Goal: Contribute content: Add original content to the website for others to see

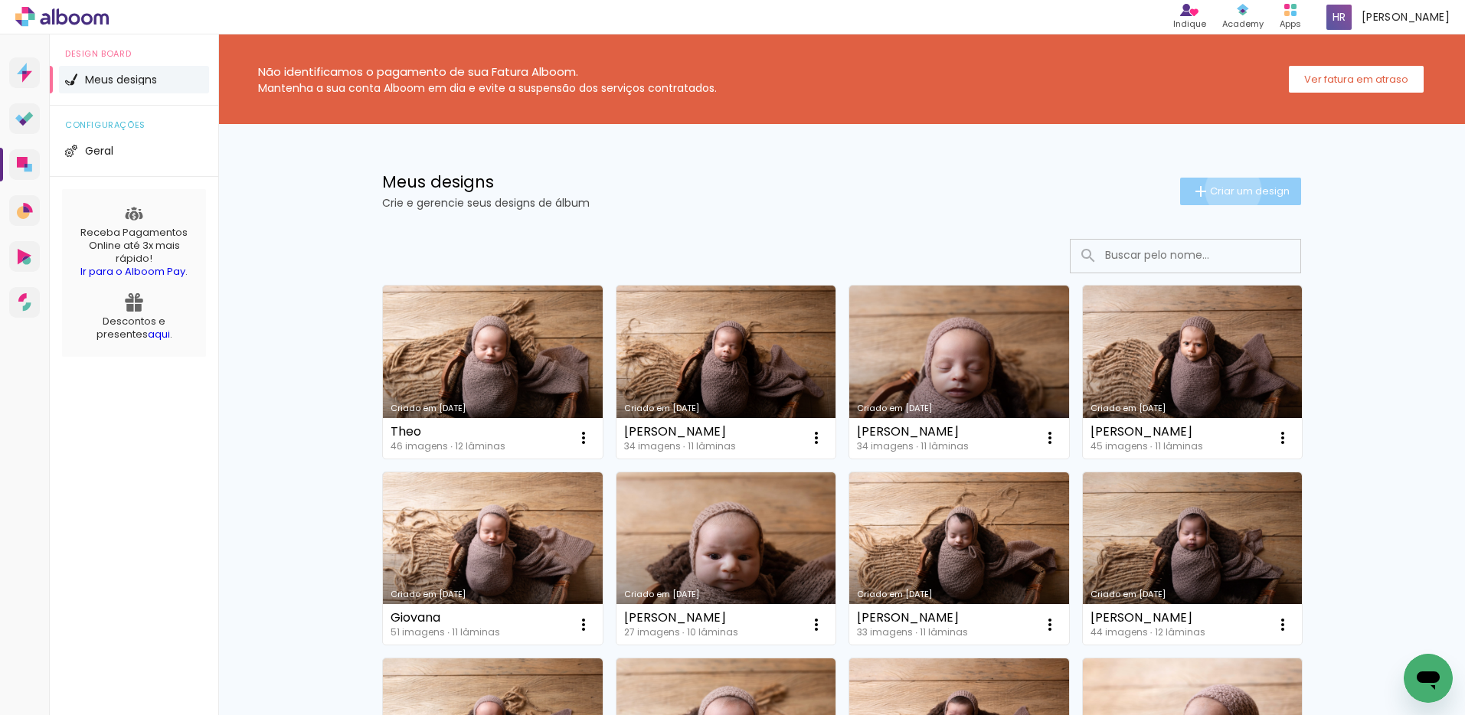
click at [1224, 190] on span "Criar um design" at bounding box center [1250, 191] width 80 height 10
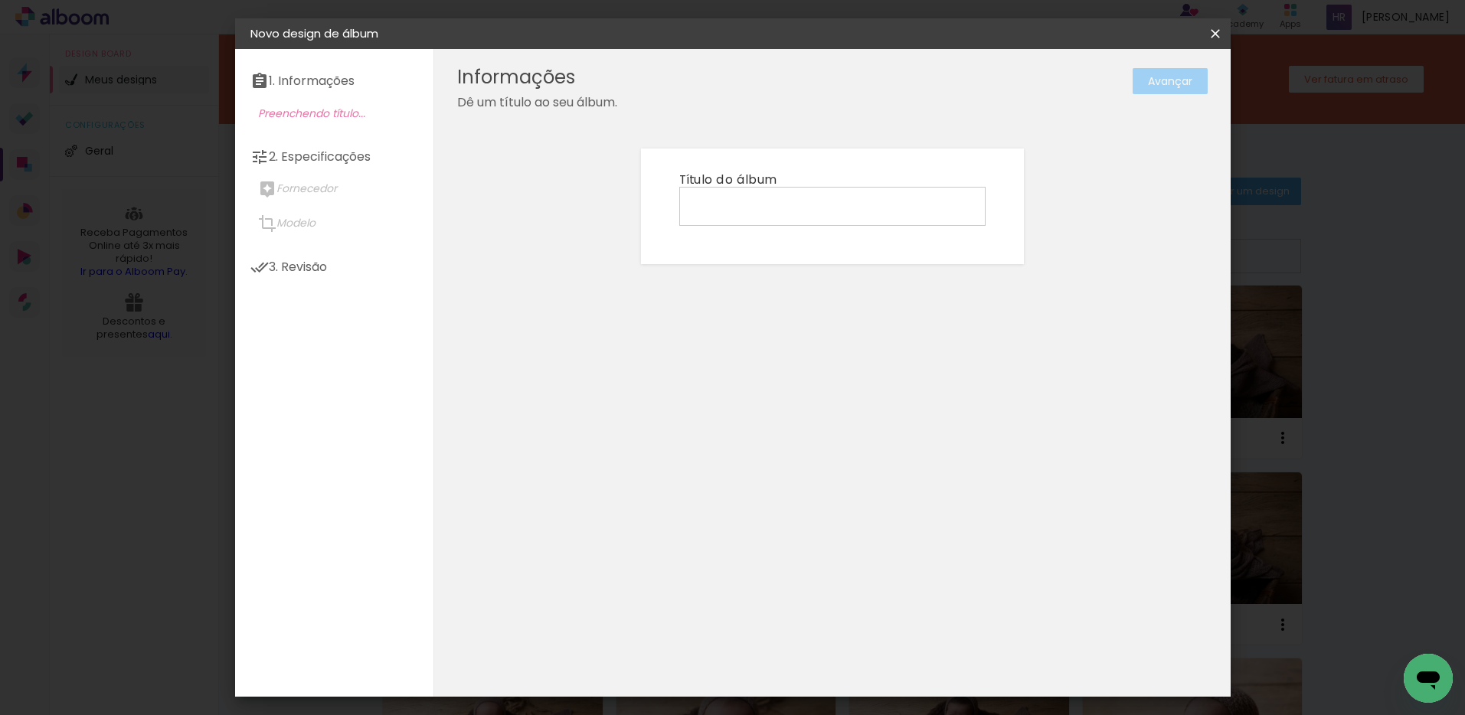
click at [729, 206] on input at bounding box center [832, 206] width 296 height 24
click at [727, 204] on input "Alice Ensaio" at bounding box center [832, 206] width 296 height 24
type input "[PERSON_NAME] Ensaio"
click at [0, 0] on slot "Avançar" at bounding box center [0, 0] width 0 height 0
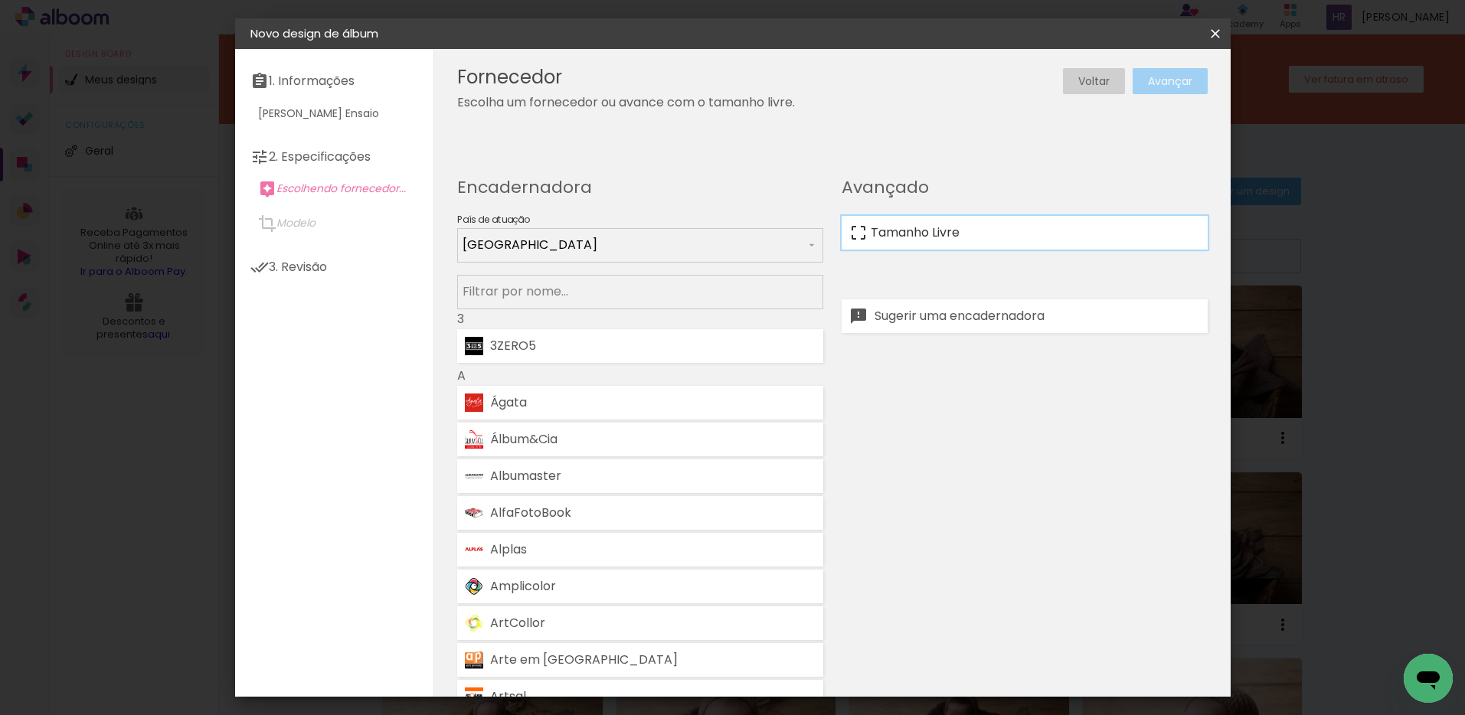
click at [0, 0] on slot "Tamanho Livre" at bounding box center [0, 0] width 0 height 0
click at [0, 0] on slot "Avançar" at bounding box center [0, 0] width 0 height 0
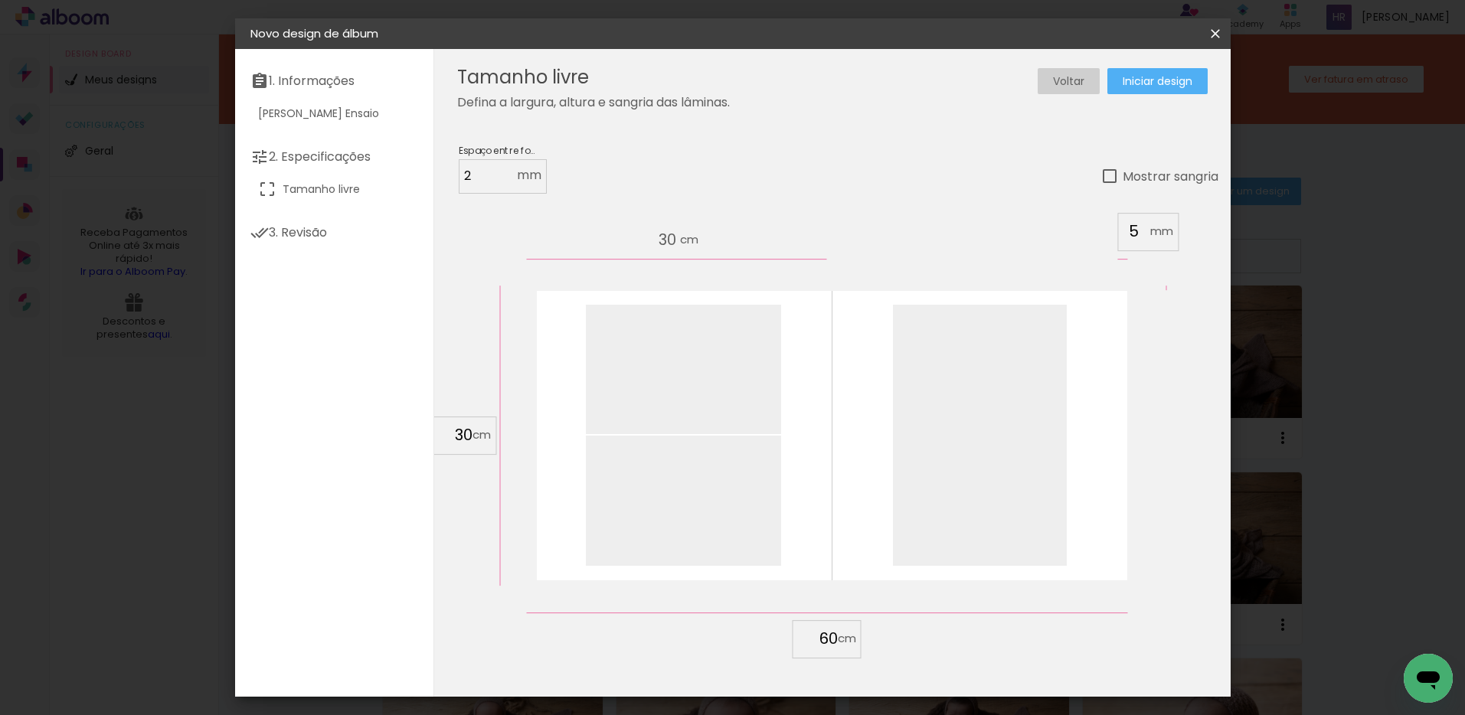
click at [471, 436] on input "30" at bounding box center [453, 434] width 40 height 23
drag, startPoint x: 459, startPoint y: 436, endPoint x: 446, endPoint y: 435, distance: 13.9
click at [446, 435] on input "30" at bounding box center [453, 434] width 40 height 23
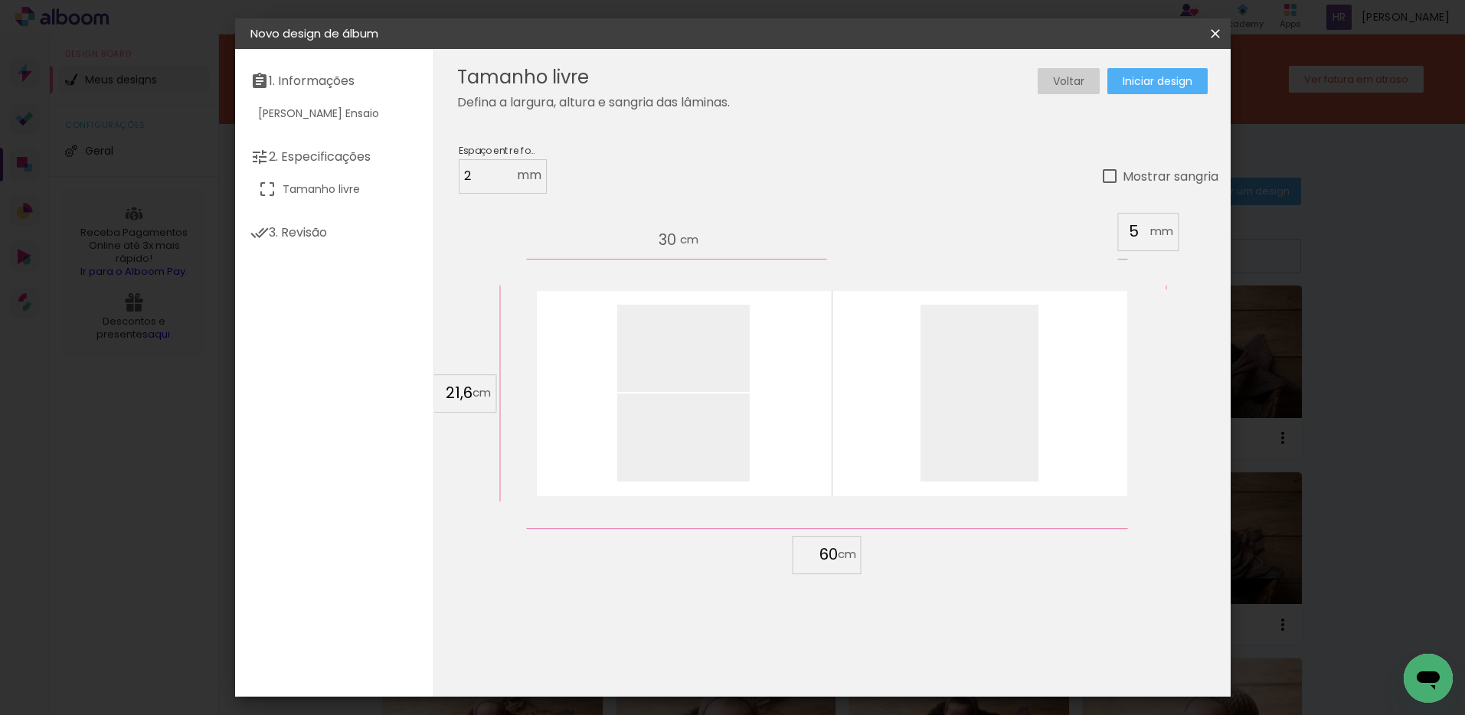
type input "21,6"
type paper-input "21,6"
drag, startPoint x: 835, startPoint y: 554, endPoint x: 818, endPoint y: 555, distance: 17.7
click at [818, 555] on input "60" at bounding box center [818, 554] width 40 height 23
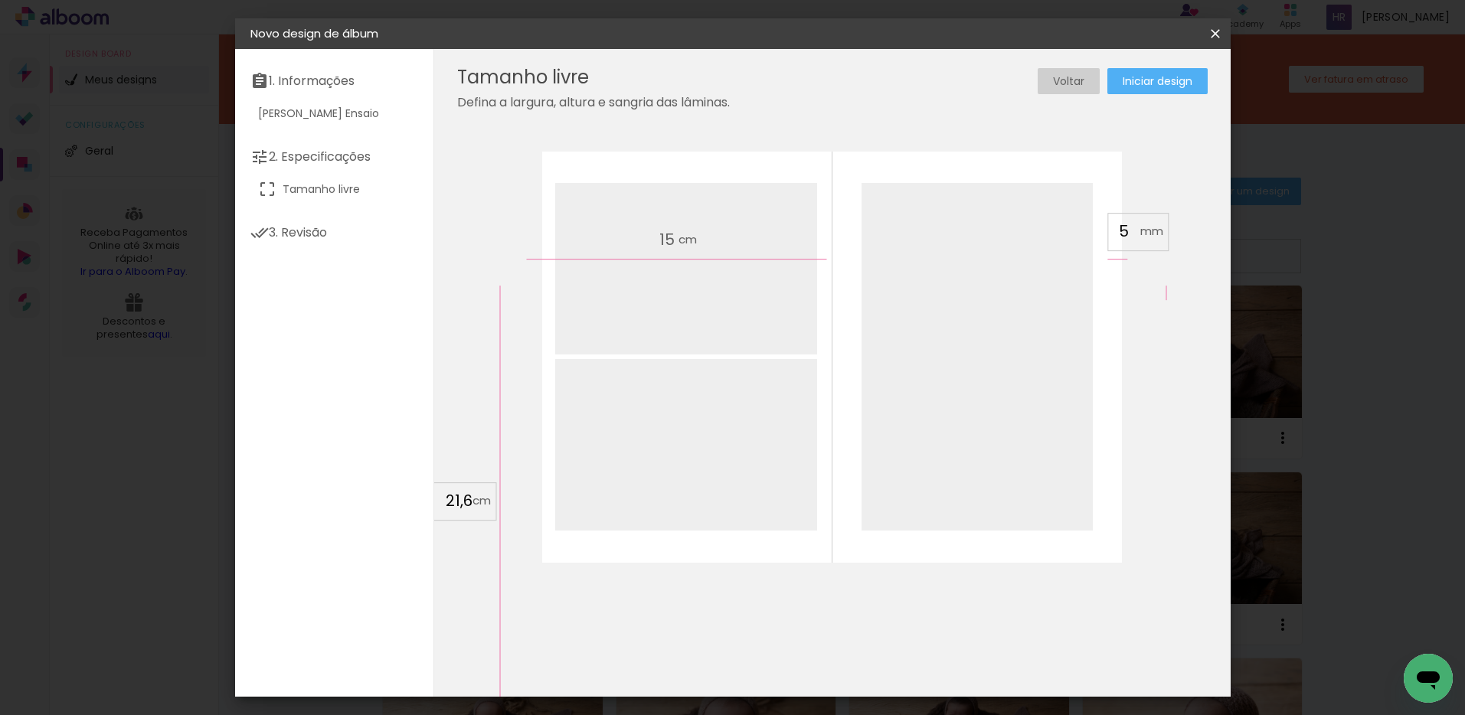
scroll to position [247, 0]
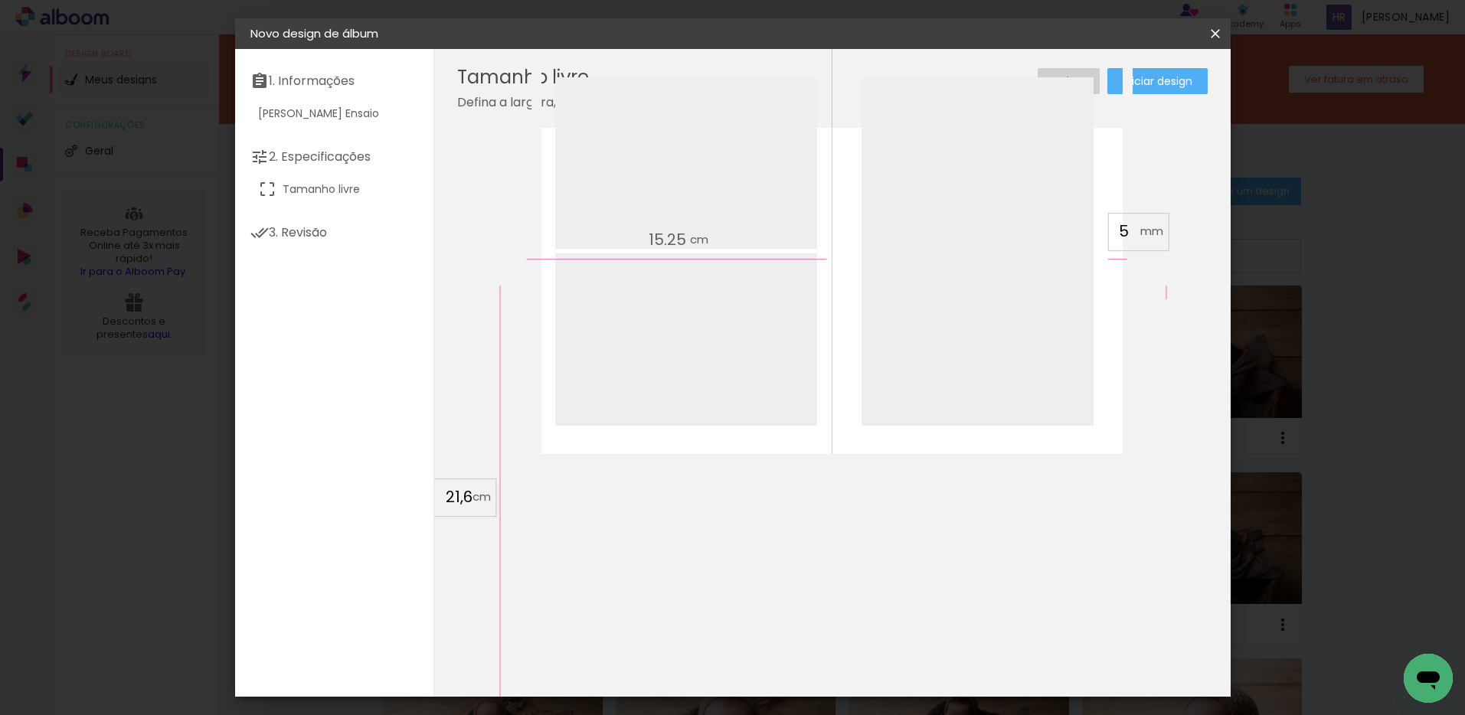
type input "30,5"
type paper-input "30,5"
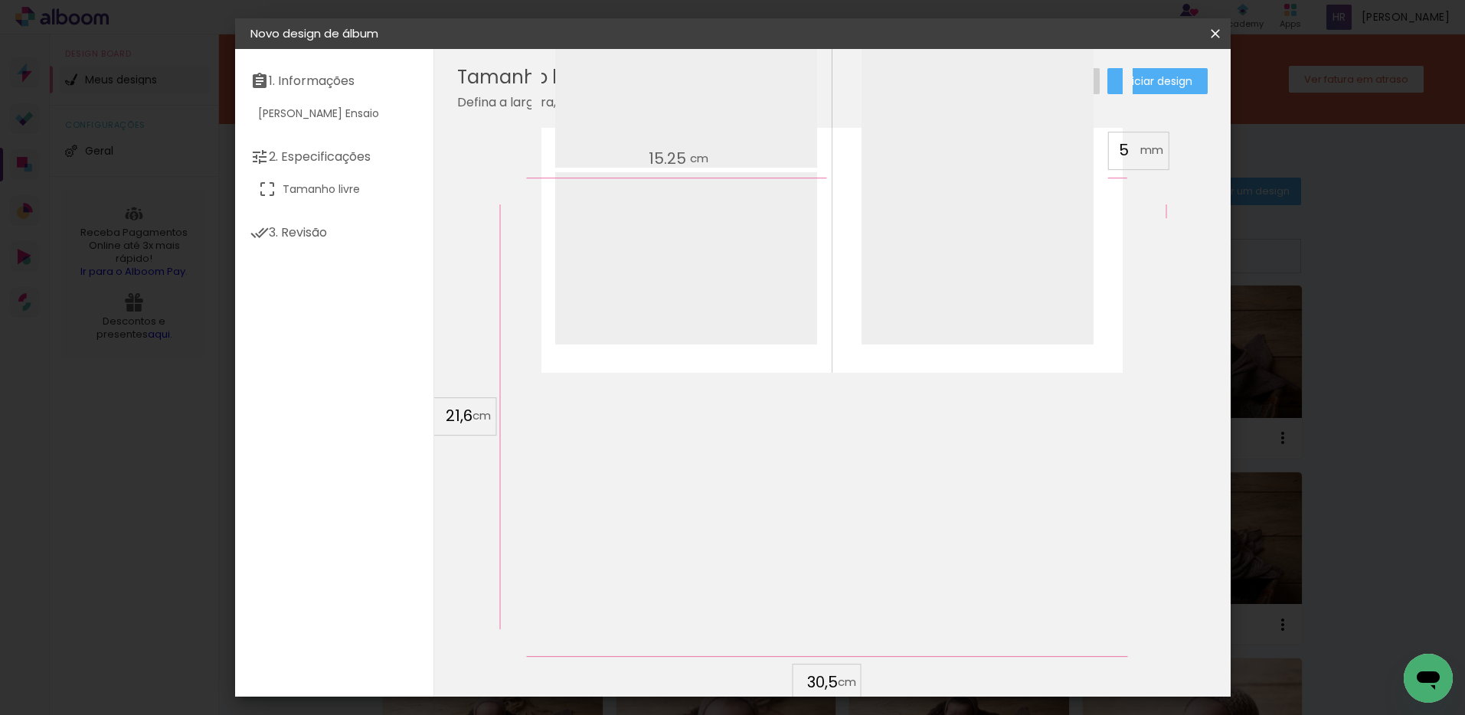
scroll to position [341, 0]
click at [1170, 80] on span "Iniciar design" at bounding box center [1157, 81] width 70 height 11
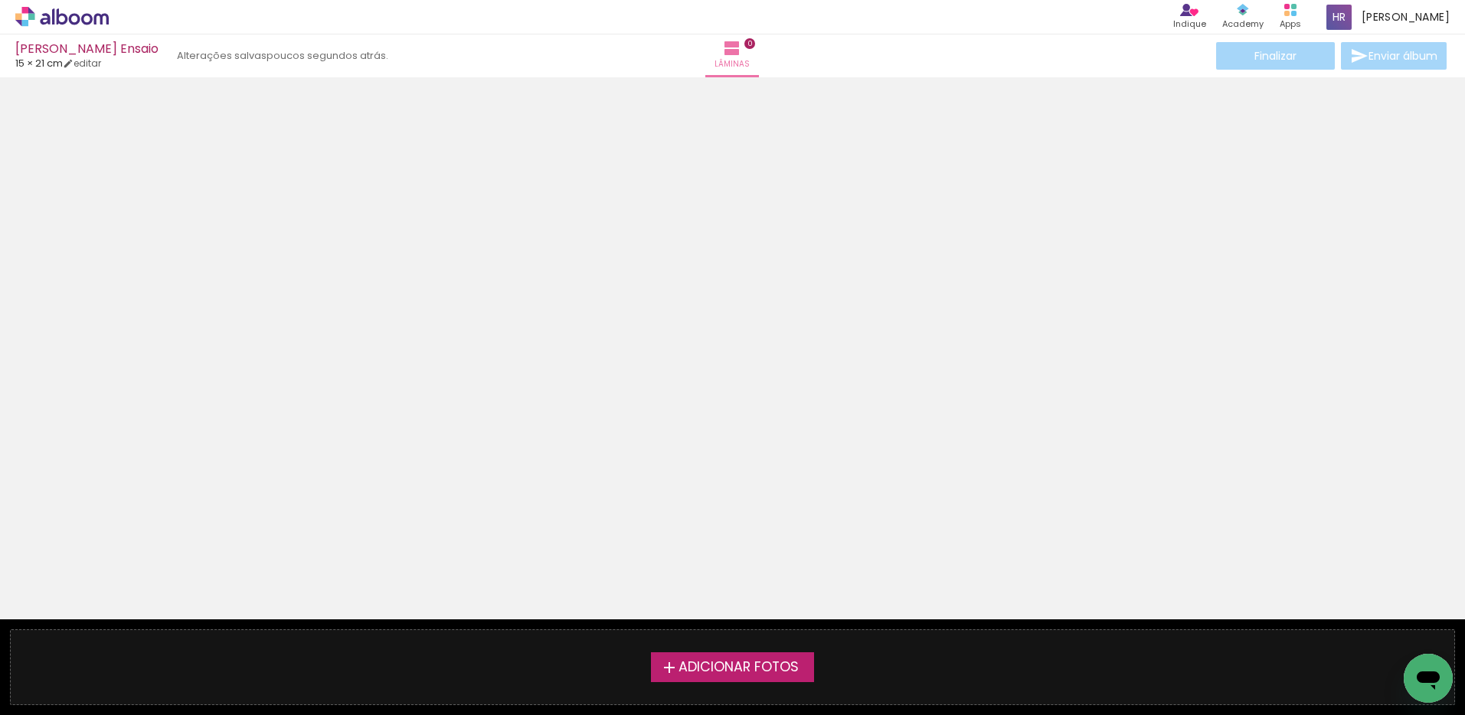
click at [734, 672] on span "Adicionar Fotos" at bounding box center [738, 668] width 120 height 14
click at [0, 0] on input "file" at bounding box center [0, 0] width 0 height 0
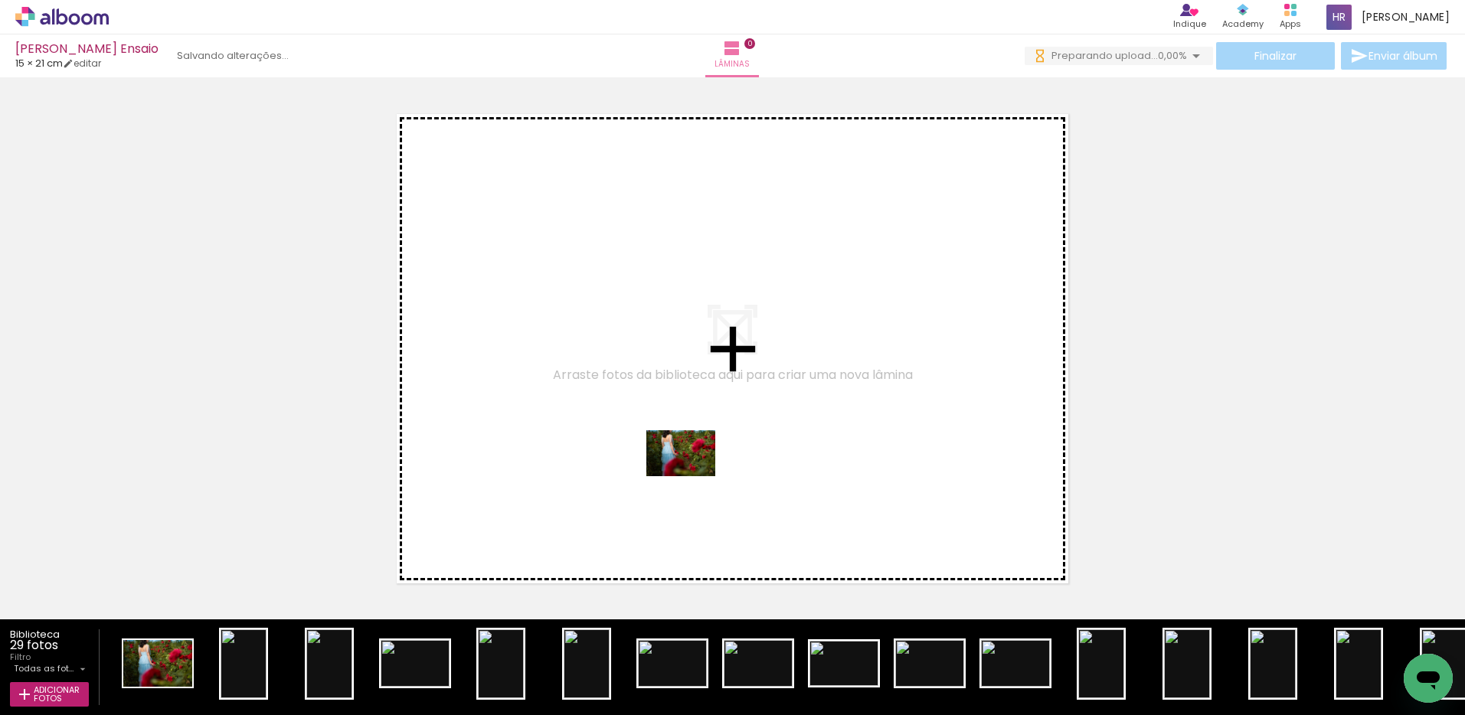
drag, startPoint x: 152, startPoint y: 665, endPoint x: 692, endPoint y: 476, distance: 571.6
click at [692, 476] on quentale-workspace at bounding box center [732, 357] width 1465 height 715
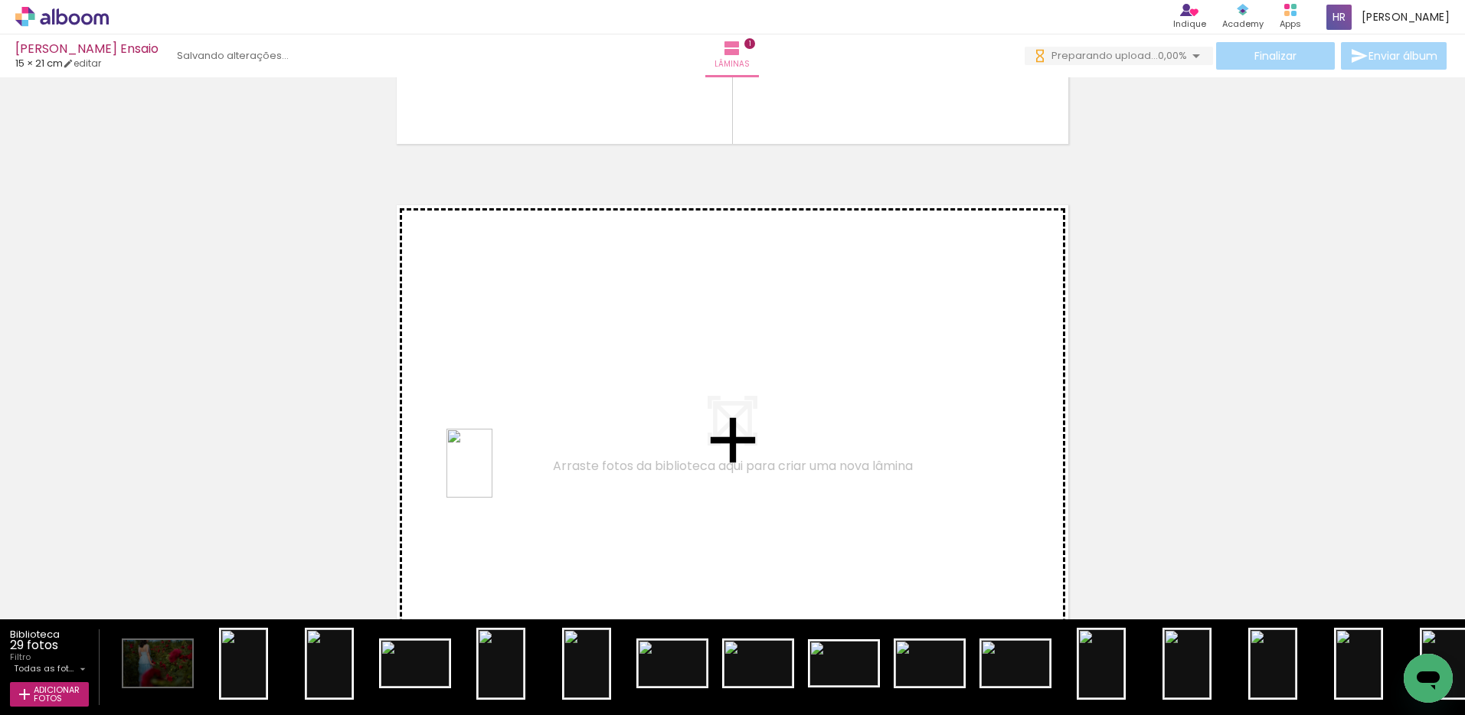
drag, startPoint x: 240, startPoint y: 667, endPoint x: 511, endPoint y: 462, distance: 338.8
click at [511, 462] on quentale-workspace at bounding box center [732, 357] width 1465 height 715
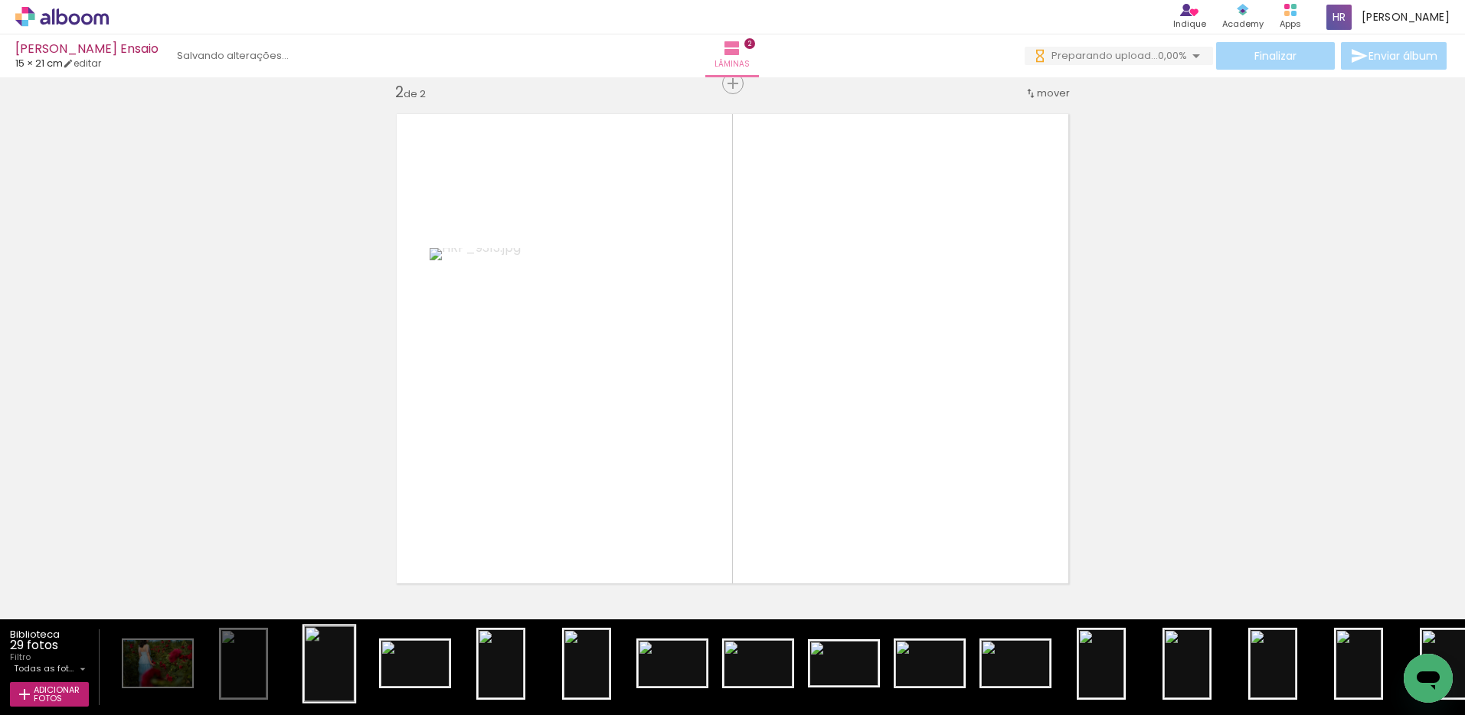
scroll to position [550, 0]
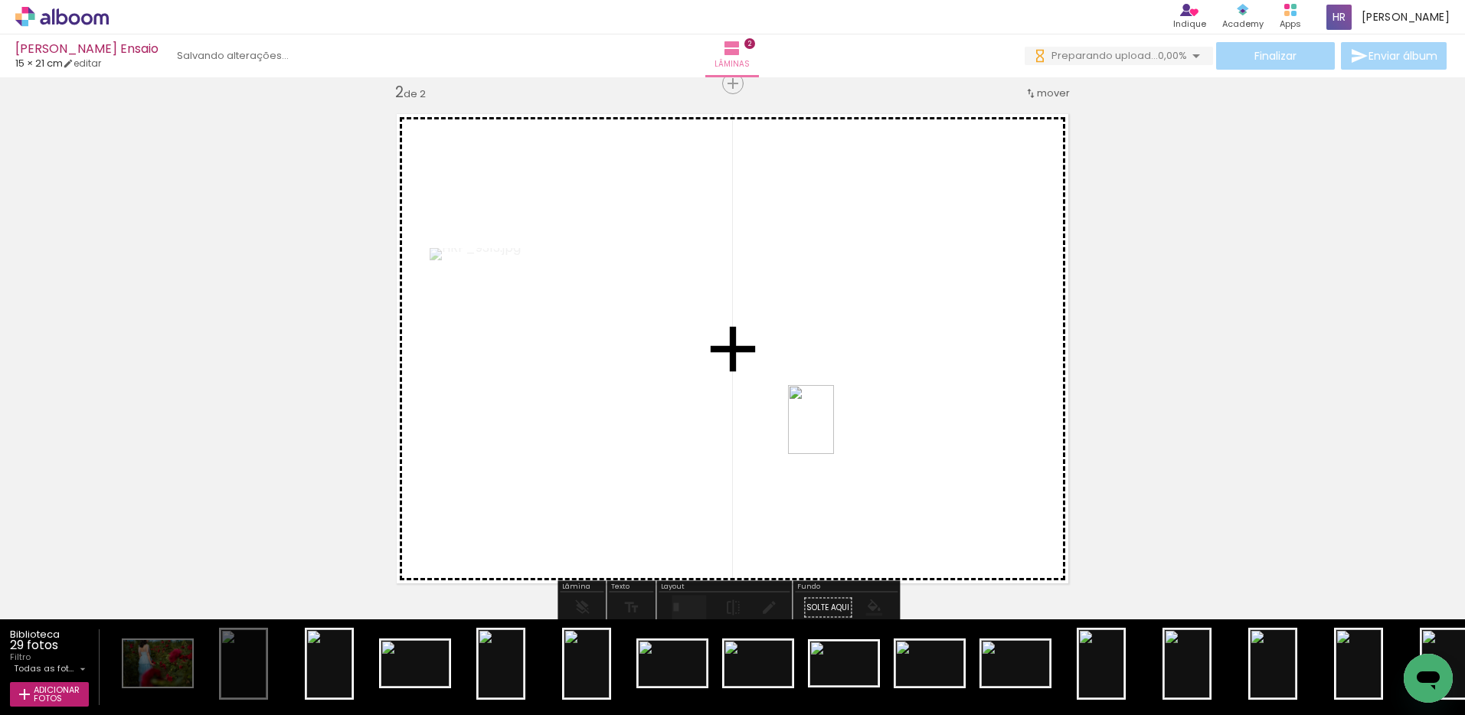
drag, startPoint x: 328, startPoint y: 664, endPoint x: 834, endPoint y: 431, distance: 556.3
click at [834, 431] on quentale-workspace at bounding box center [732, 357] width 1465 height 715
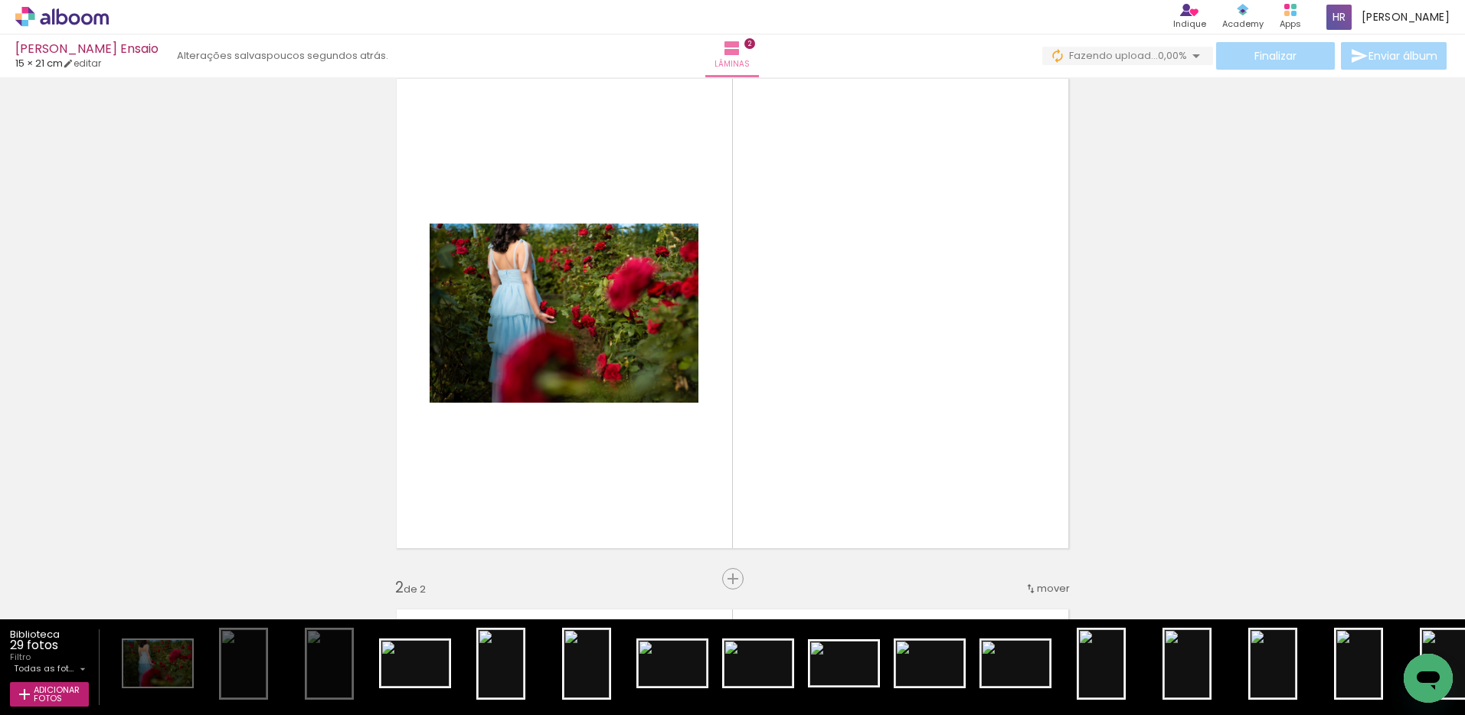
scroll to position [46, 0]
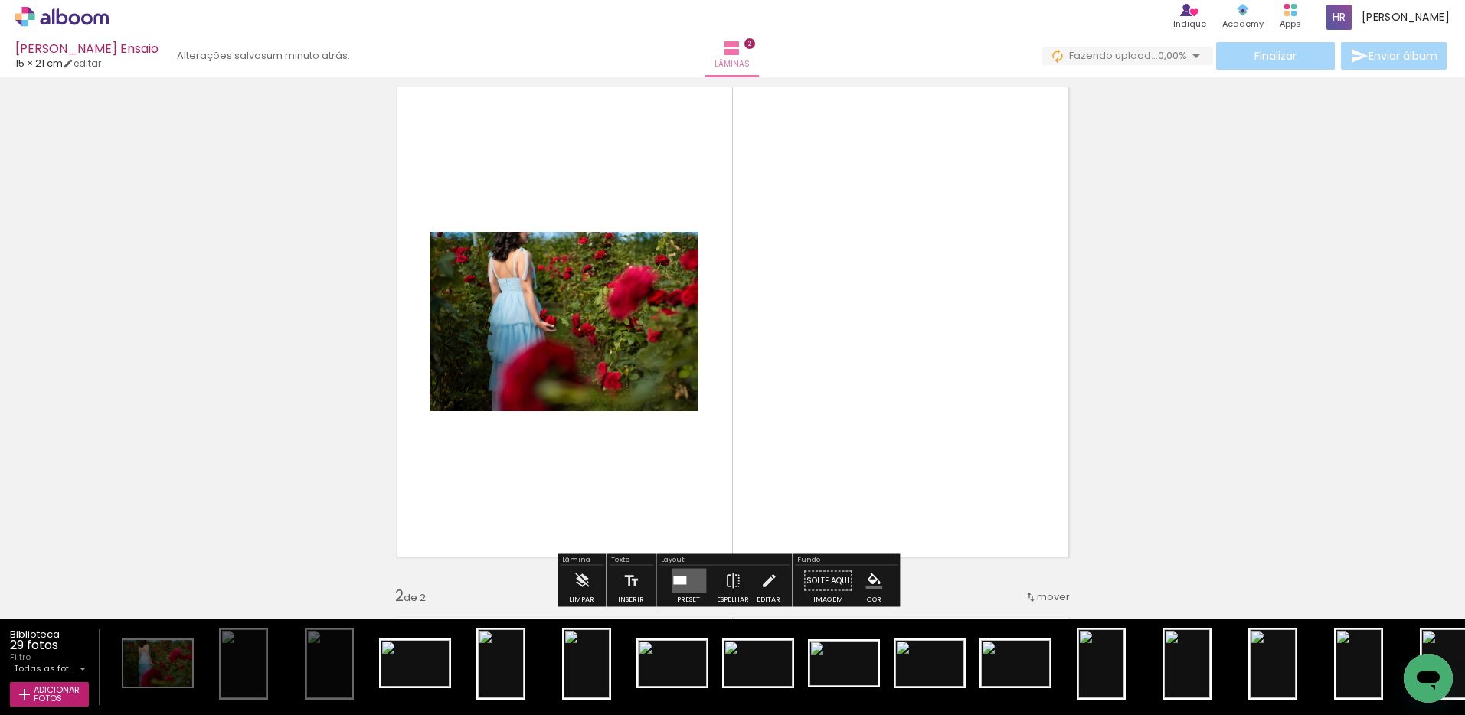
click at [679, 580] on div at bounding box center [679, 580] width 13 height 8
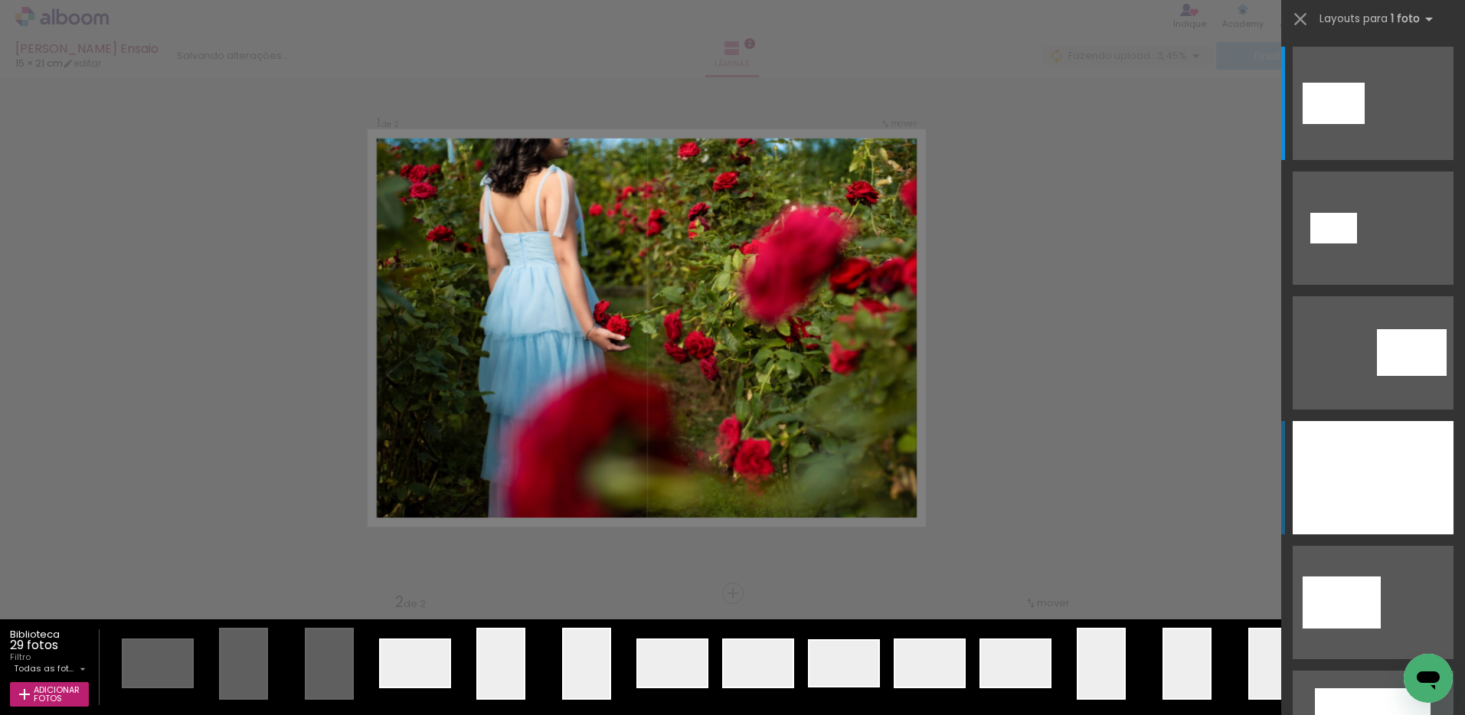
scroll to position [19, 0]
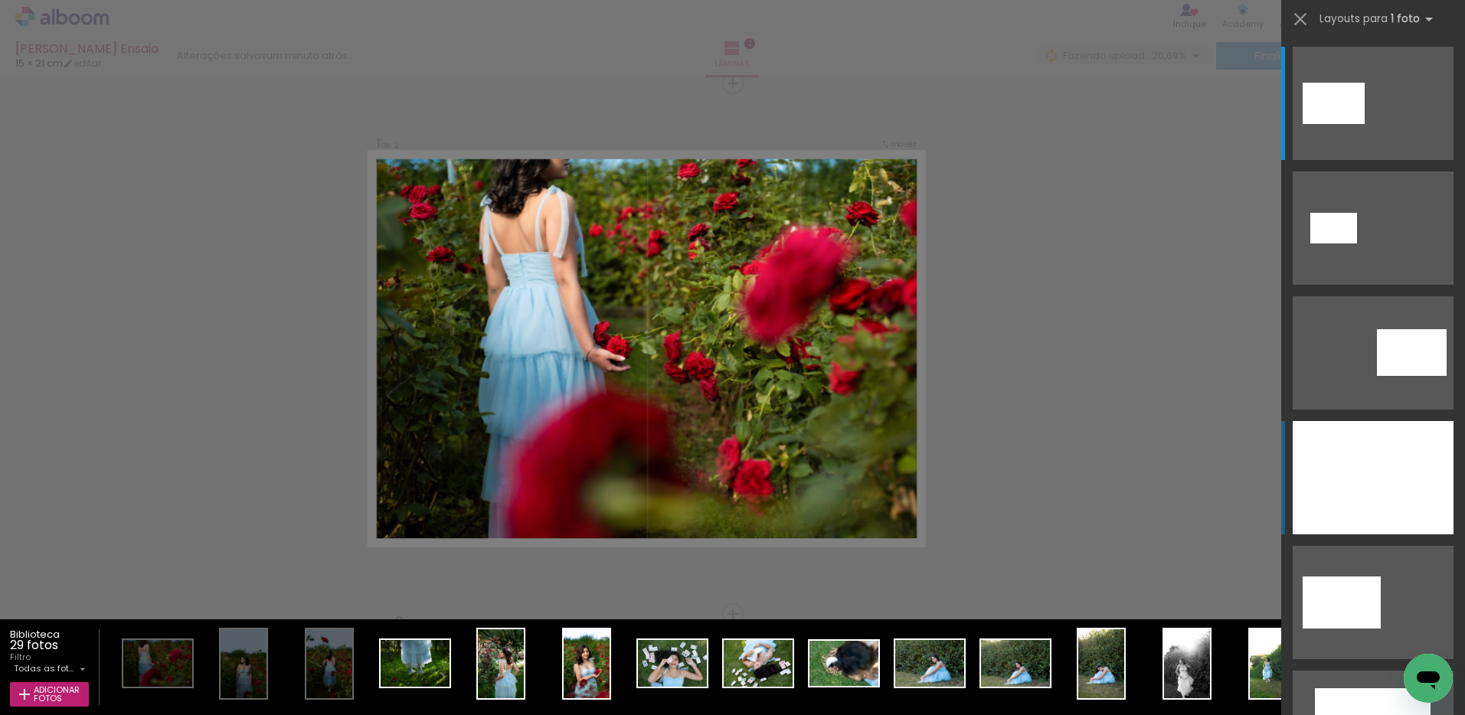
click at [1412, 470] on div at bounding box center [1372, 477] width 161 height 113
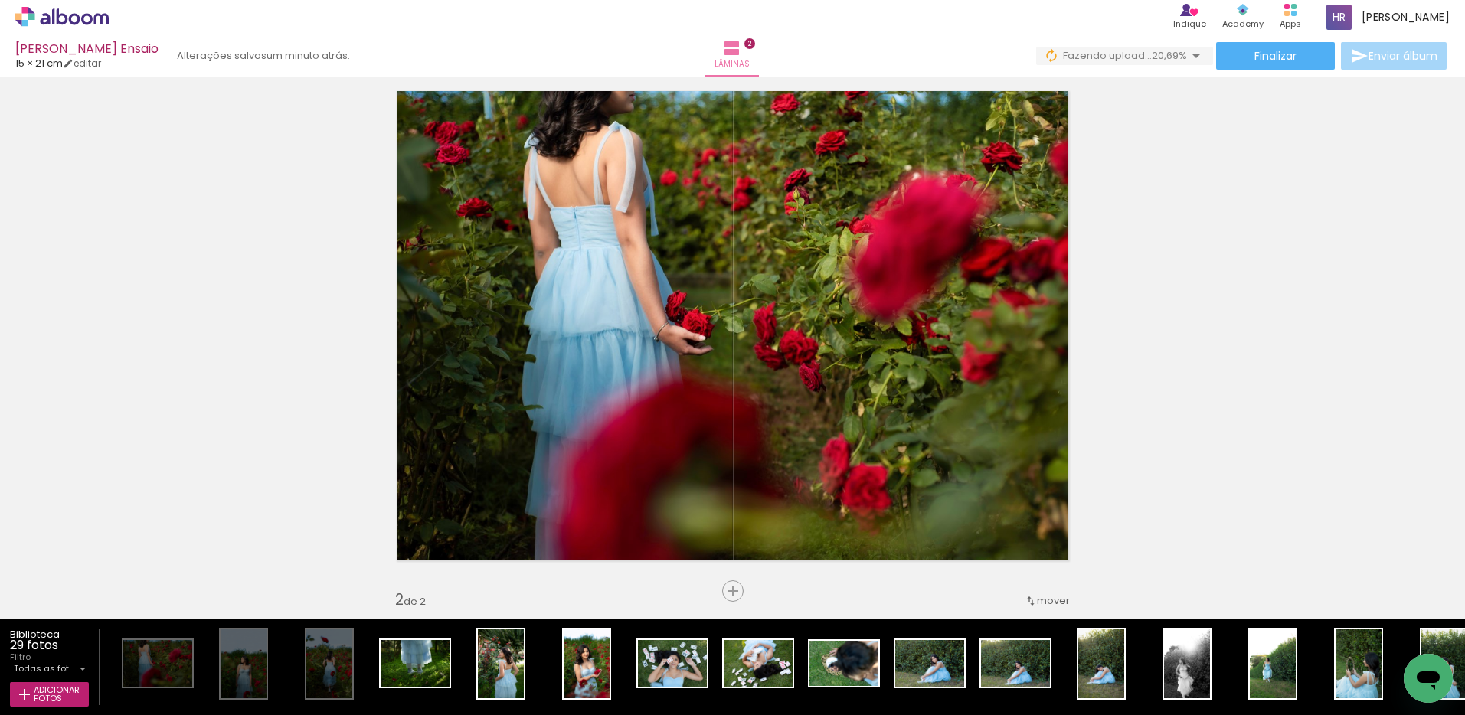
scroll to position [40, 0]
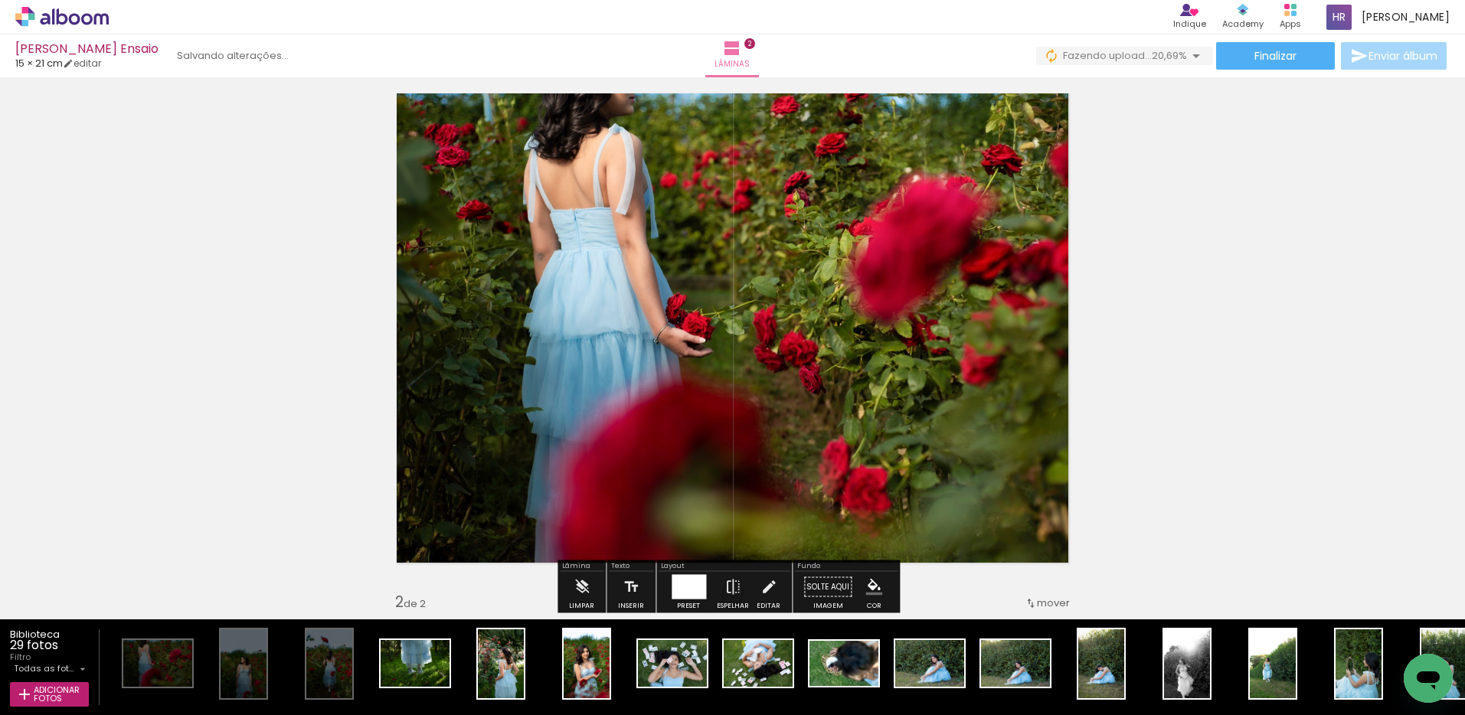
click at [684, 588] on div at bounding box center [688, 587] width 34 height 24
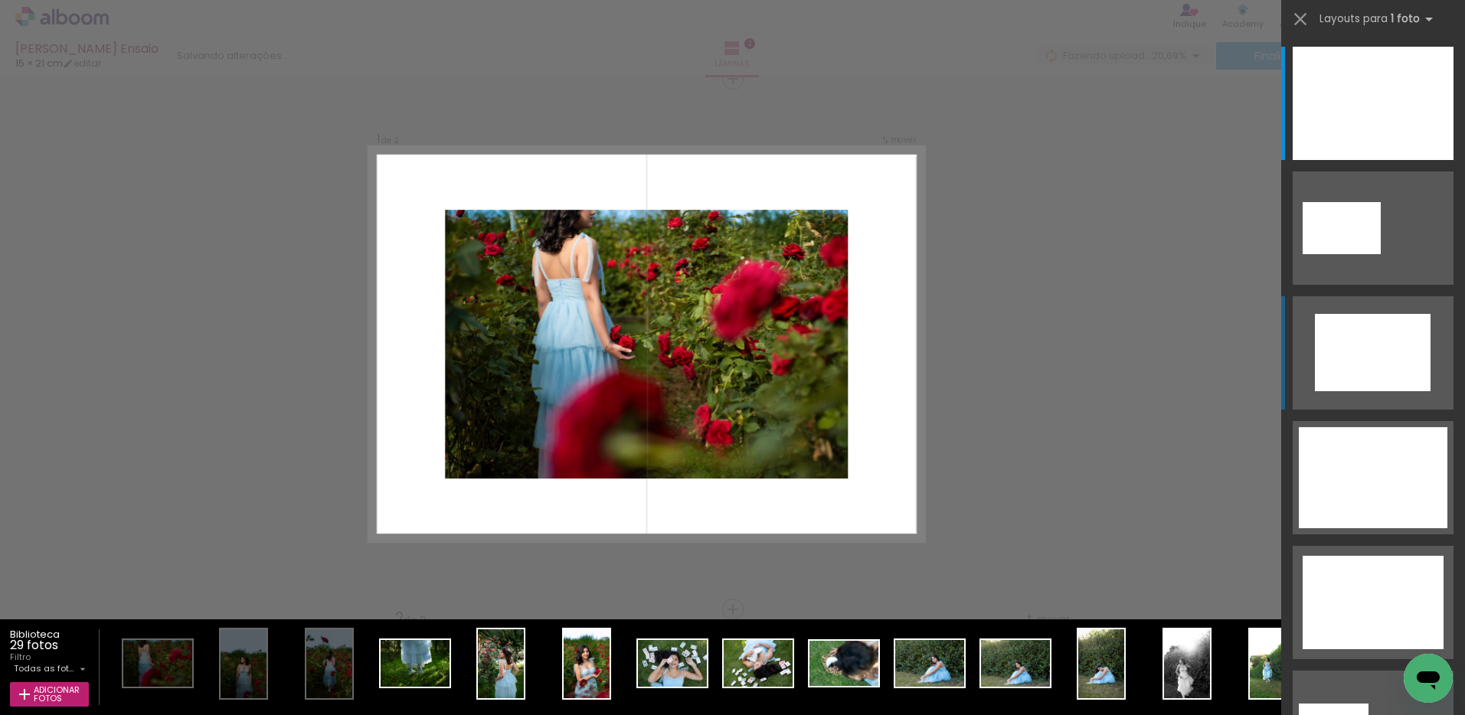
scroll to position [19, 0]
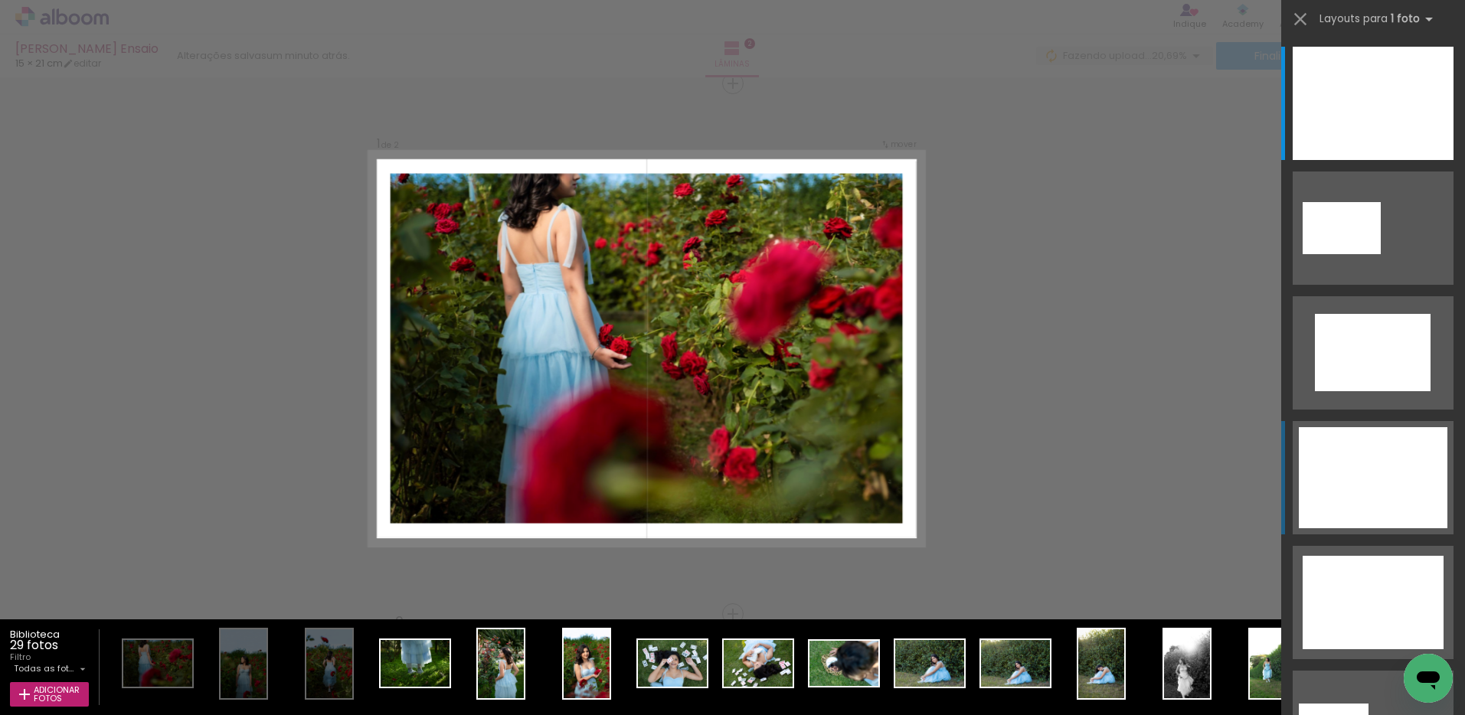
click at [1361, 464] on div at bounding box center [1372, 477] width 149 height 101
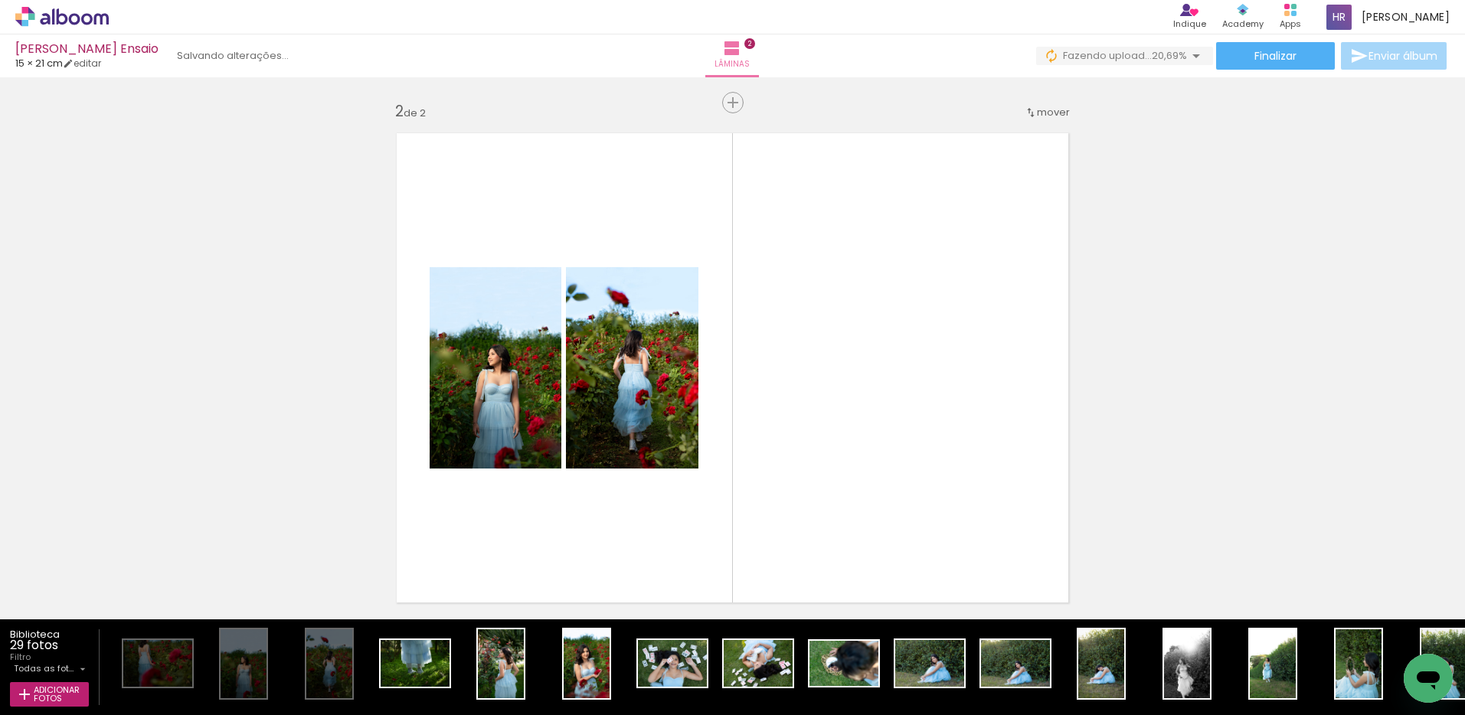
scroll to position [547, 0]
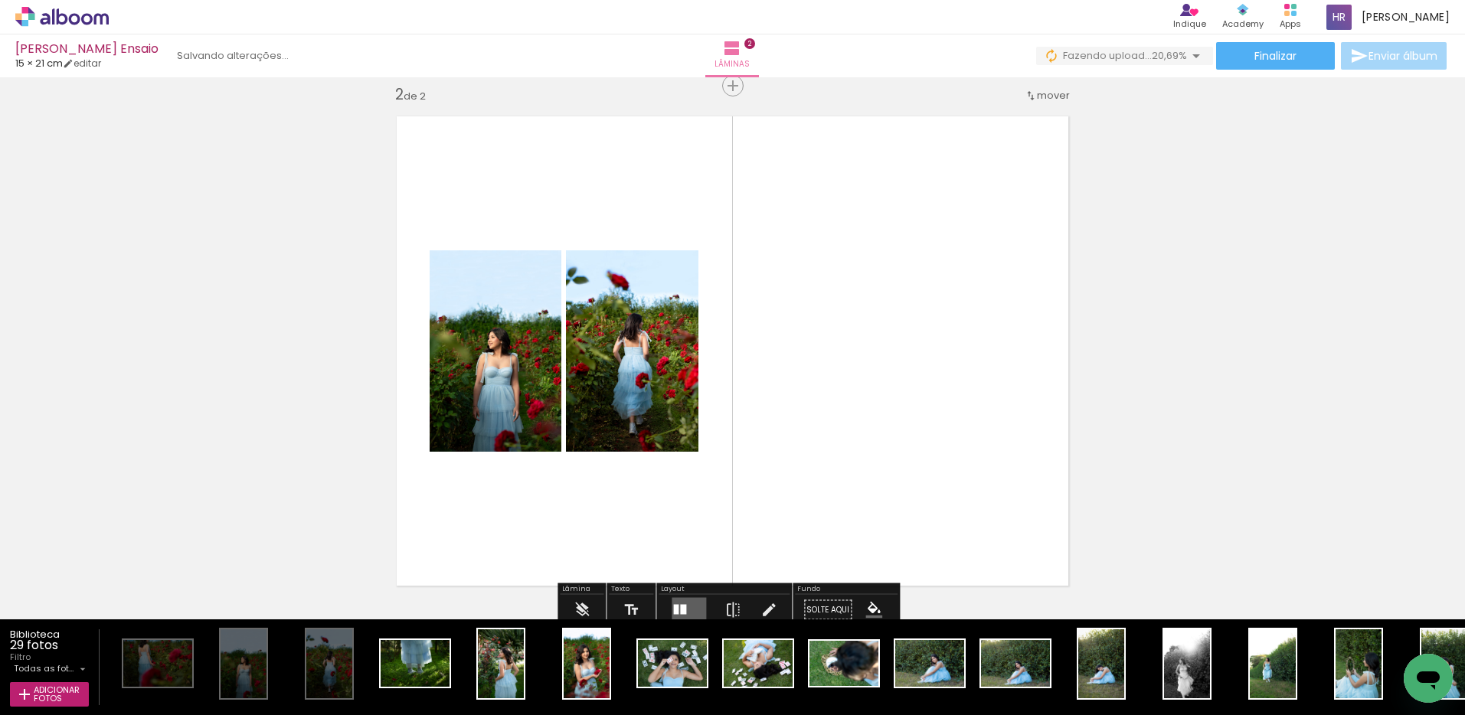
click at [680, 607] on div at bounding box center [683, 610] width 6 height 10
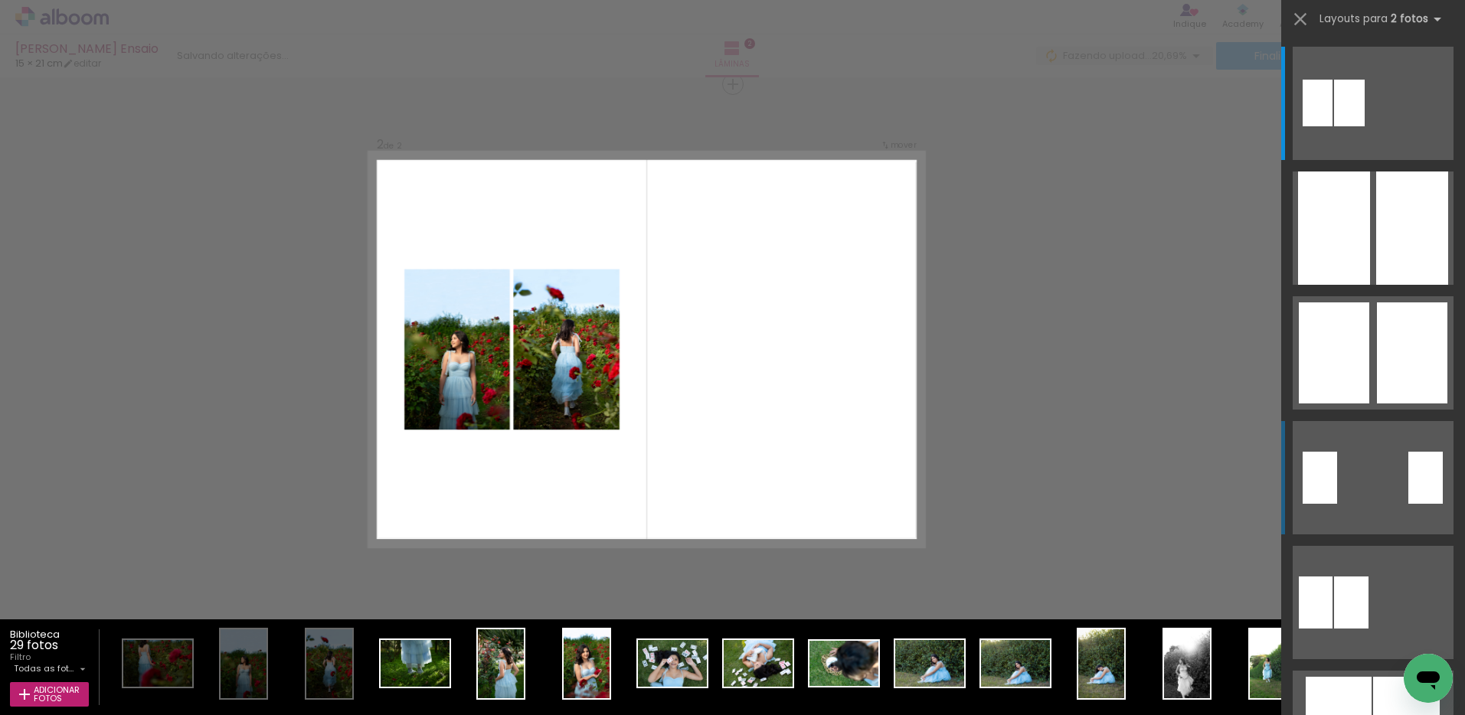
scroll to position [550, 0]
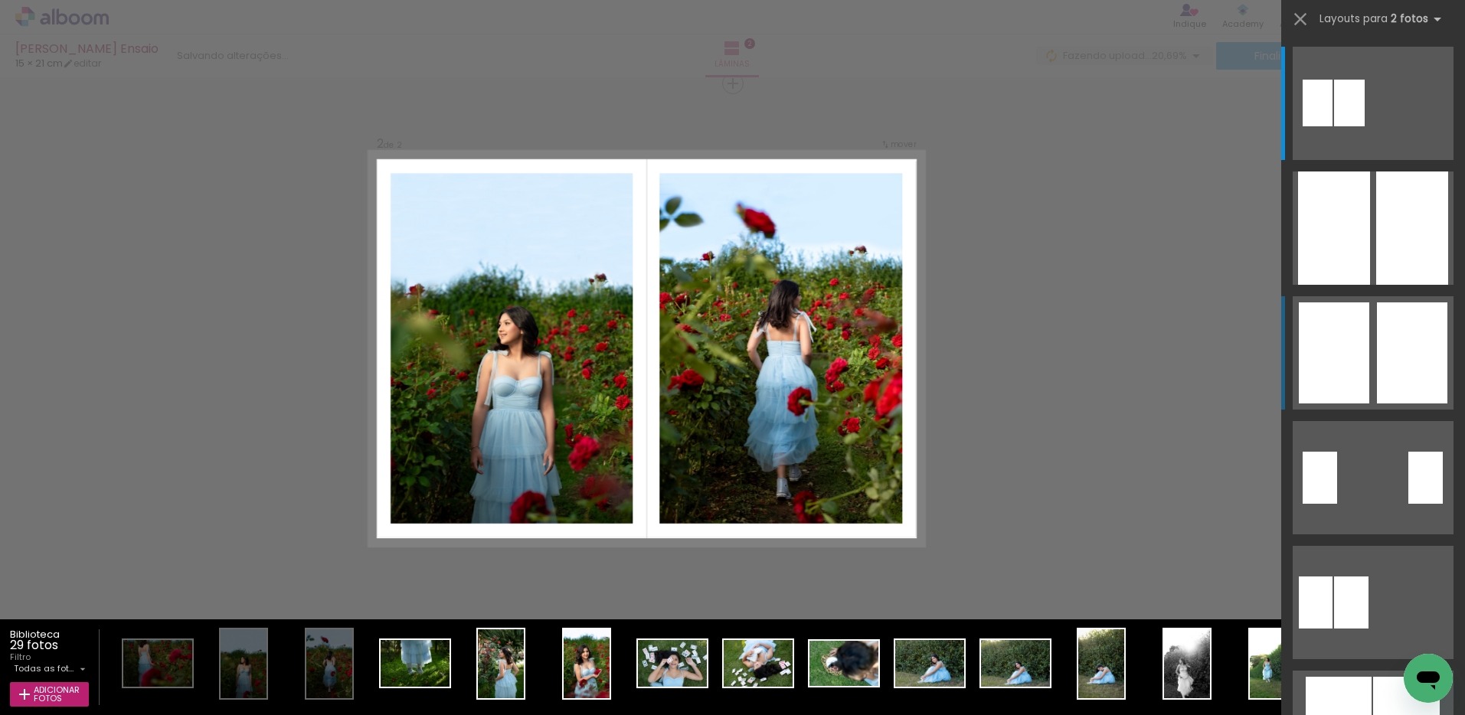
click at [1367, 346] on quentale-layouter at bounding box center [1372, 352] width 161 height 113
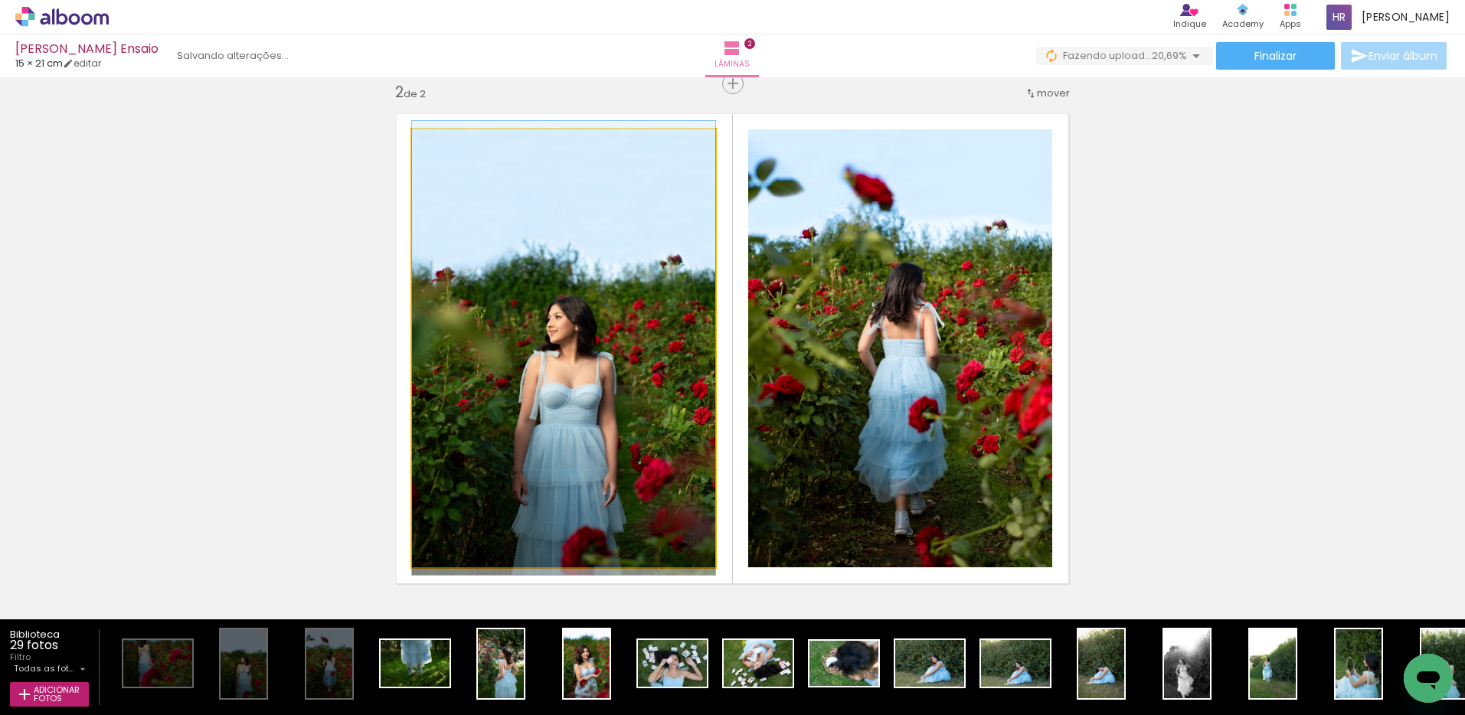
drag, startPoint x: 588, startPoint y: 362, endPoint x: 833, endPoint y: 363, distance: 245.0
click at [0, 0] on slot at bounding box center [0, 0] width 0 height 0
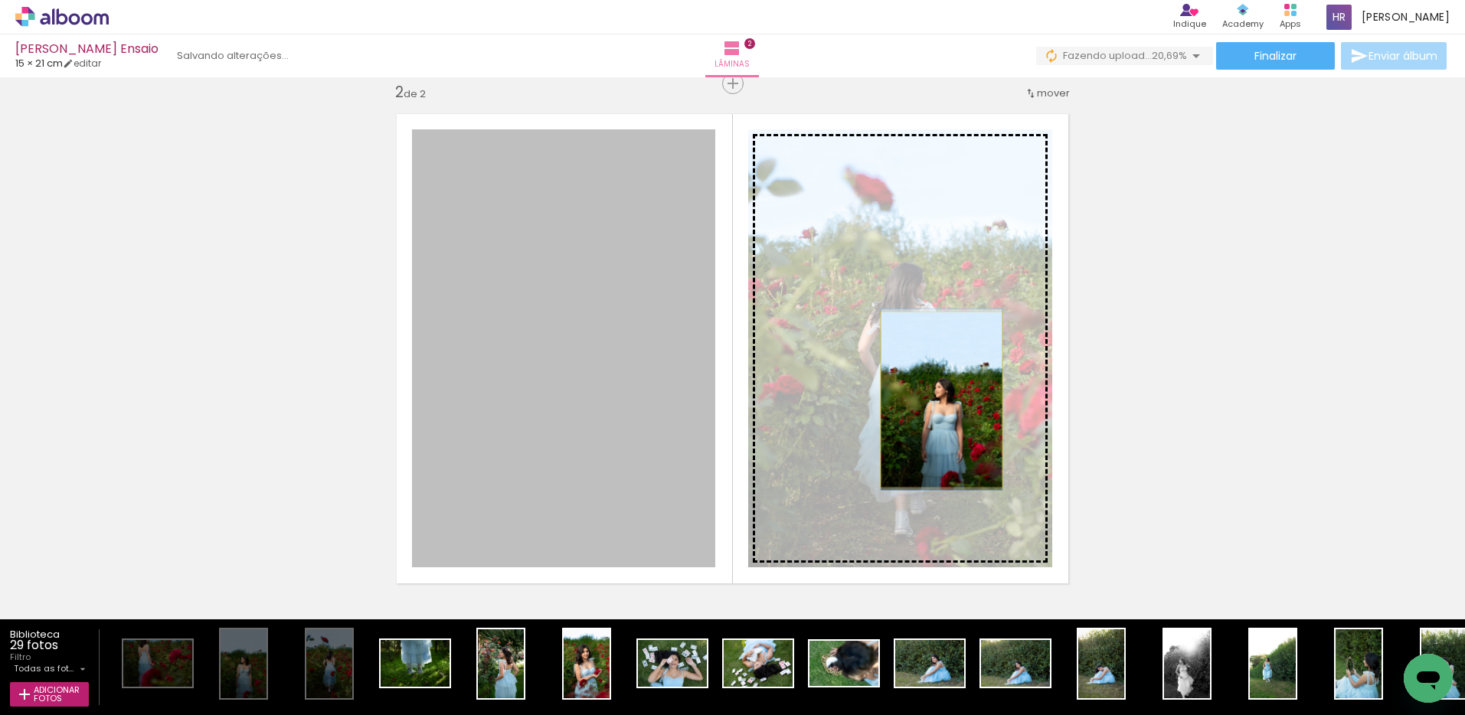
drag, startPoint x: 599, startPoint y: 397, endPoint x: 936, endPoint y: 400, distance: 336.9
click at [0, 0] on slot at bounding box center [0, 0] width 0 height 0
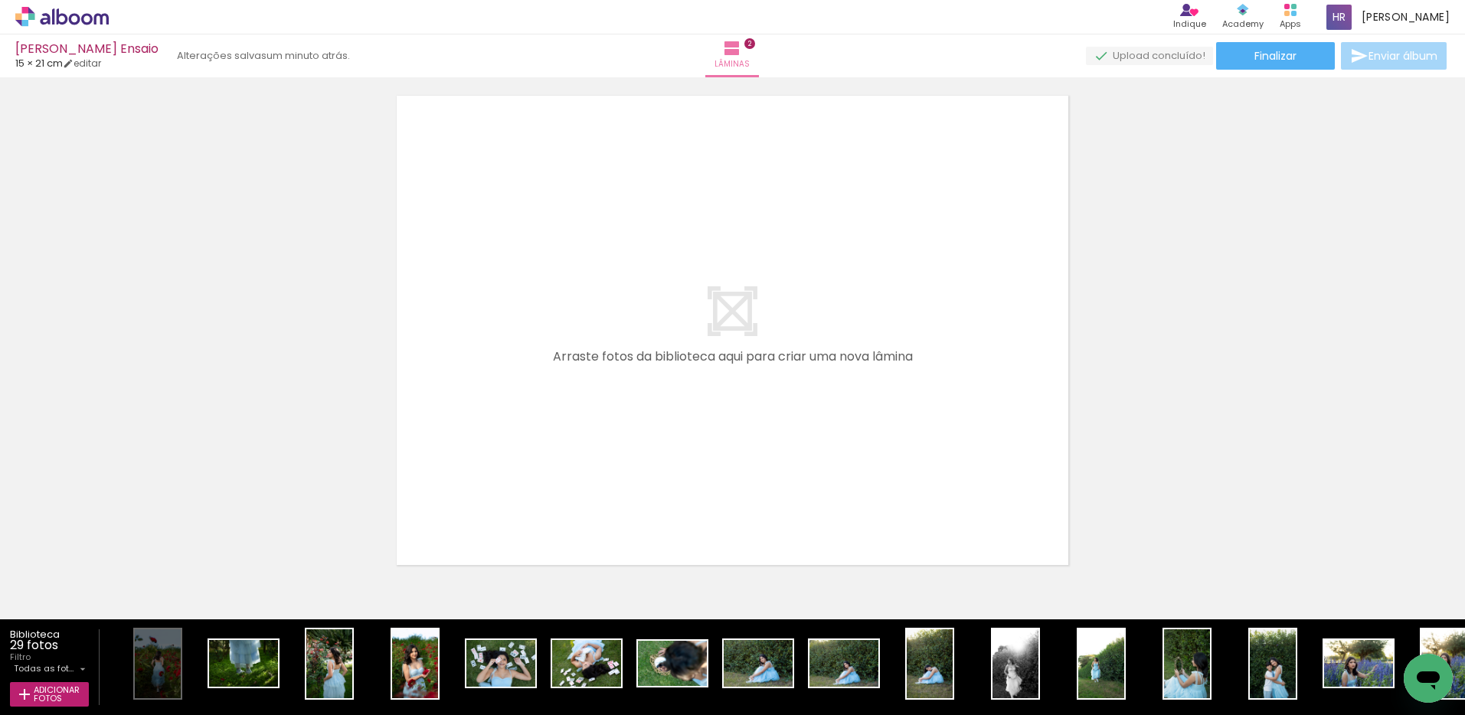
scroll to position [0, 126]
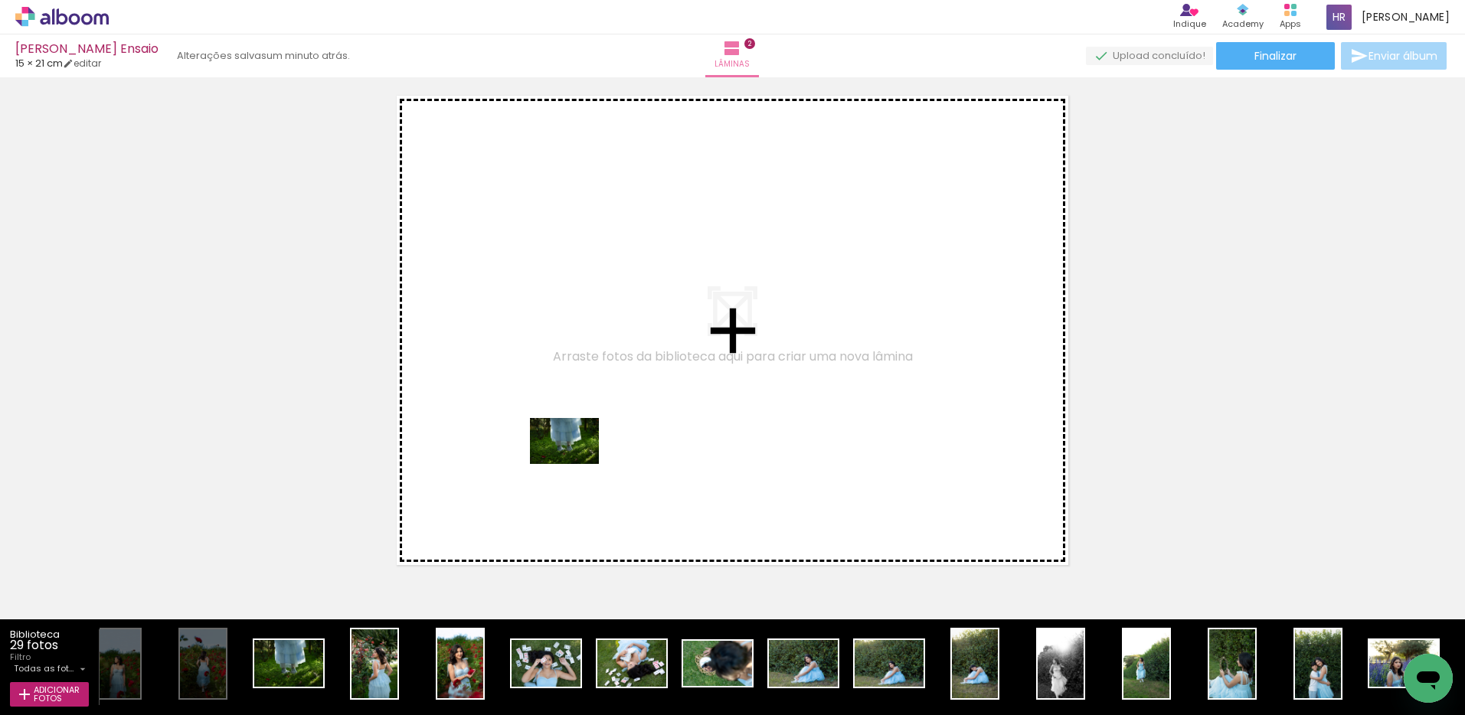
drag, startPoint x: 293, startPoint y: 668, endPoint x: 576, endPoint y: 464, distance: 348.2
click at [576, 464] on quentale-workspace at bounding box center [732, 357] width 1465 height 715
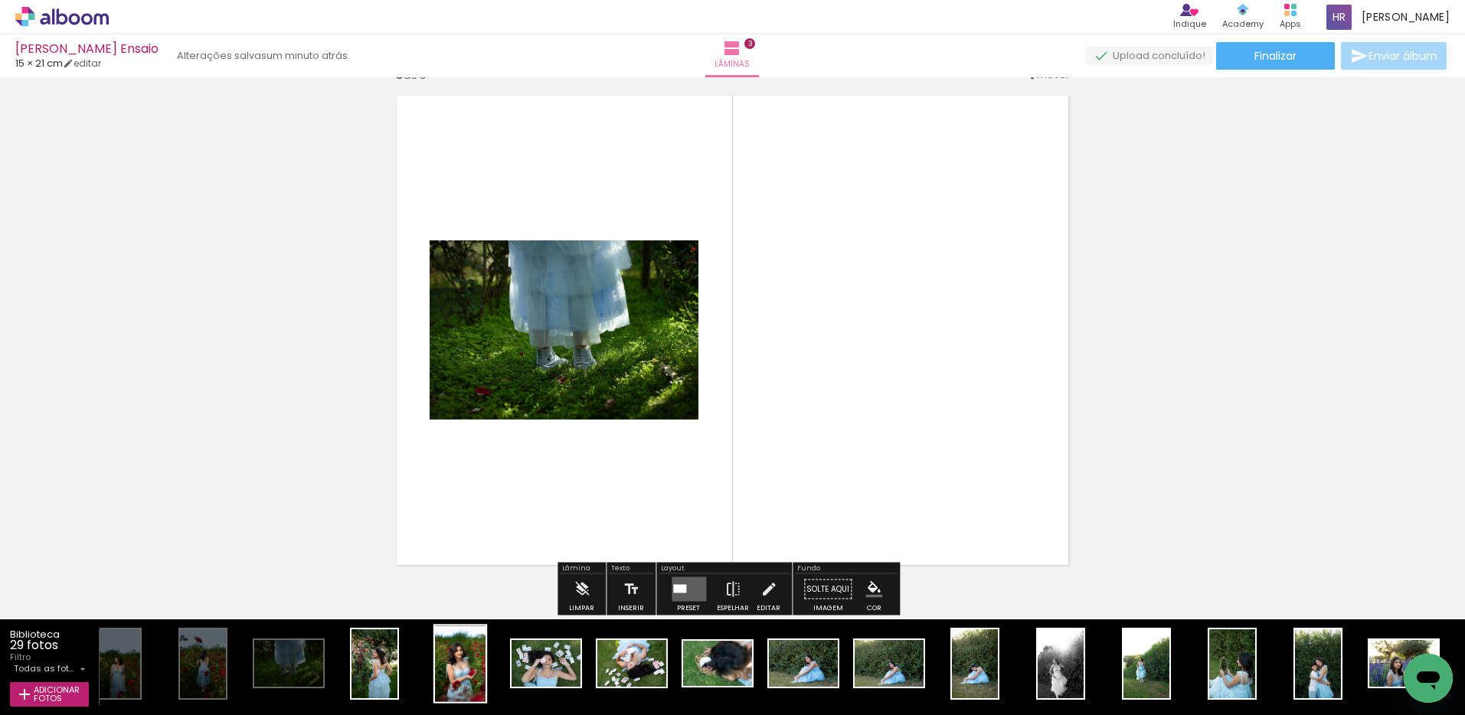
scroll to position [1080, 0]
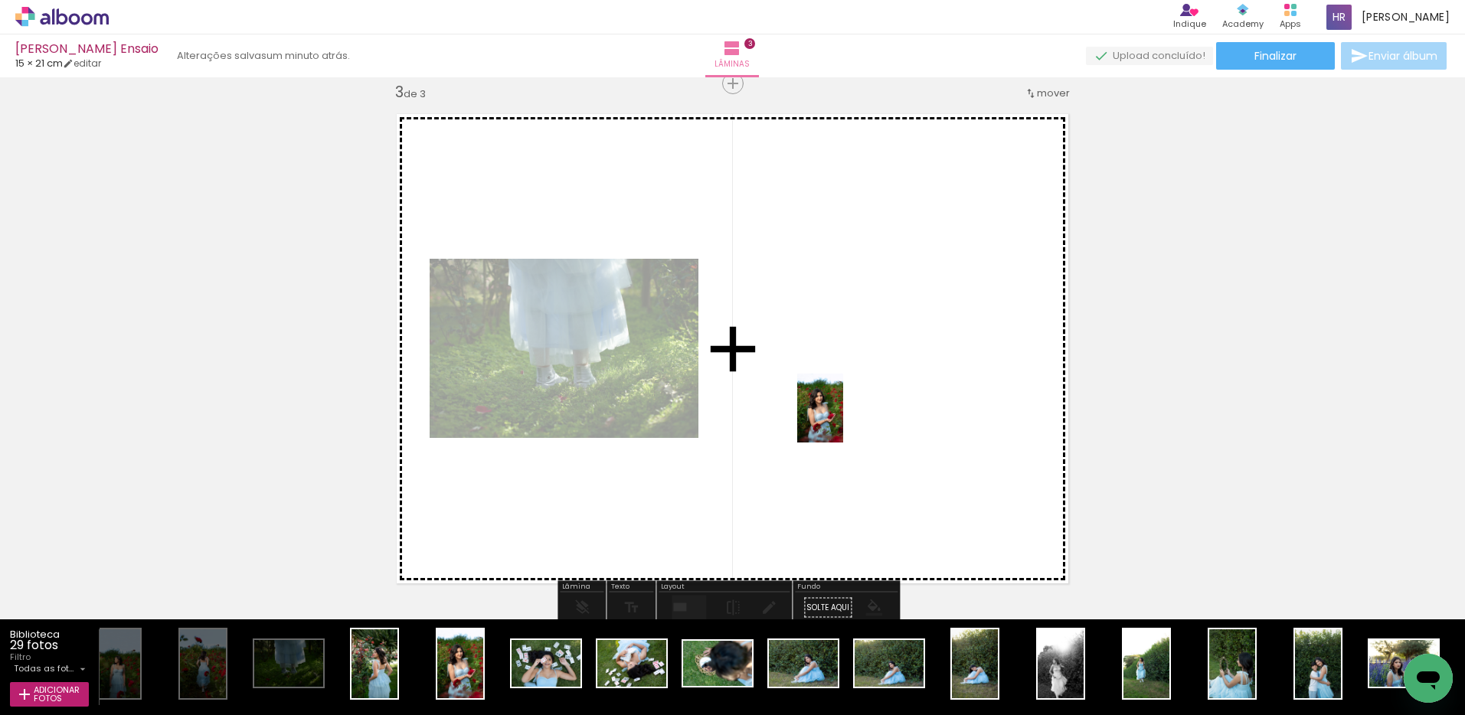
drag, startPoint x: 451, startPoint y: 664, endPoint x: 843, endPoint y: 420, distance: 461.8
click at [843, 420] on quentale-workspace at bounding box center [732, 357] width 1465 height 715
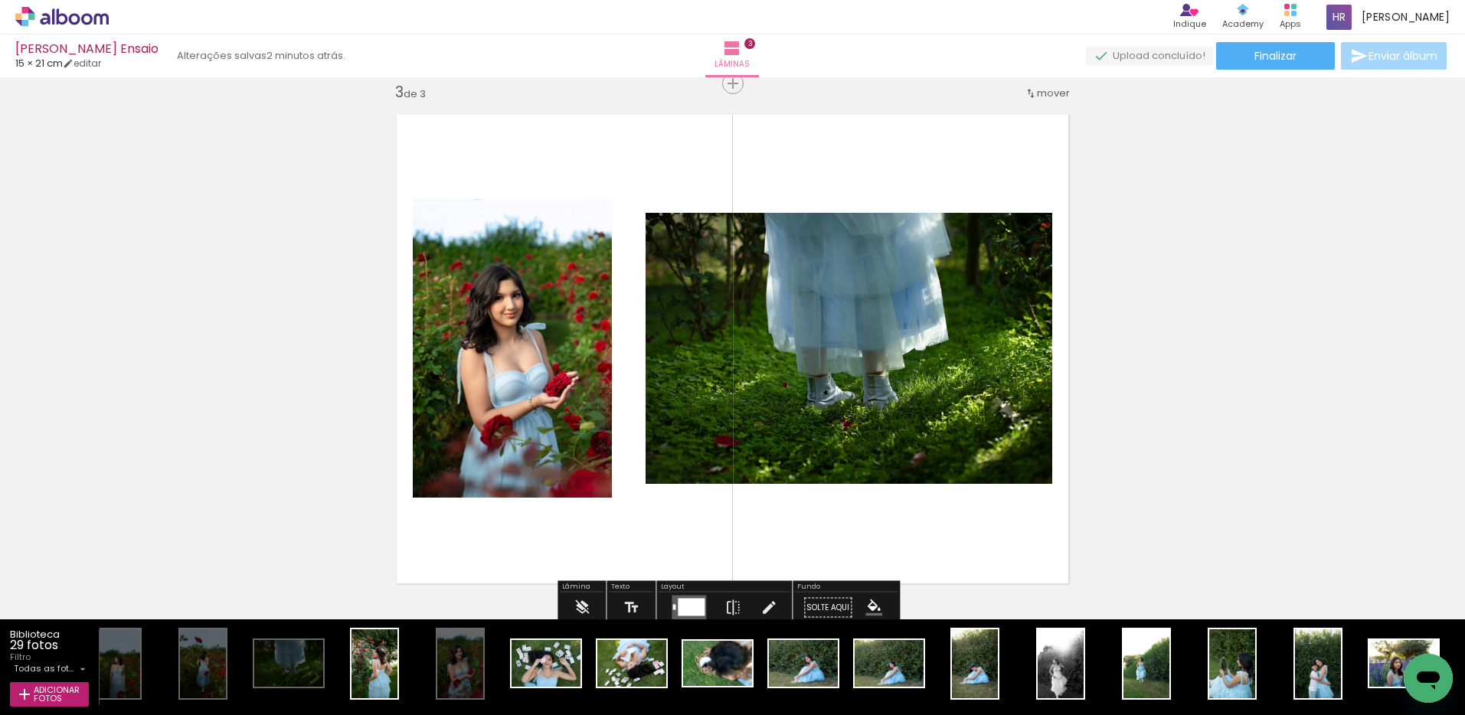
click at [672, 606] on quentale-layouter at bounding box center [688, 608] width 34 height 24
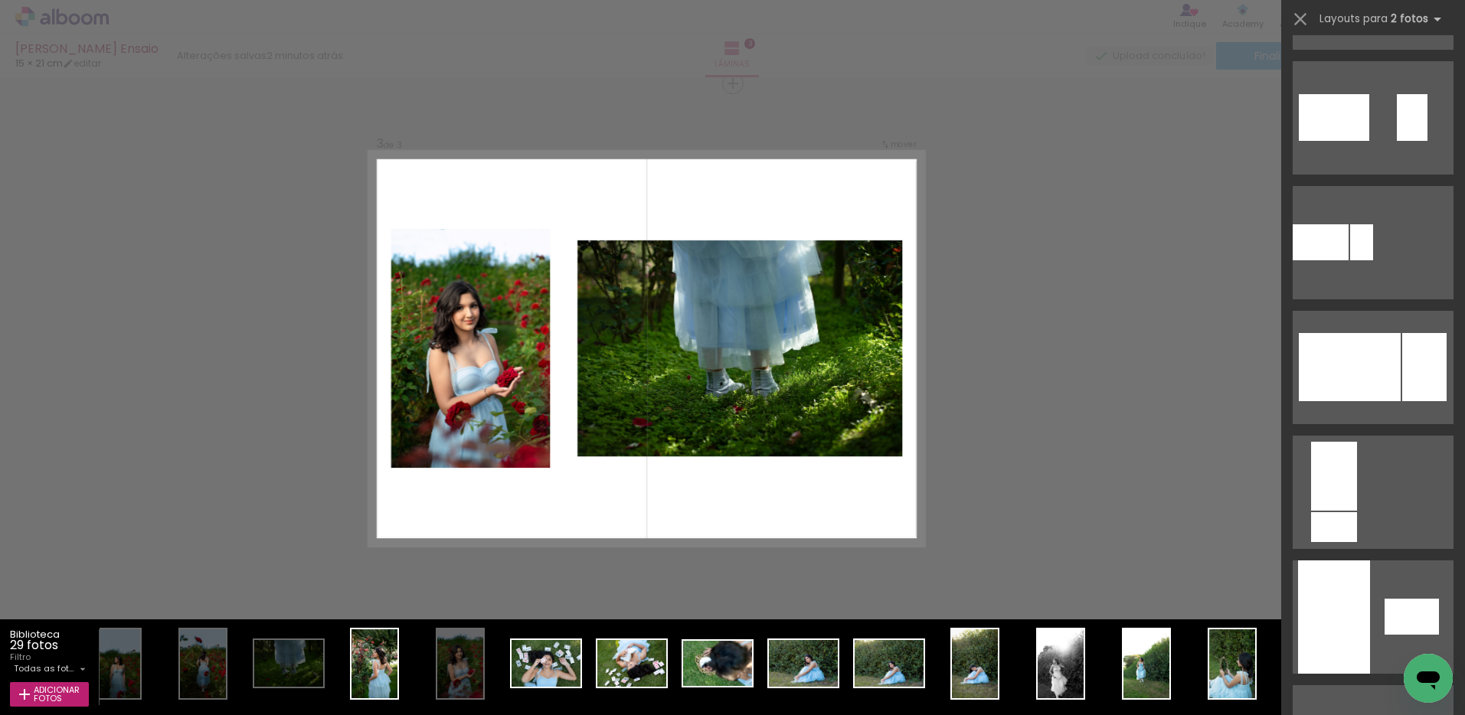
scroll to position [828, 0]
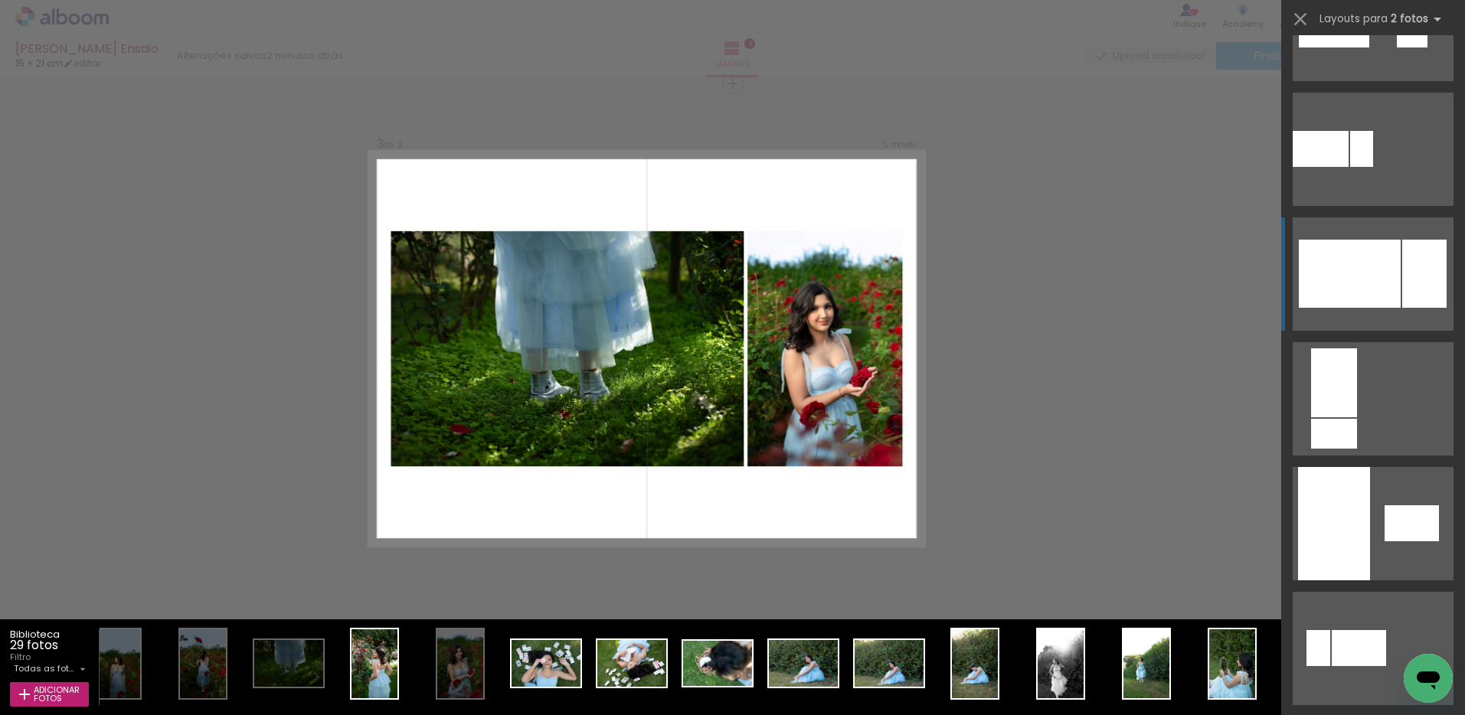
click at [1380, 275] on div at bounding box center [1349, 274] width 102 height 68
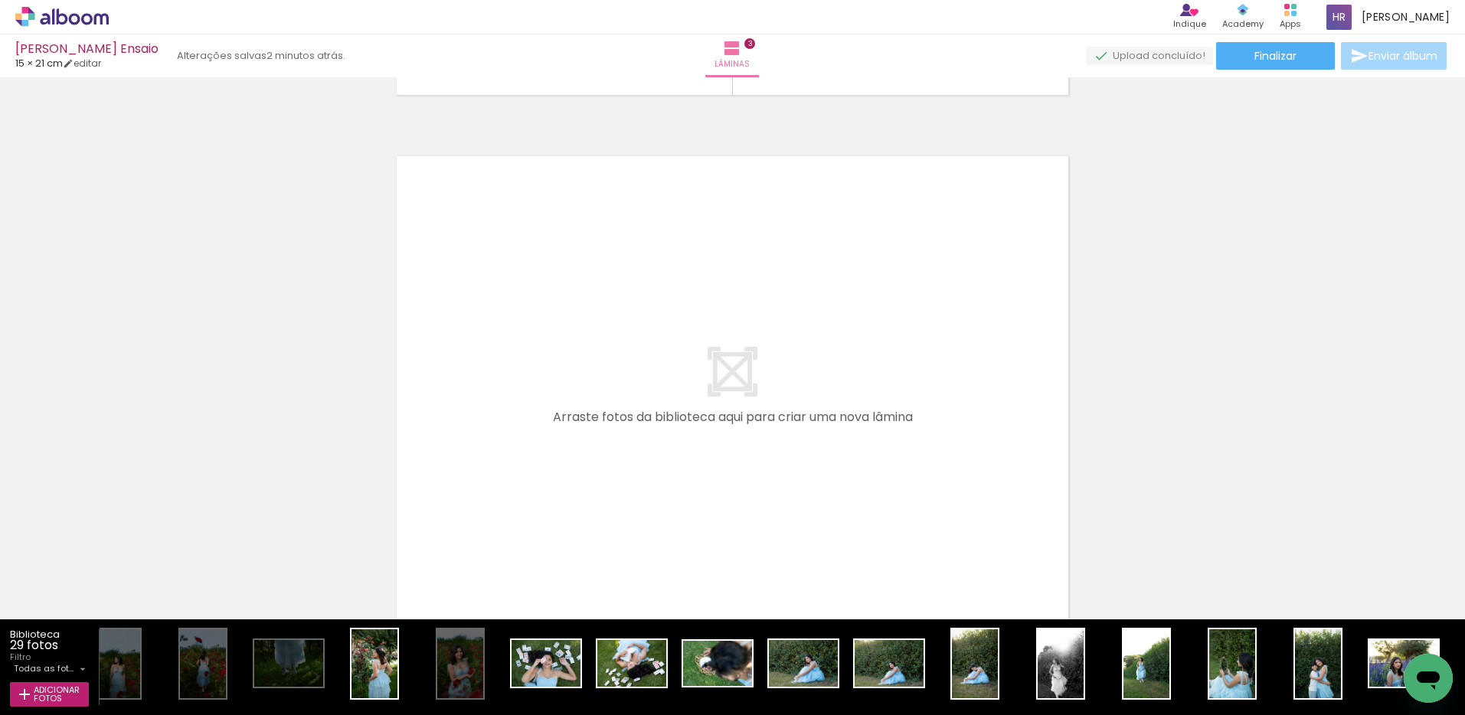
scroll to position [1599, 0]
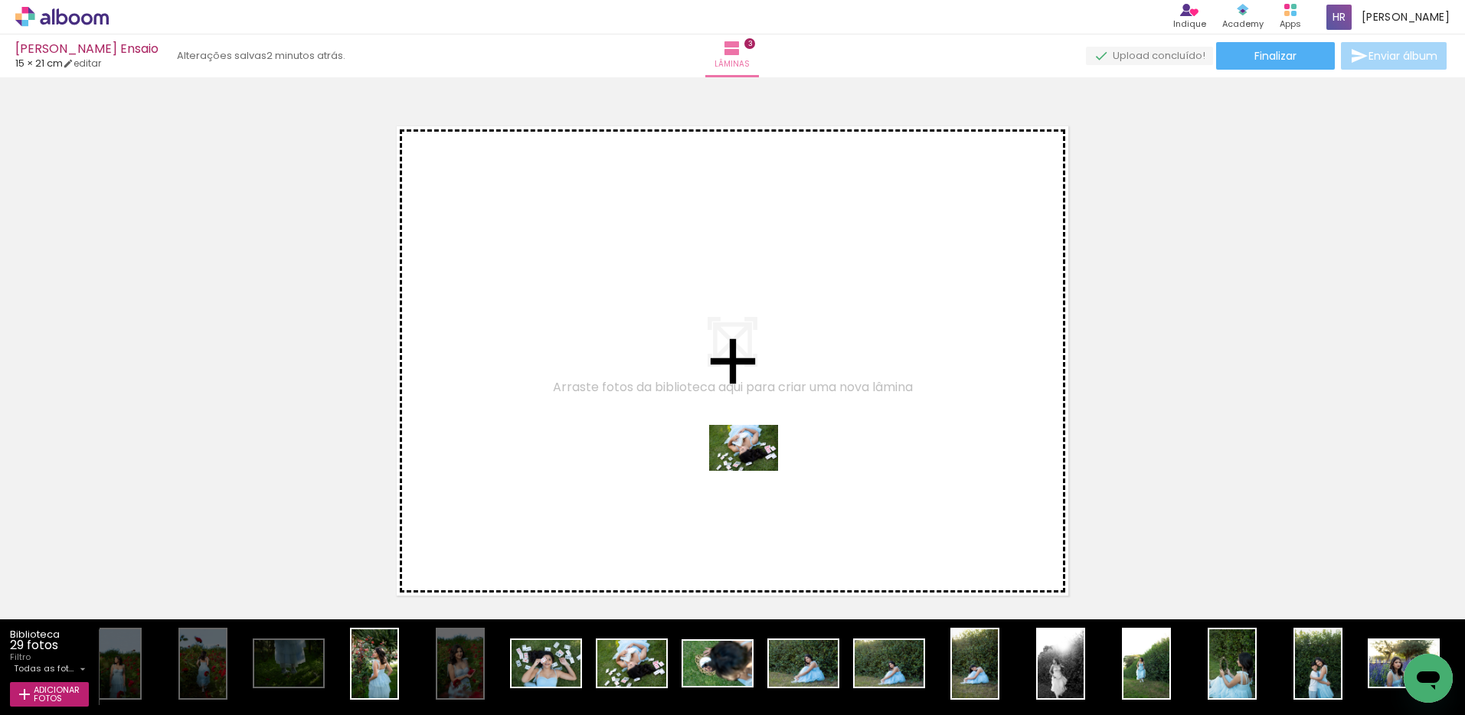
drag, startPoint x: 629, startPoint y: 672, endPoint x: 756, endPoint y: 469, distance: 239.8
click at [756, 469] on quentale-workspace at bounding box center [732, 357] width 1465 height 715
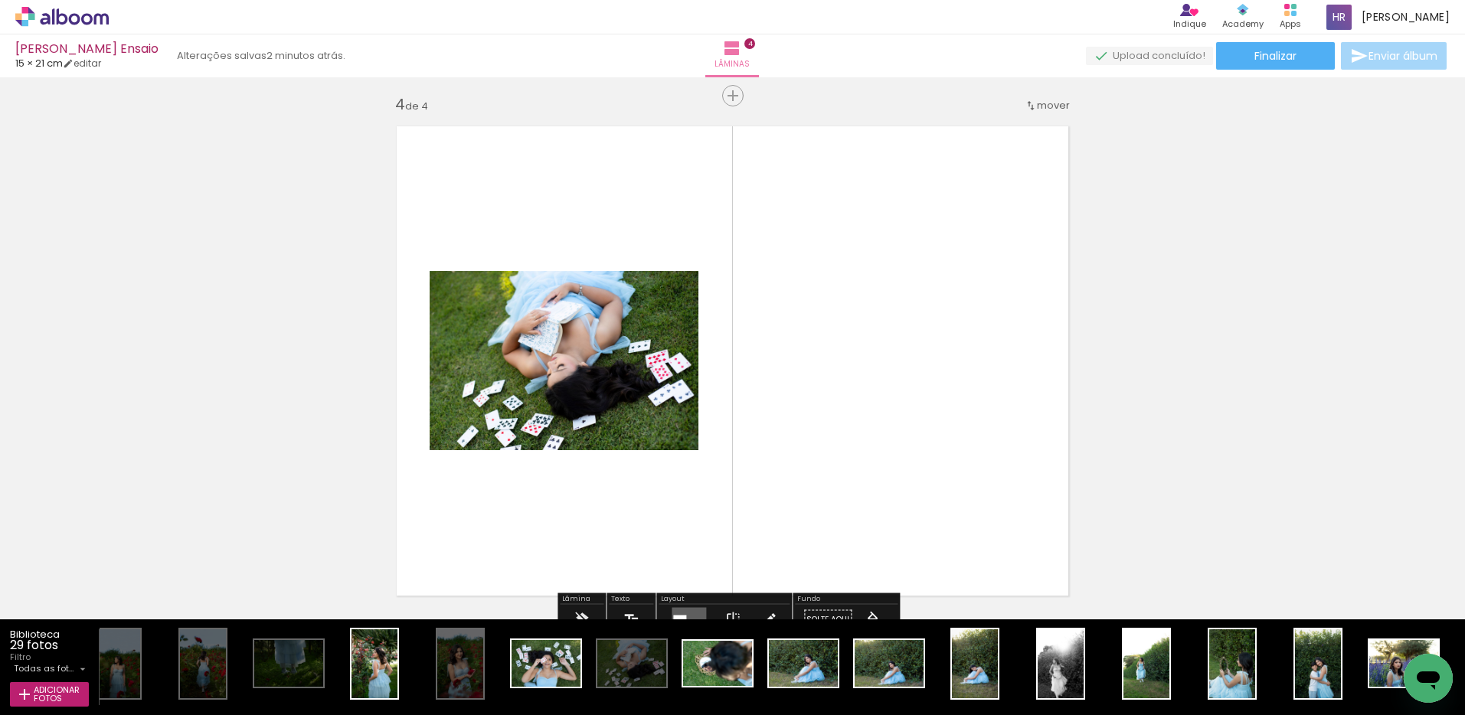
scroll to position [1611, 0]
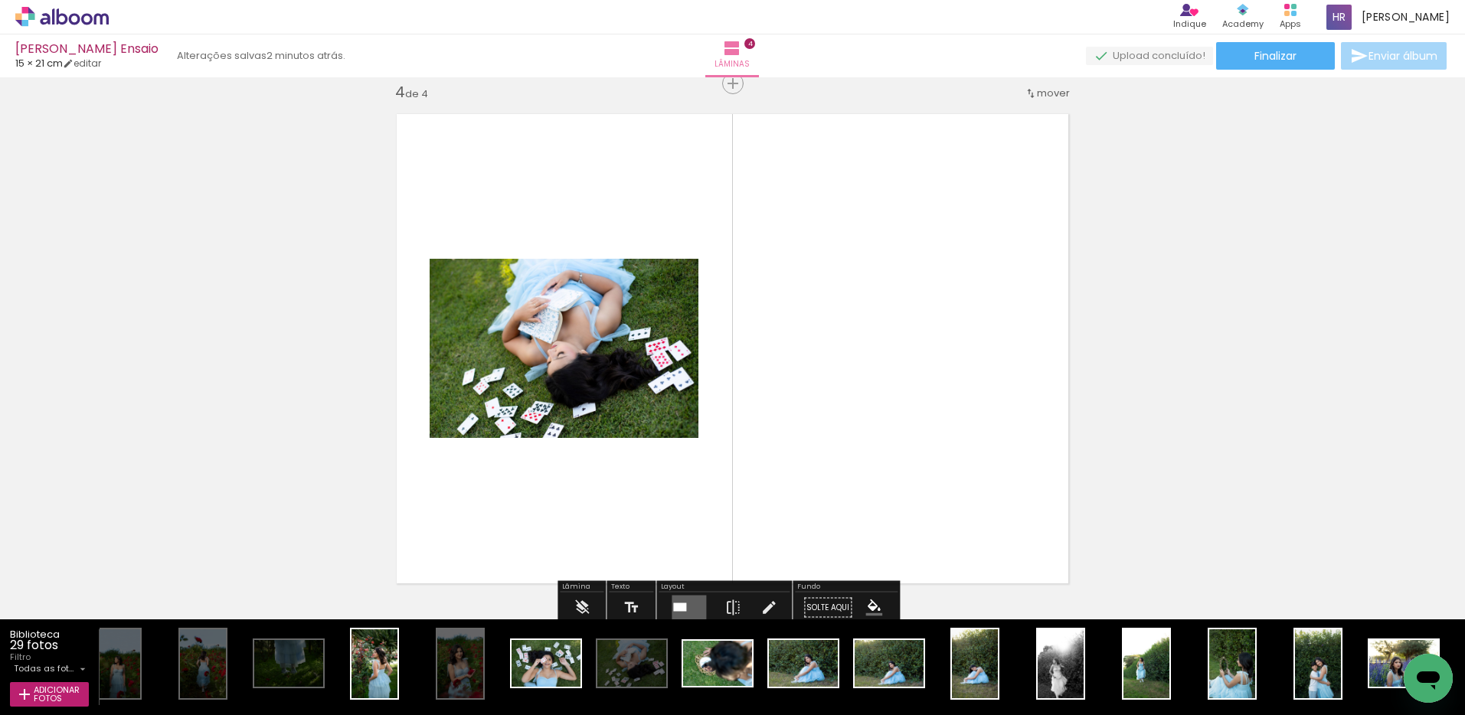
click at [673, 607] on div at bounding box center [679, 607] width 13 height 8
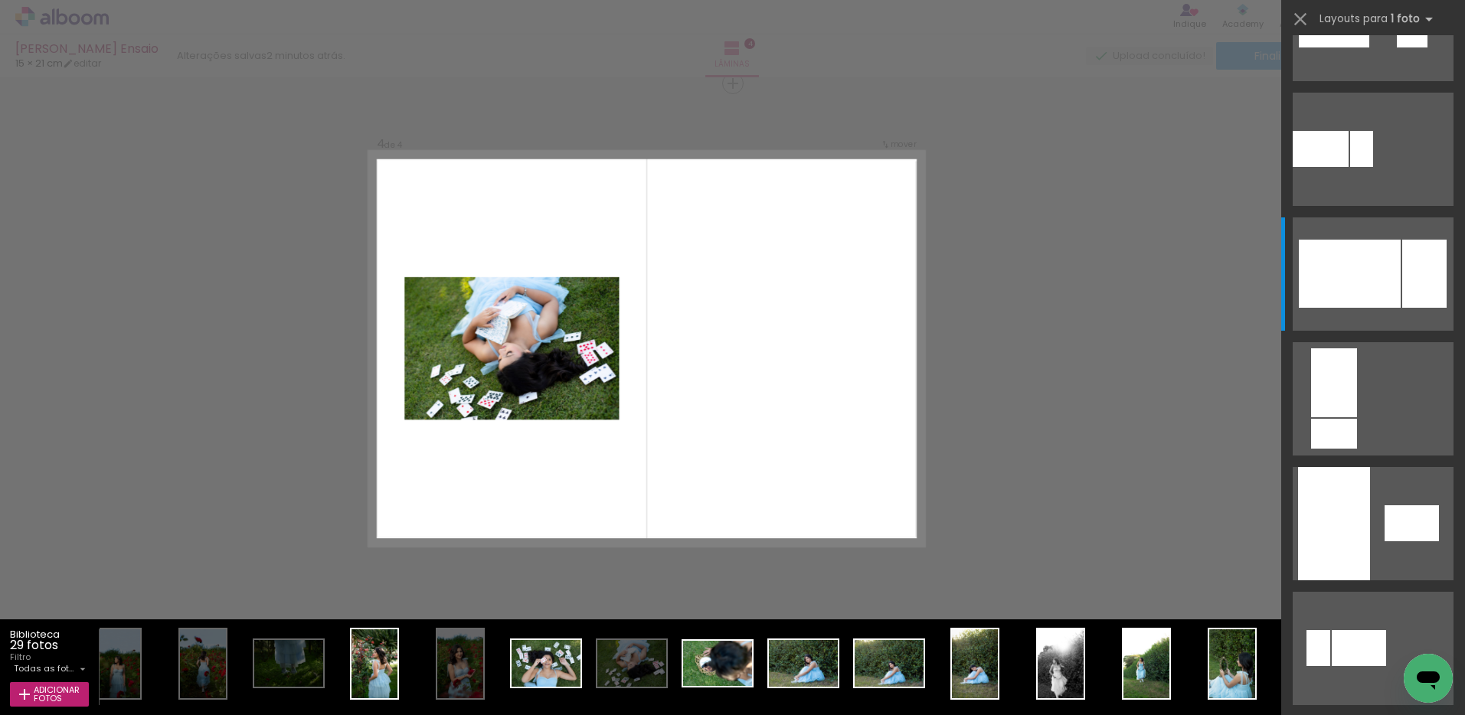
scroll to position [0, 0]
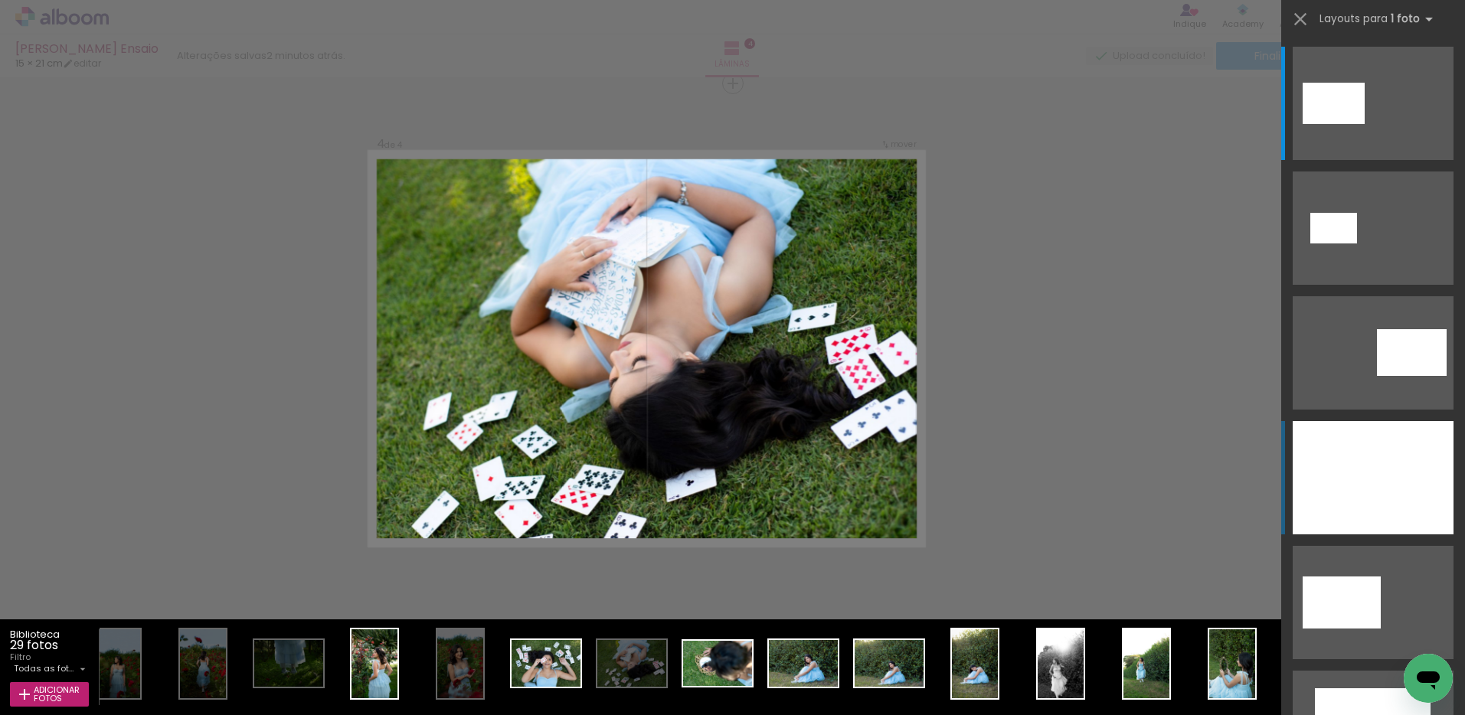
click at [1329, 451] on div at bounding box center [1372, 477] width 161 height 113
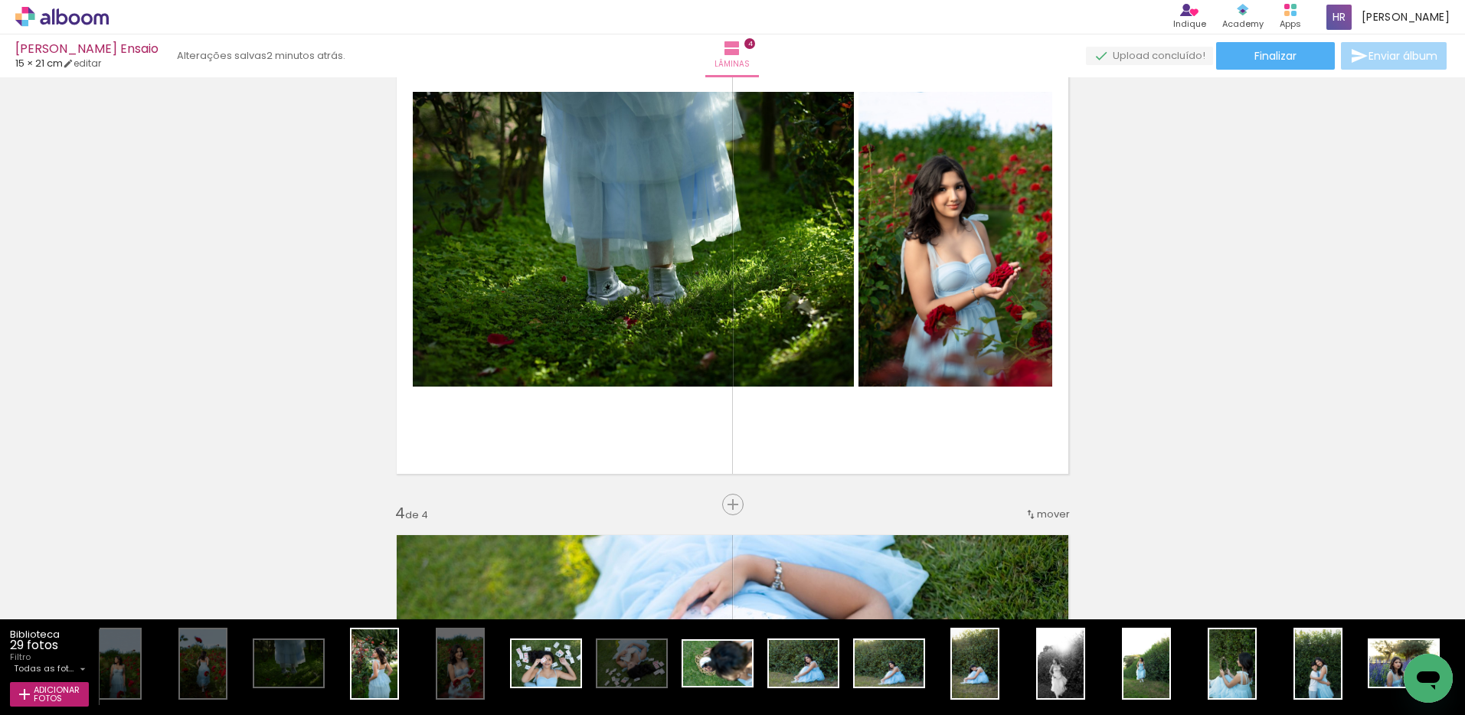
scroll to position [1075, 0]
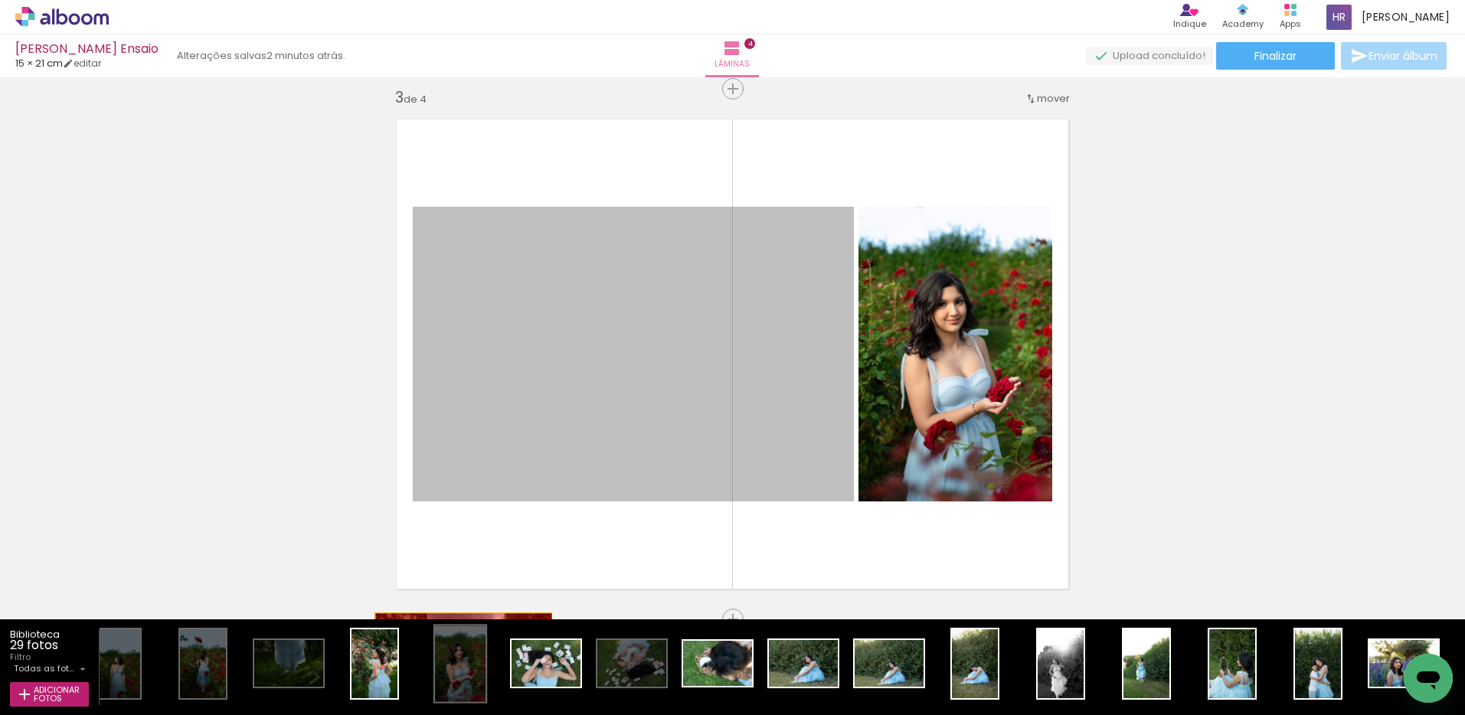
drag, startPoint x: 691, startPoint y: 328, endPoint x: 459, endPoint y: 672, distance: 414.7
click at [459, 672] on quentale-workspace at bounding box center [732, 357] width 1465 height 715
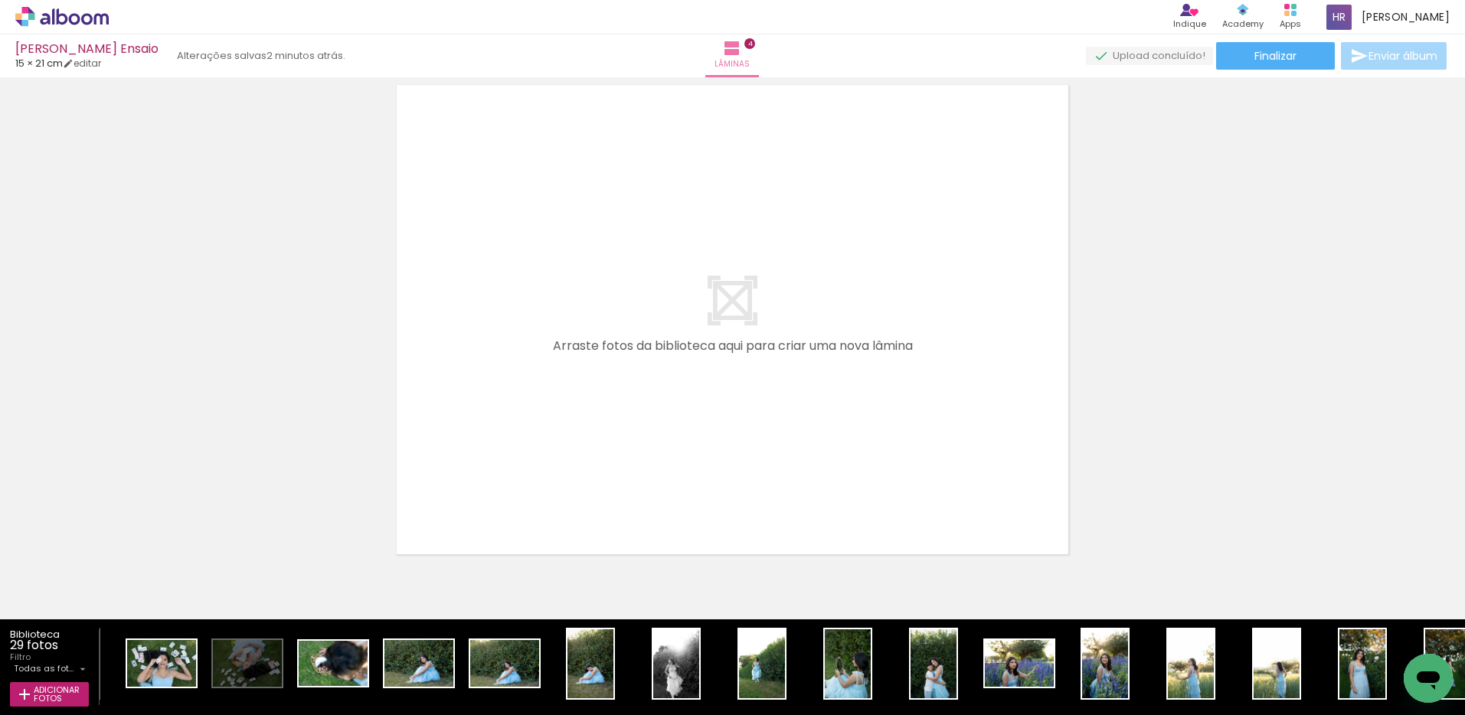
scroll to position [0, 515]
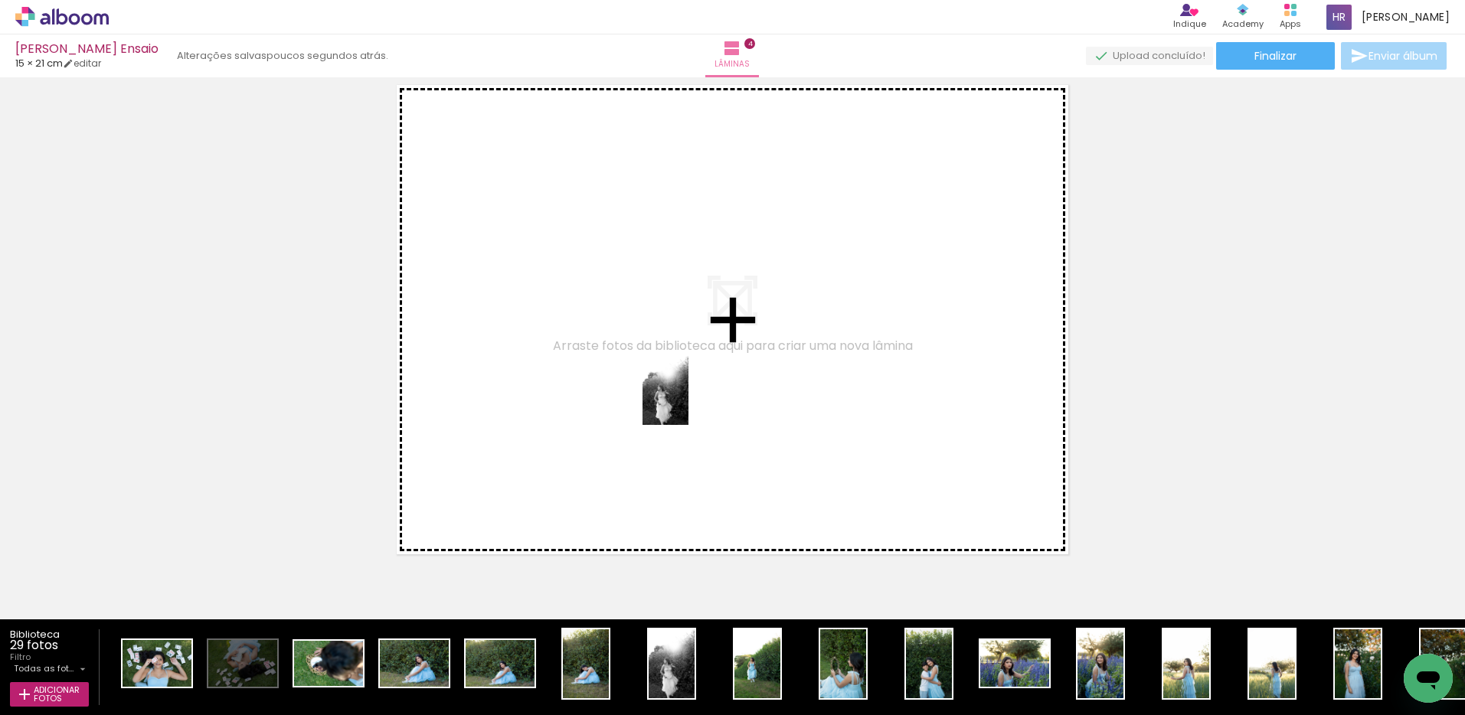
drag, startPoint x: 672, startPoint y: 669, endPoint x: 688, endPoint y: 402, distance: 267.7
click at [688, 402] on quentale-workspace at bounding box center [732, 357] width 1465 height 715
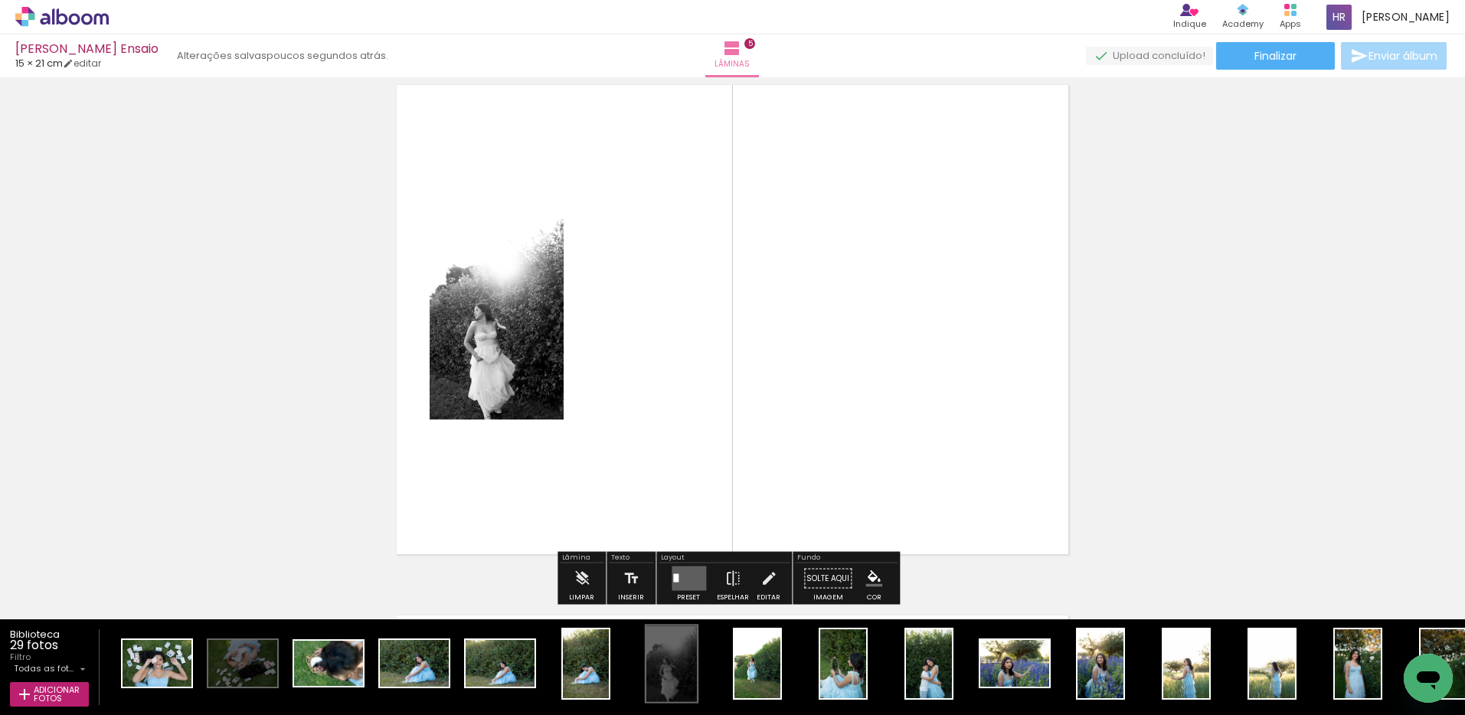
scroll to position [2141, 0]
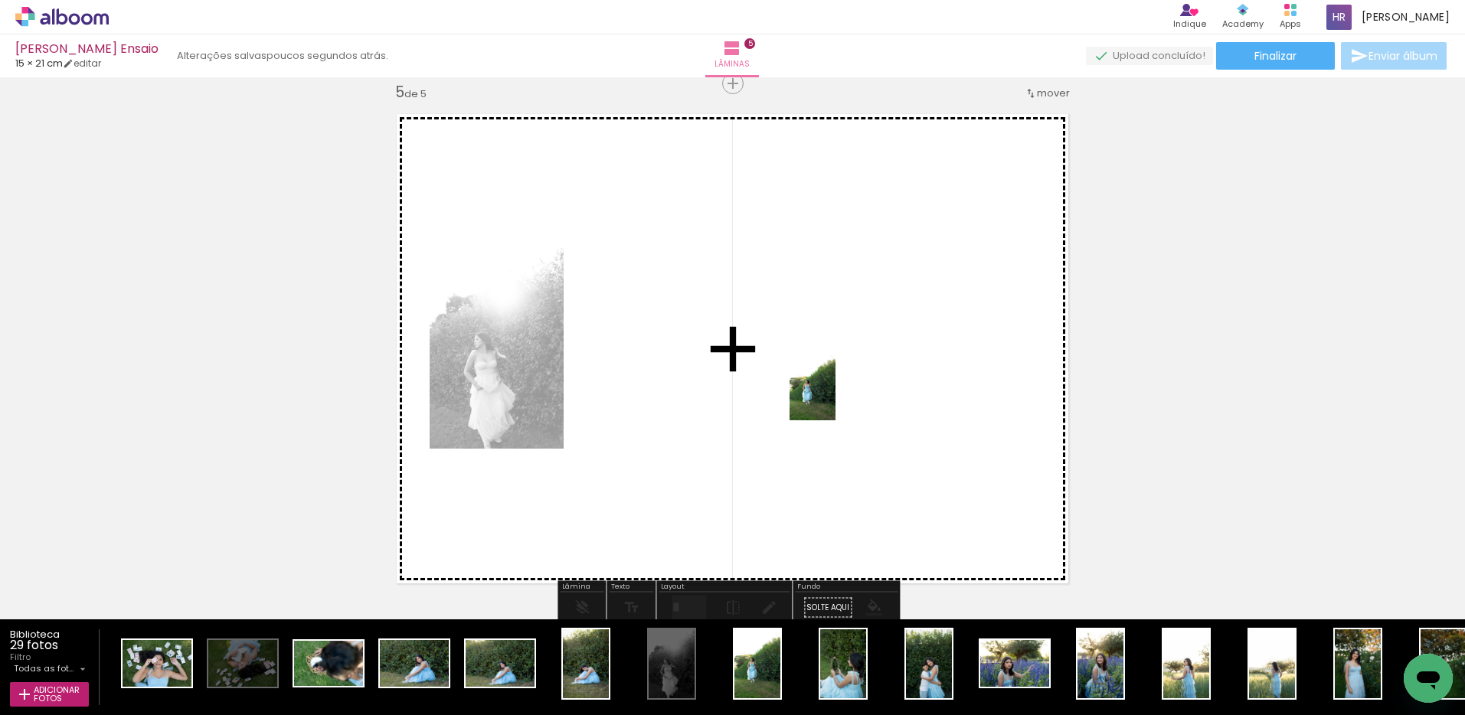
drag, startPoint x: 749, startPoint y: 679, endPoint x: 835, endPoint y: 397, distance: 294.7
click at [835, 397] on quentale-workspace at bounding box center [732, 357] width 1465 height 715
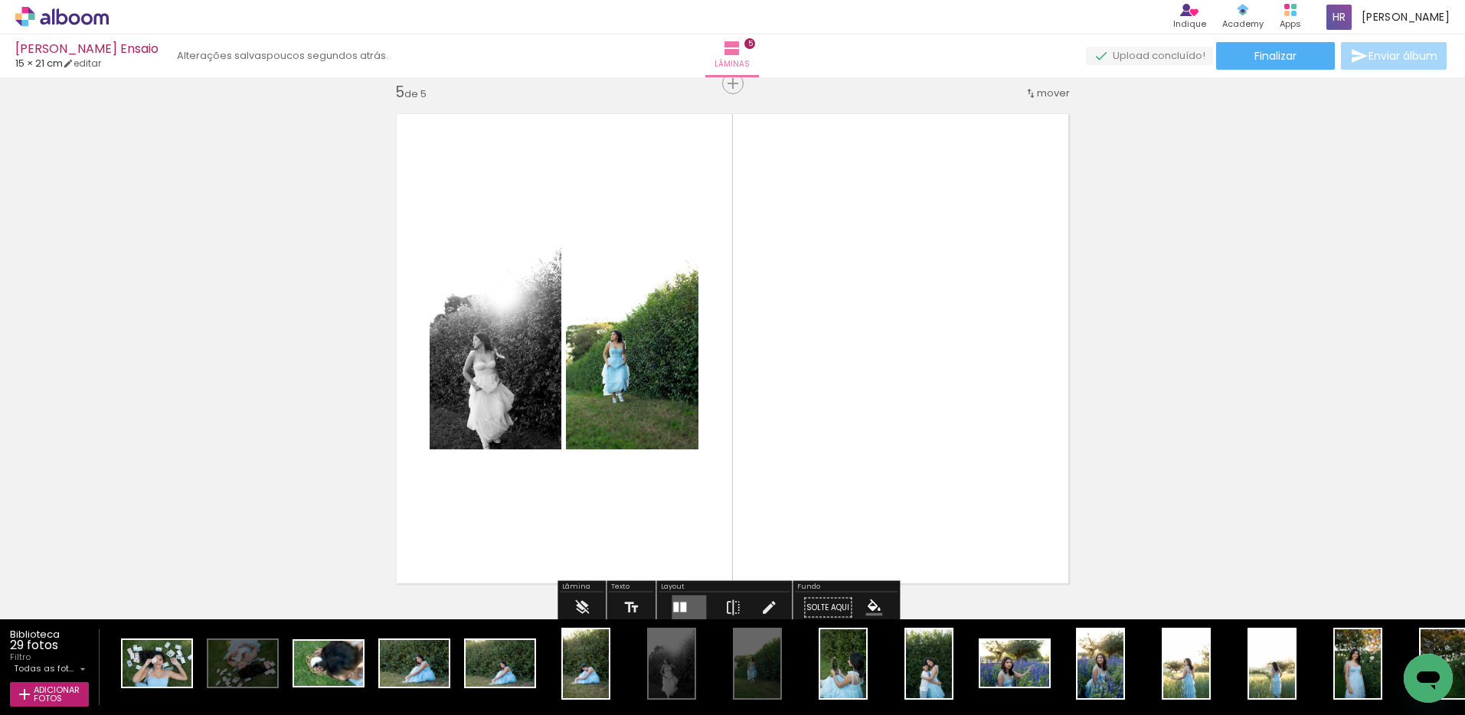
click at [680, 604] on div at bounding box center [683, 608] width 6 height 10
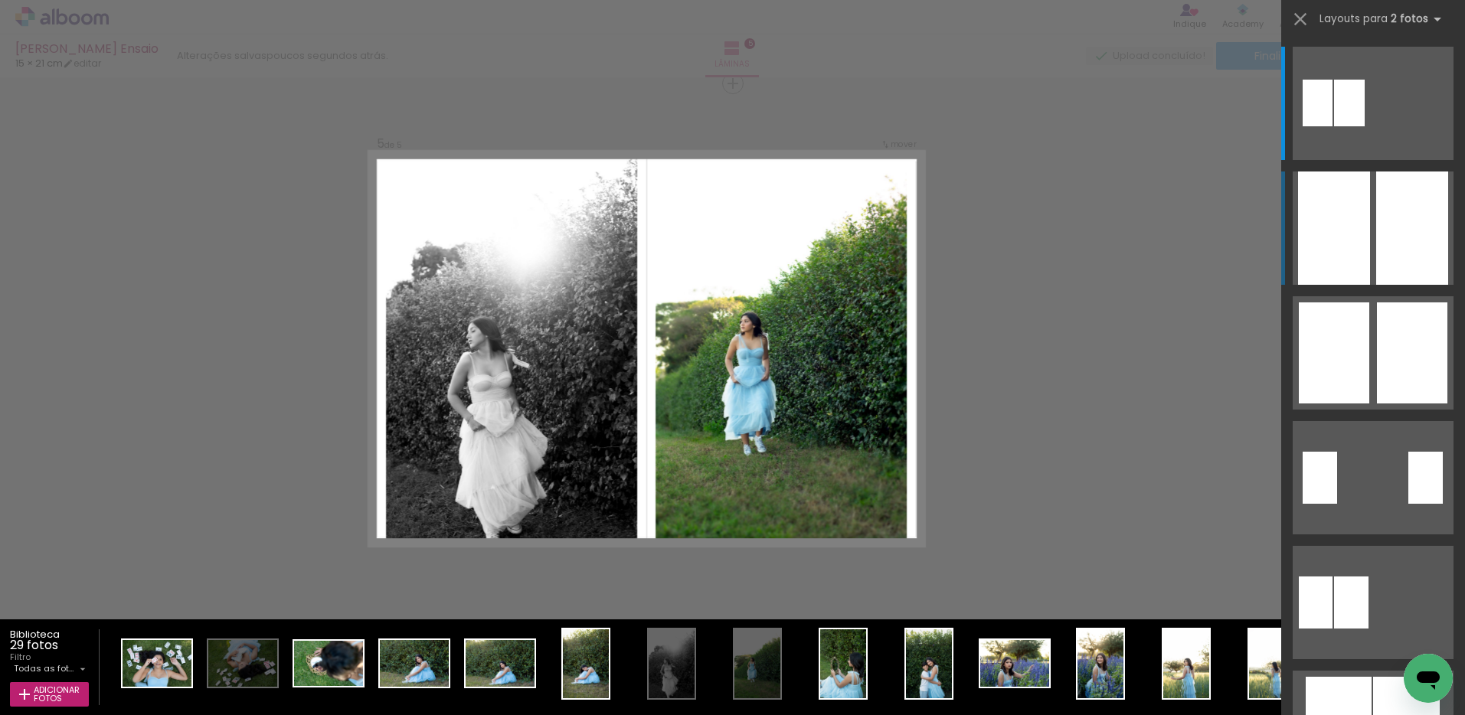
click at [1377, 230] on div at bounding box center [1412, 227] width 72 height 113
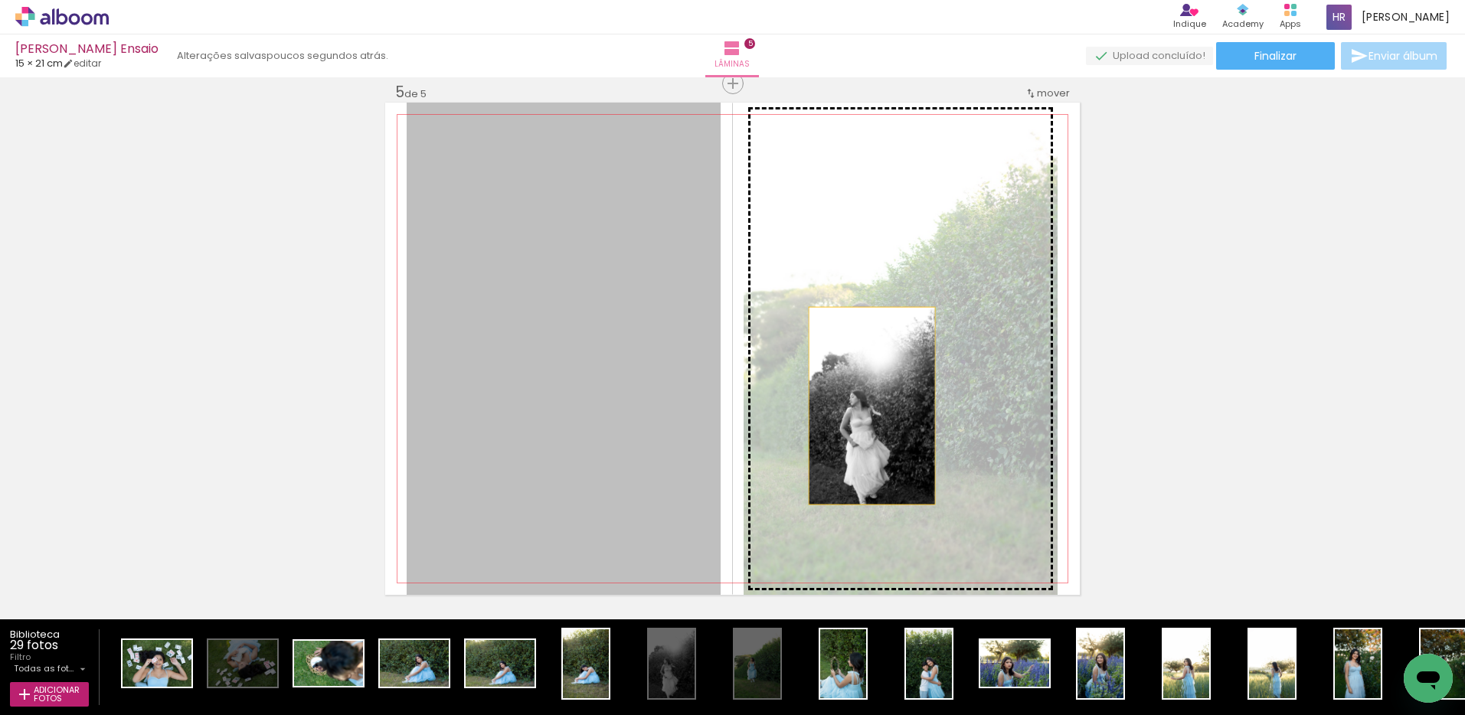
drag, startPoint x: 596, startPoint y: 405, endPoint x: 866, endPoint y: 406, distance: 270.2
click at [0, 0] on slot at bounding box center [0, 0] width 0 height 0
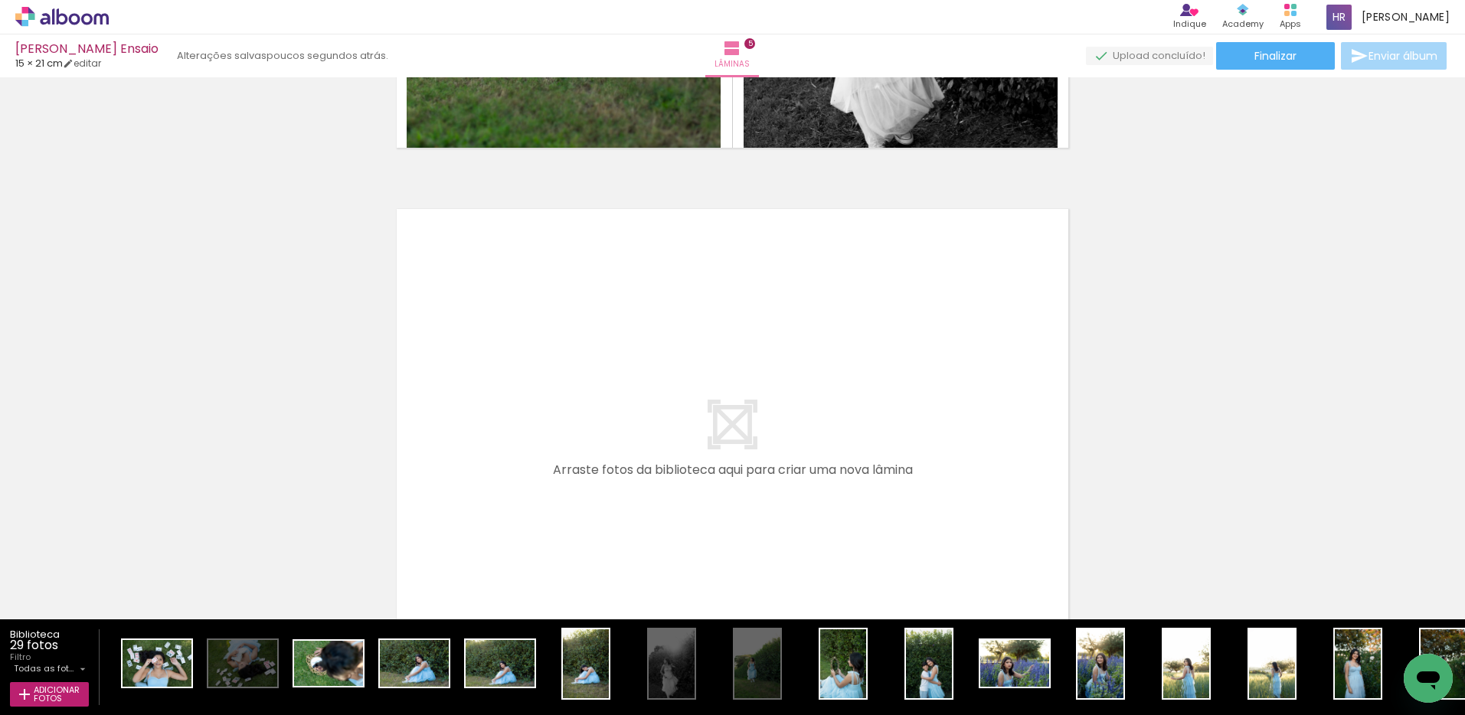
scroll to position [2657, 0]
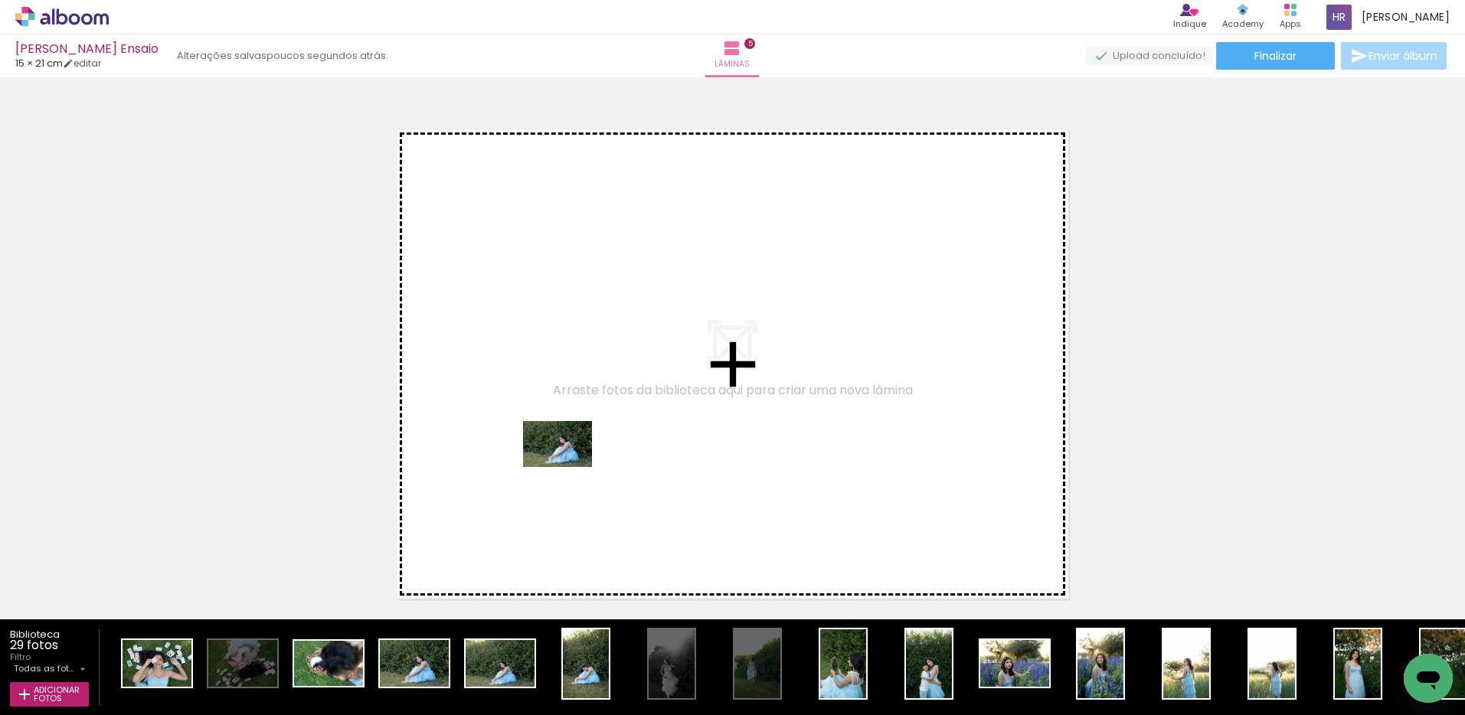
drag, startPoint x: 410, startPoint y: 672, endPoint x: 580, endPoint y: 455, distance: 276.0
click at [580, 455] on quentale-workspace at bounding box center [732, 357] width 1465 height 715
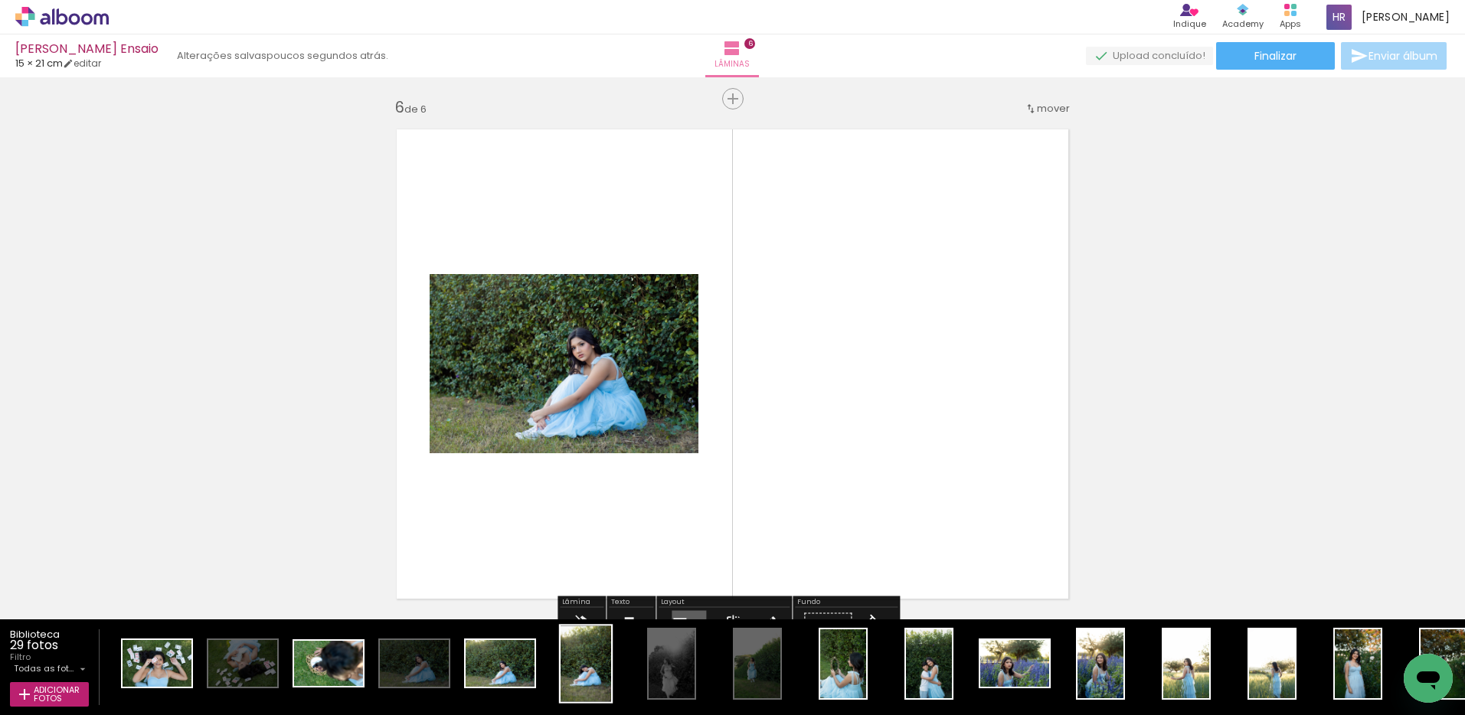
scroll to position [2672, 0]
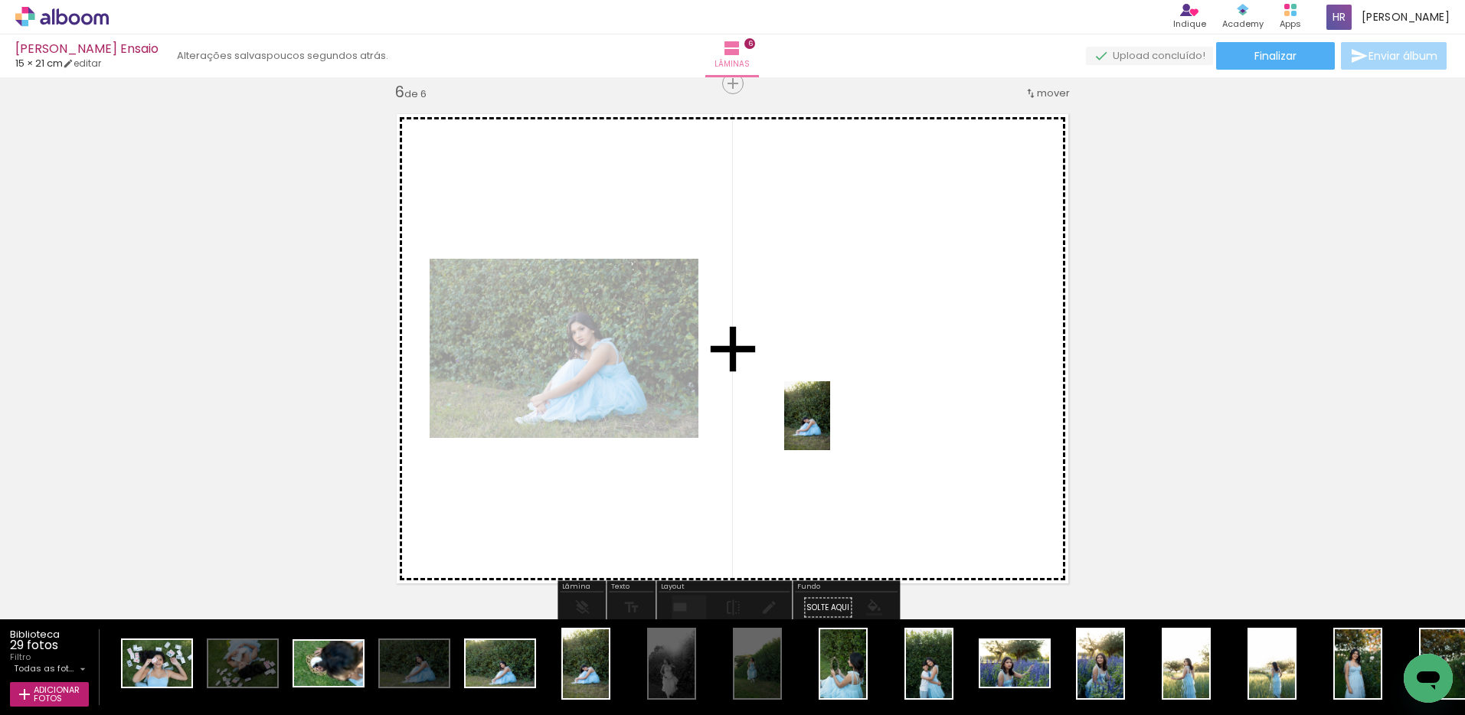
drag, startPoint x: 573, startPoint y: 674, endPoint x: 830, endPoint y: 427, distance: 356.3
click at [830, 427] on quentale-workspace at bounding box center [732, 357] width 1465 height 715
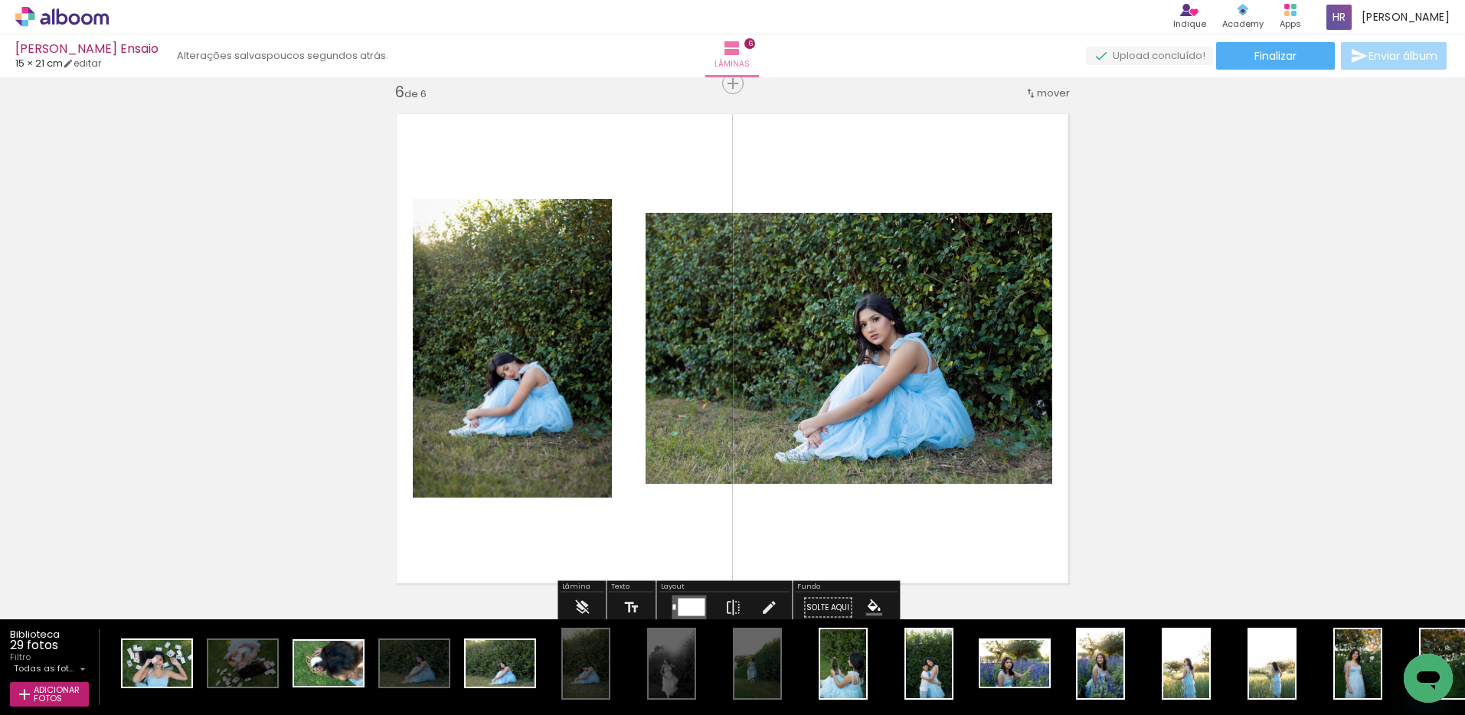
click at [681, 607] on div at bounding box center [691, 608] width 27 height 18
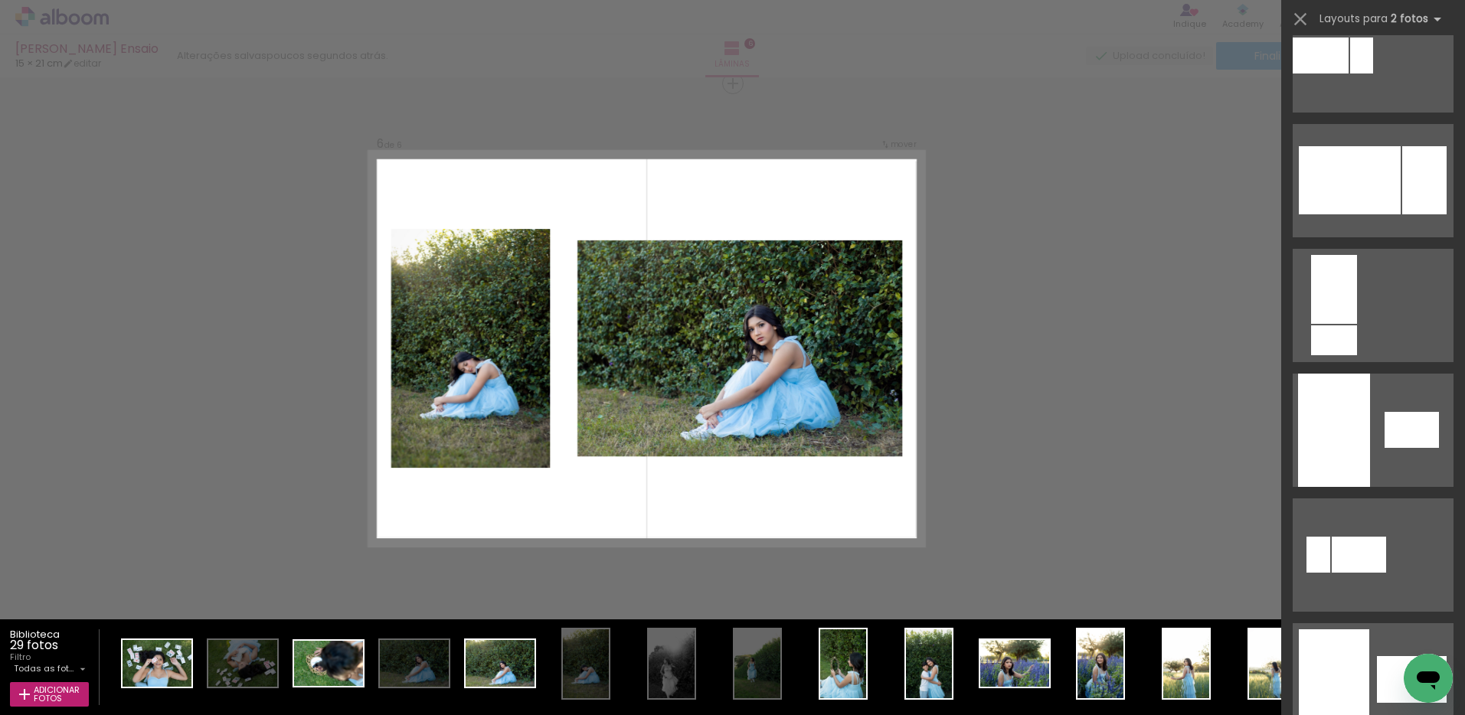
scroll to position [828, 0]
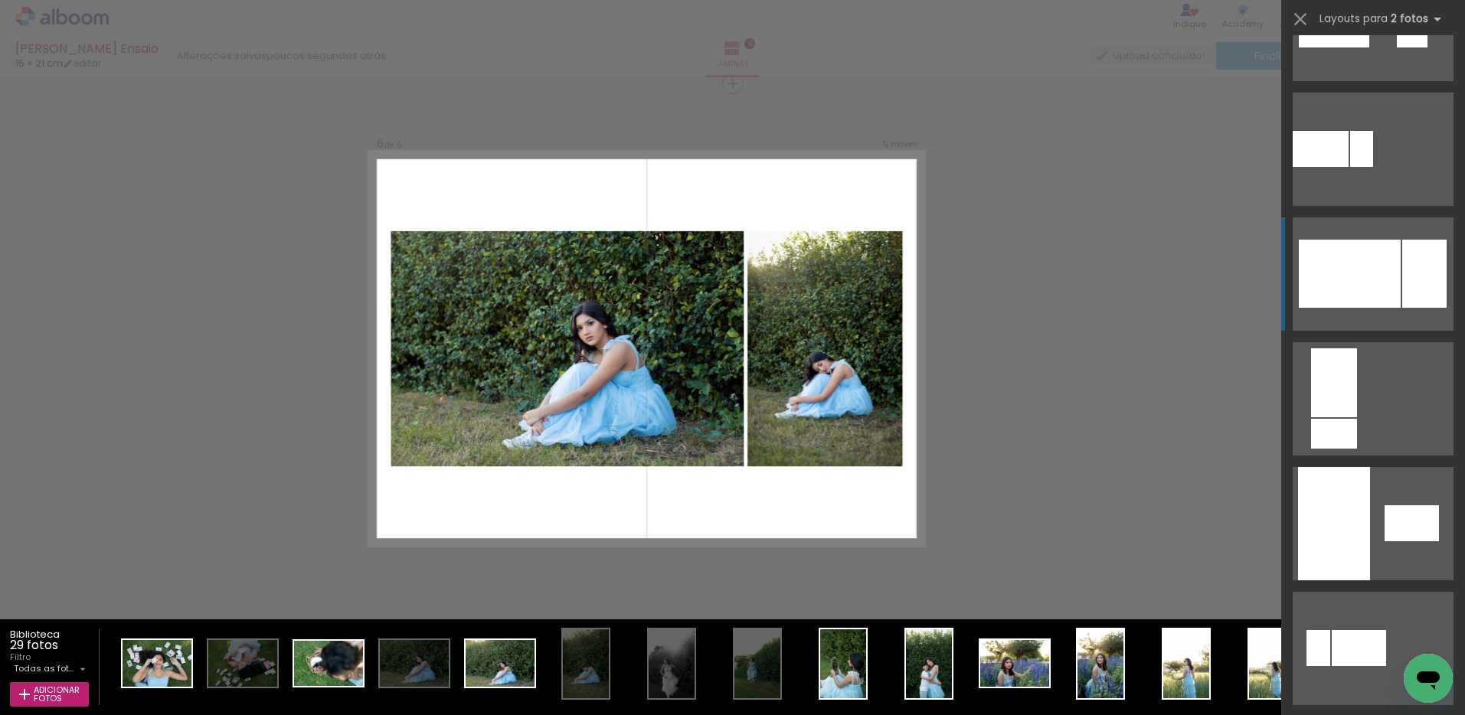
click at [1393, 267] on div at bounding box center [1349, 274] width 102 height 68
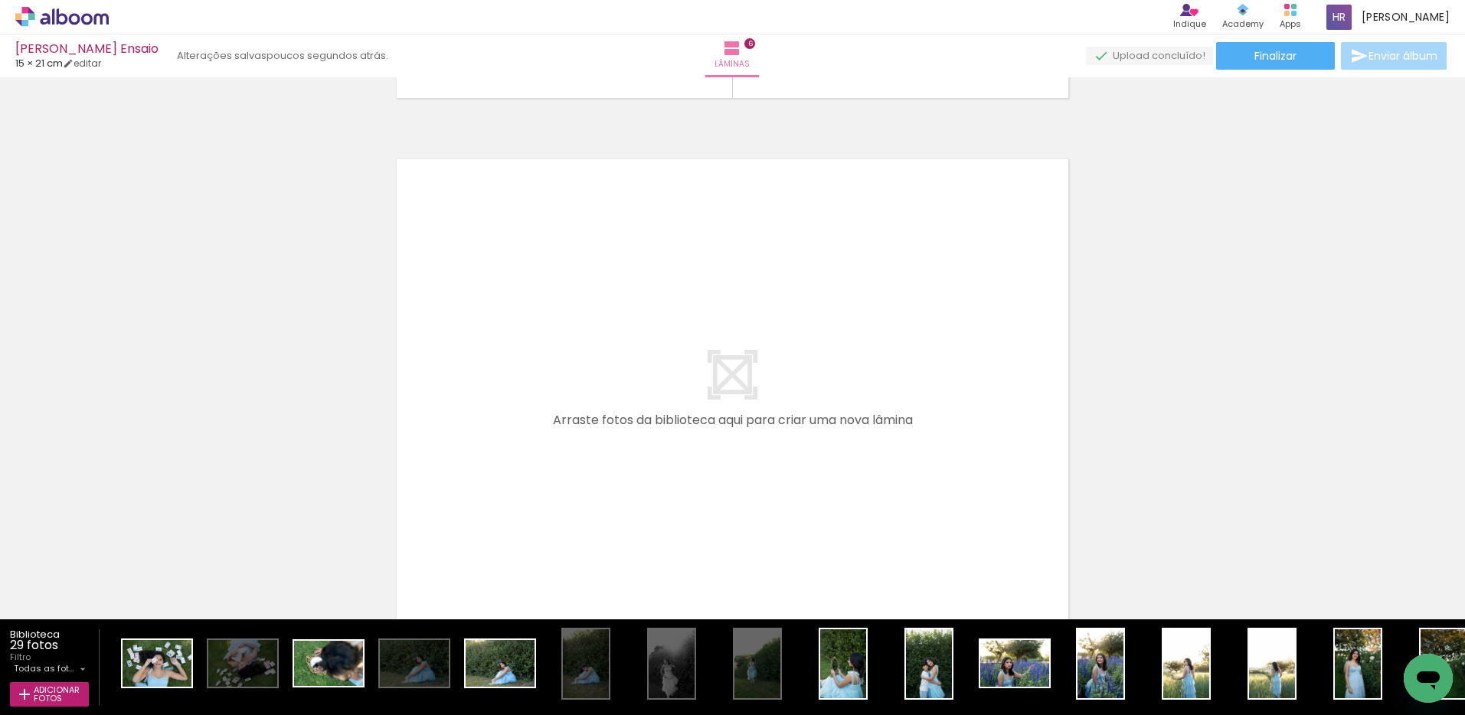
scroll to position [3166, 0]
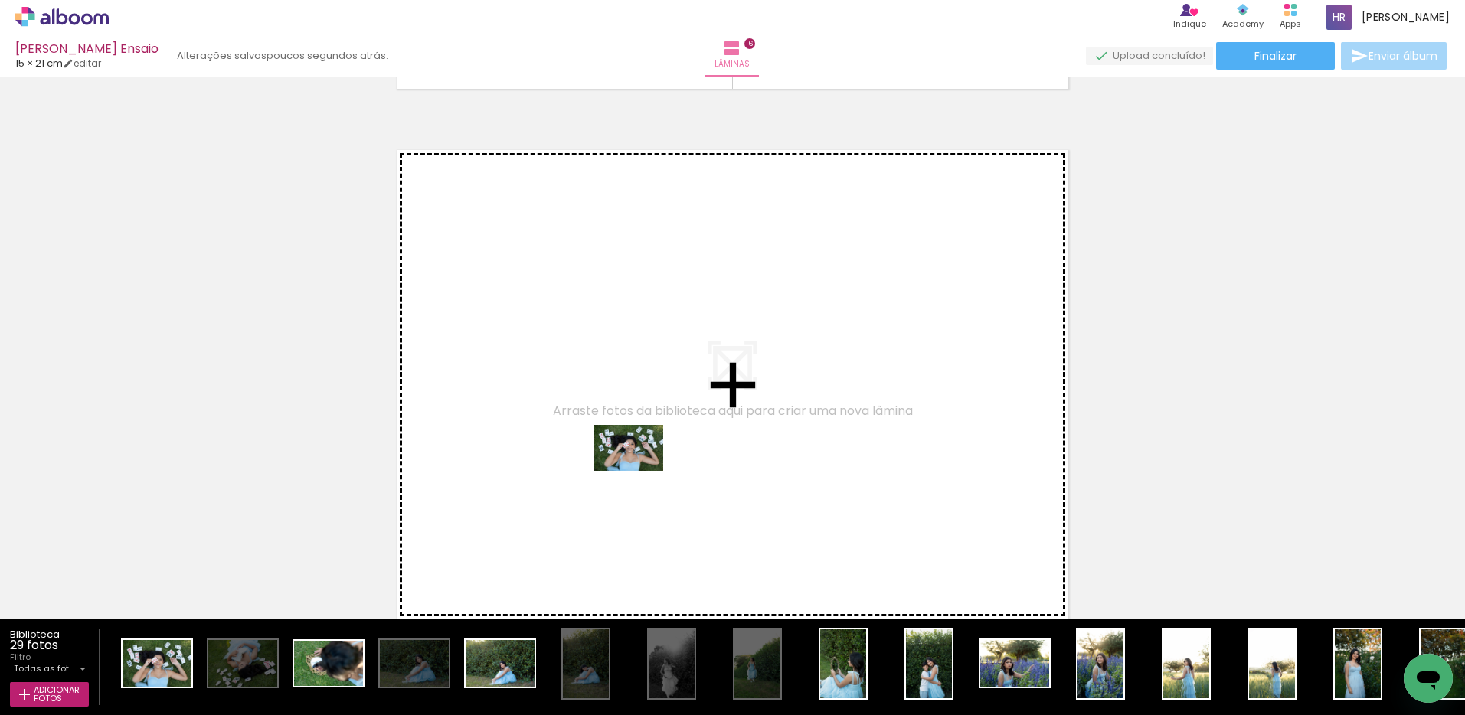
drag, startPoint x: 143, startPoint y: 670, endPoint x: 641, endPoint y: 471, distance: 536.0
click at [641, 471] on quentale-workspace at bounding box center [732, 357] width 1465 height 715
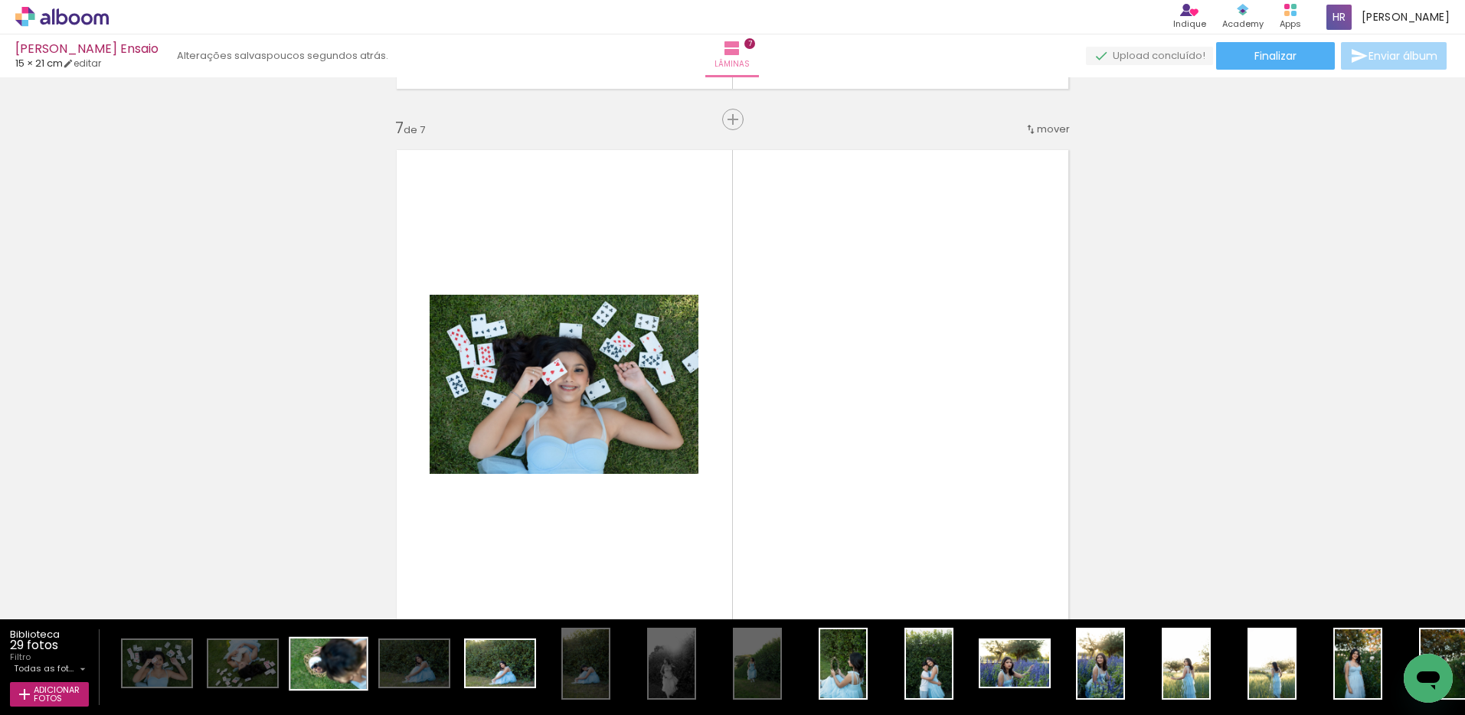
scroll to position [3202, 0]
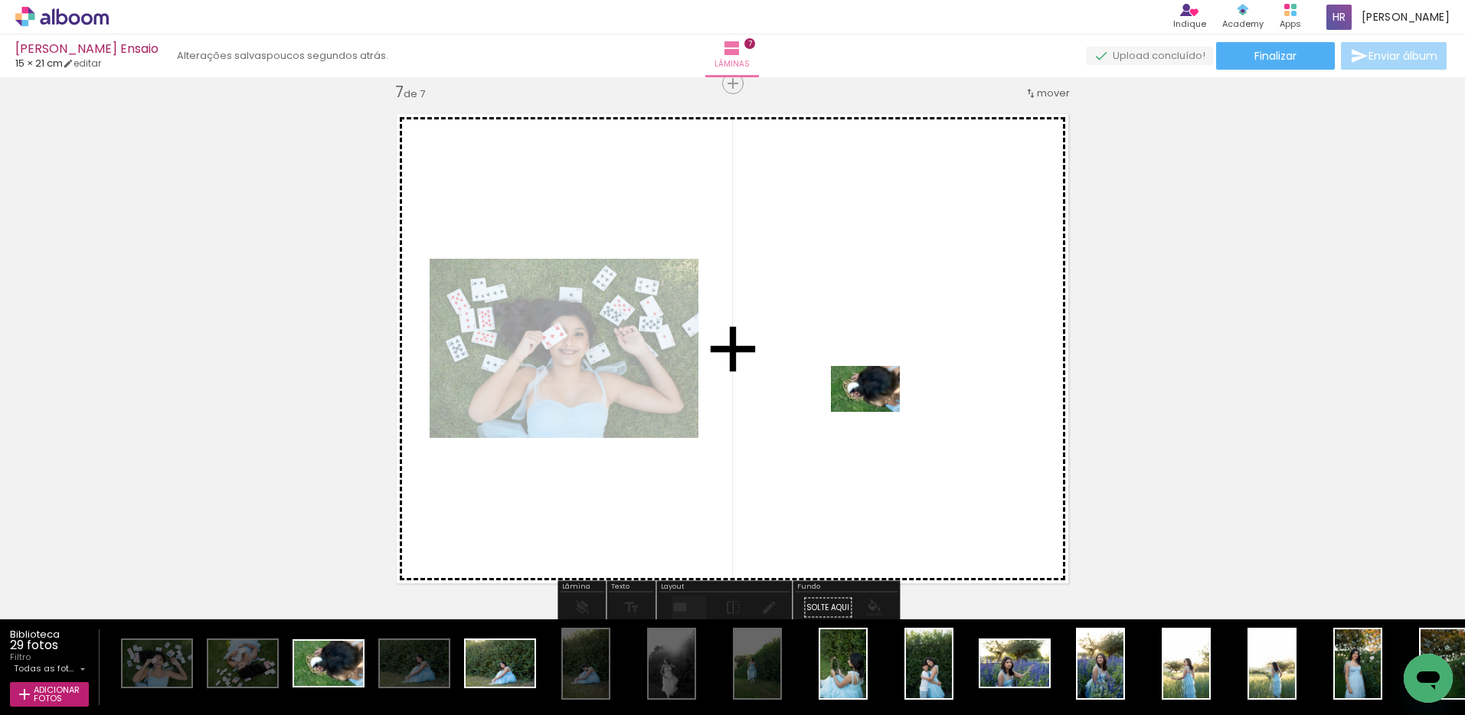
drag, startPoint x: 322, startPoint y: 668, endPoint x: 877, endPoint y: 412, distance: 611.4
click at [877, 412] on quentale-workspace at bounding box center [732, 357] width 1465 height 715
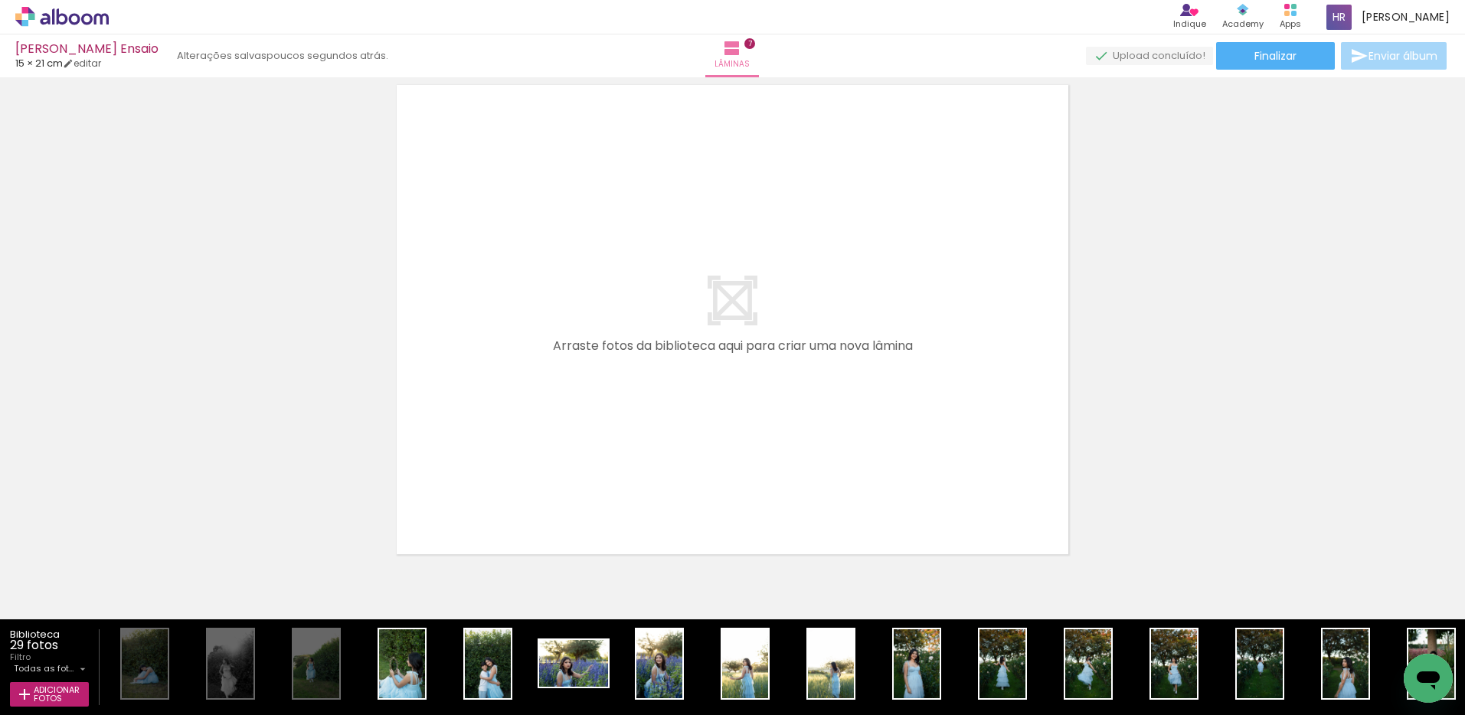
scroll to position [0, 960]
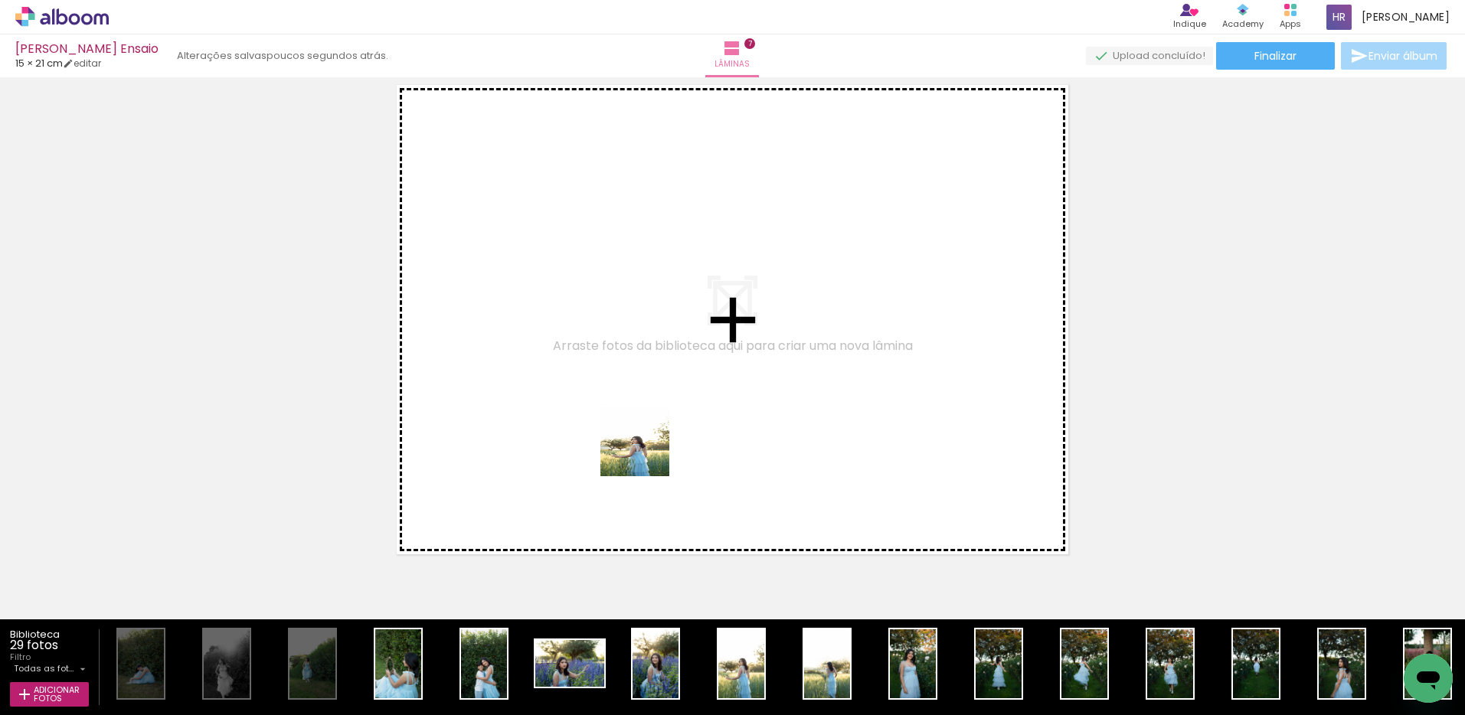
drag, startPoint x: 731, startPoint y: 681, endPoint x: 632, endPoint y: 411, distance: 287.0
click at [632, 411] on quentale-workspace at bounding box center [732, 357] width 1465 height 715
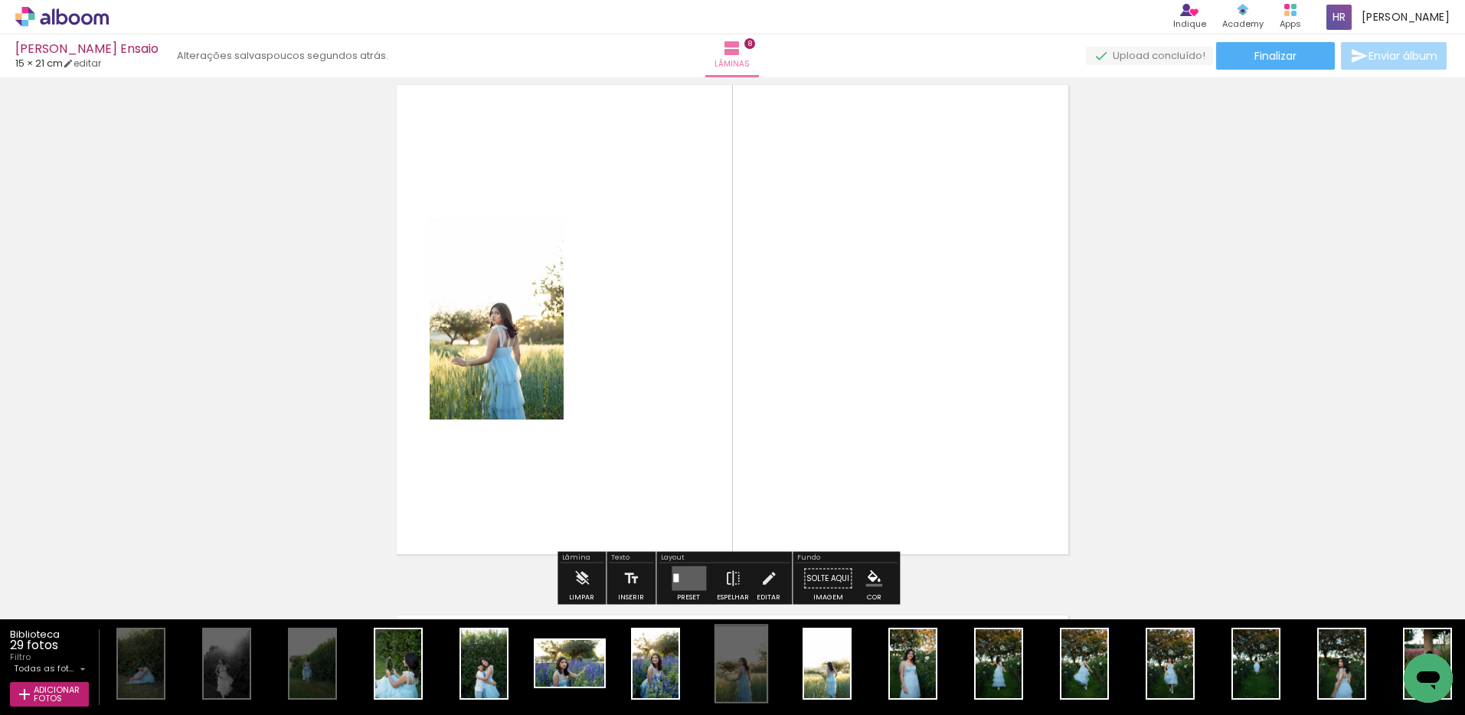
scroll to position [3733, 0]
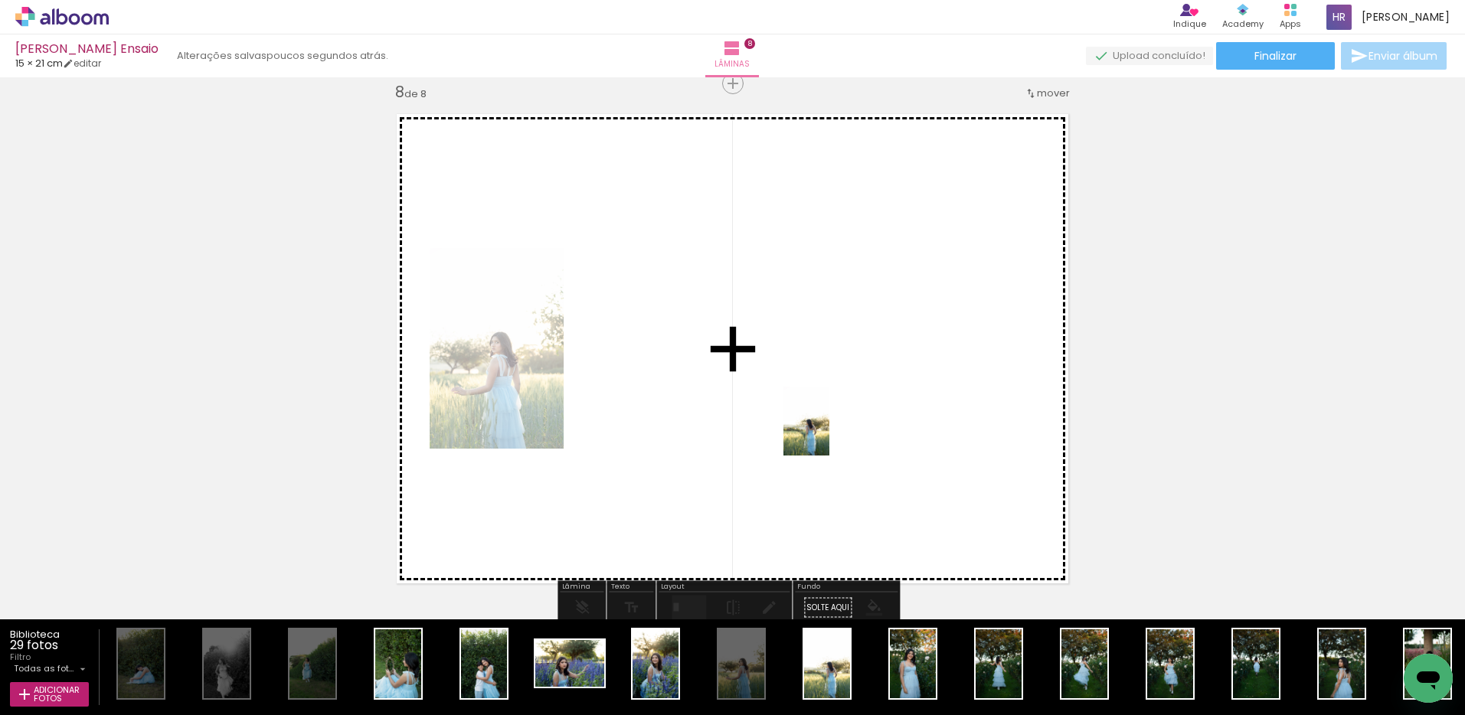
drag, startPoint x: 826, startPoint y: 673, endPoint x: 829, endPoint y: 433, distance: 240.4
click at [829, 433] on quentale-workspace at bounding box center [732, 357] width 1465 height 715
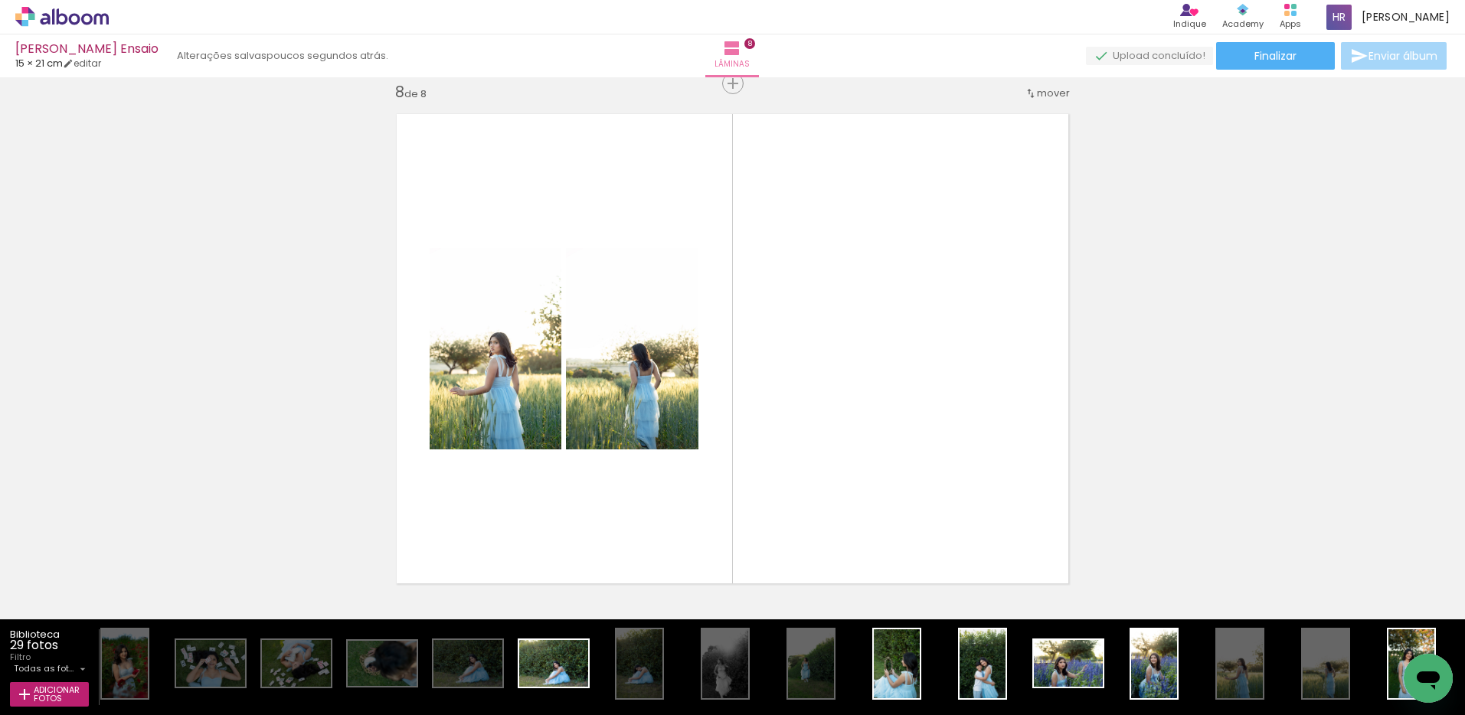
scroll to position [0, 438]
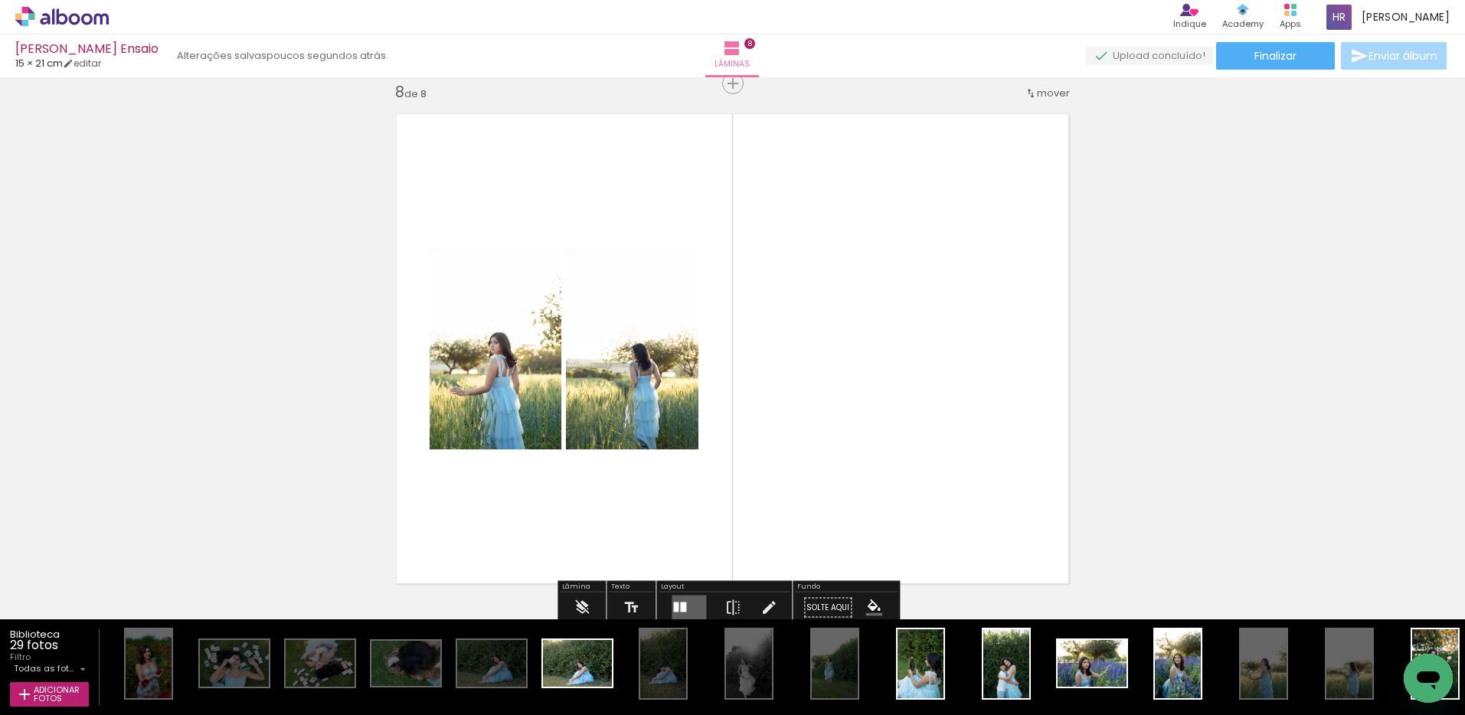
click at [685, 607] on quentale-layouter at bounding box center [688, 608] width 34 height 24
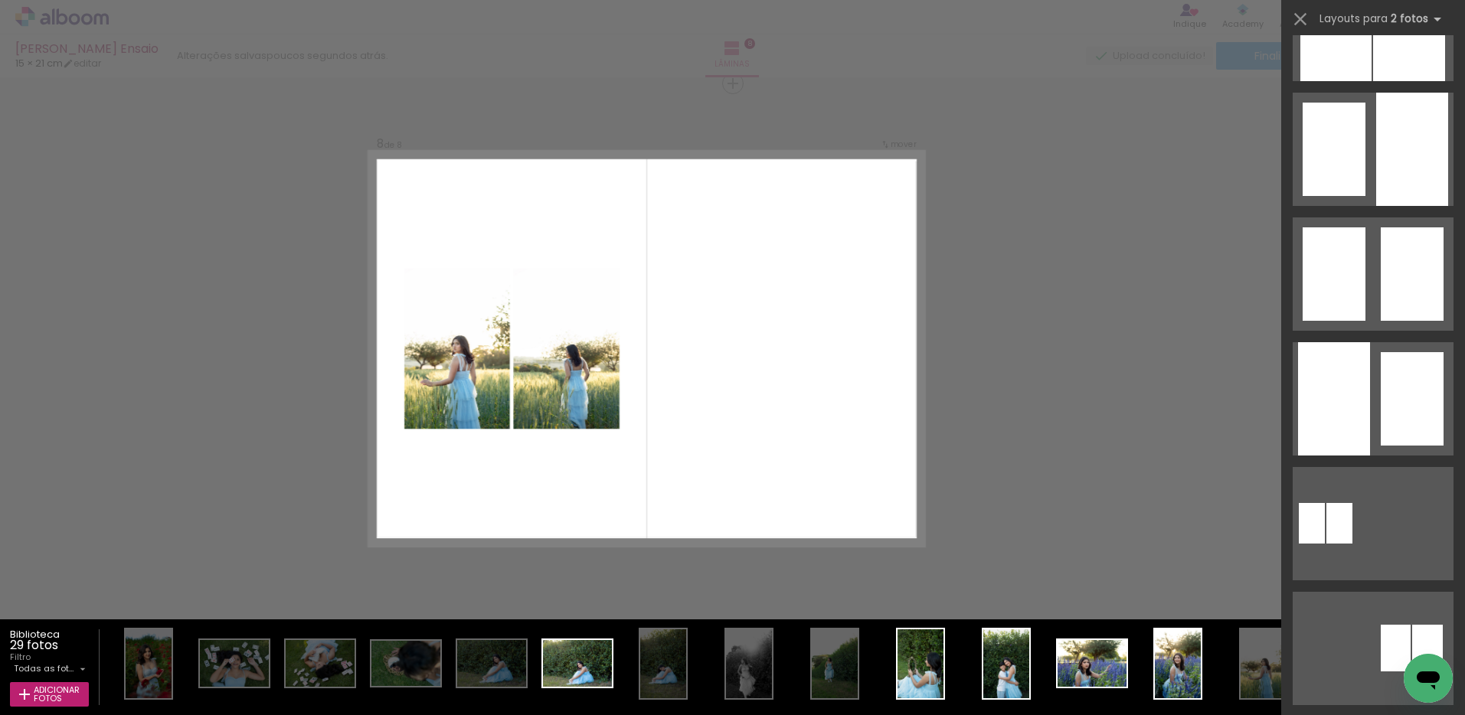
scroll to position [0, 0]
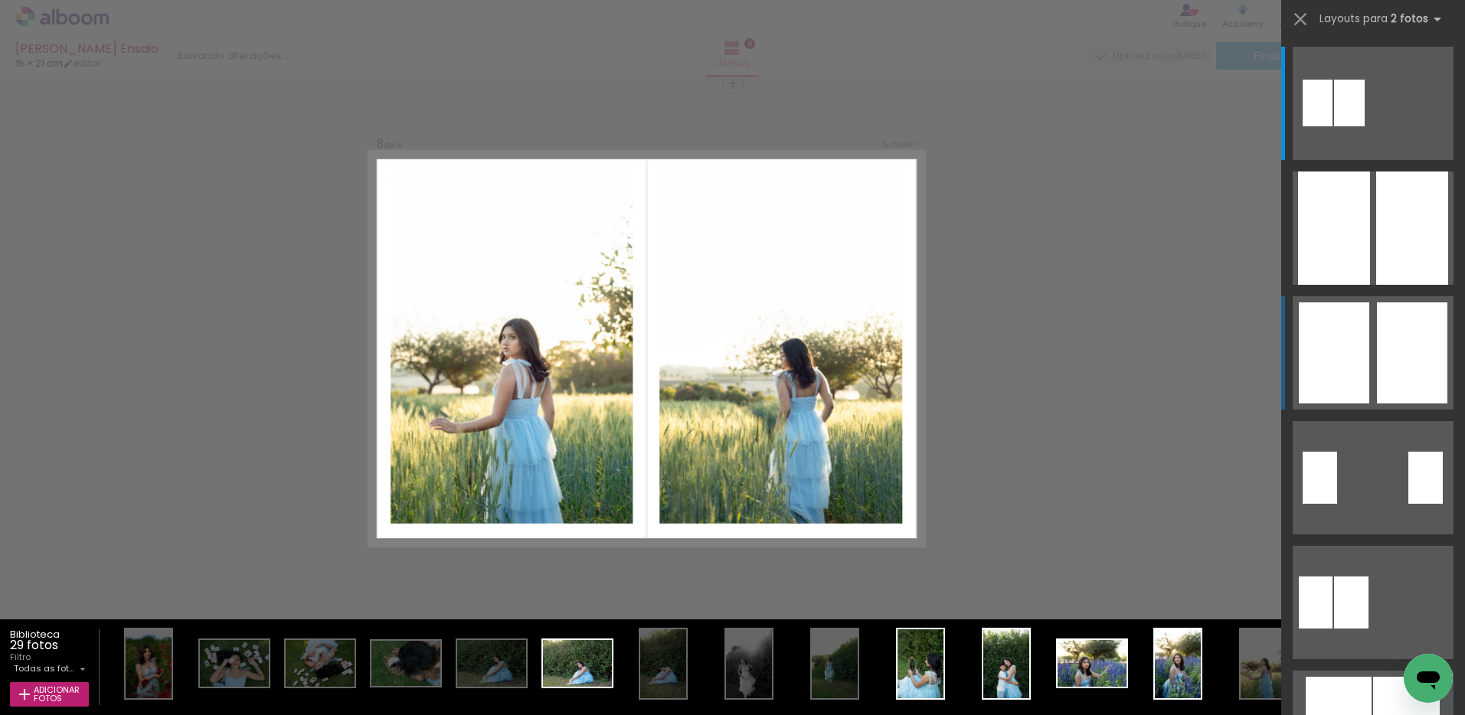
click at [1387, 345] on div at bounding box center [1411, 352] width 70 height 101
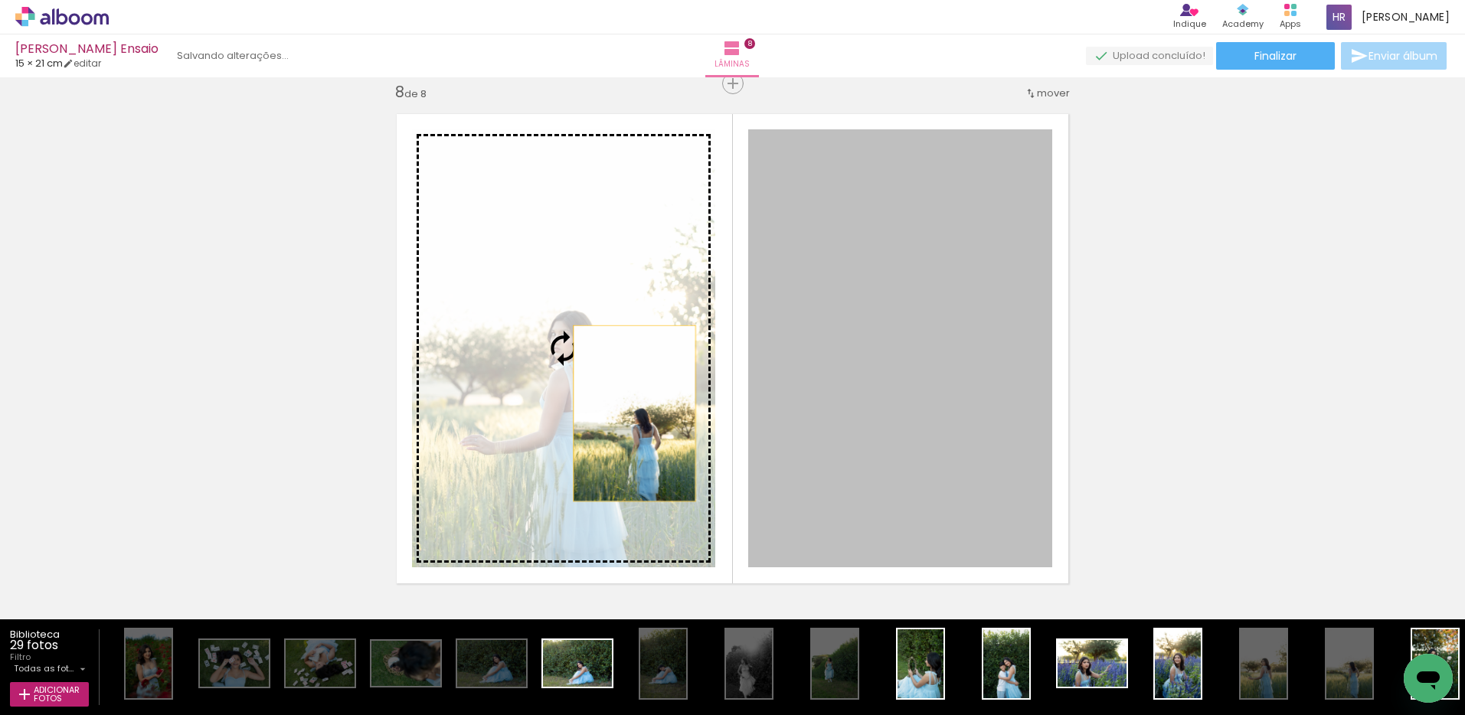
drag, startPoint x: 873, startPoint y: 422, endPoint x: 629, endPoint y: 413, distance: 244.4
click at [0, 0] on slot at bounding box center [0, 0] width 0 height 0
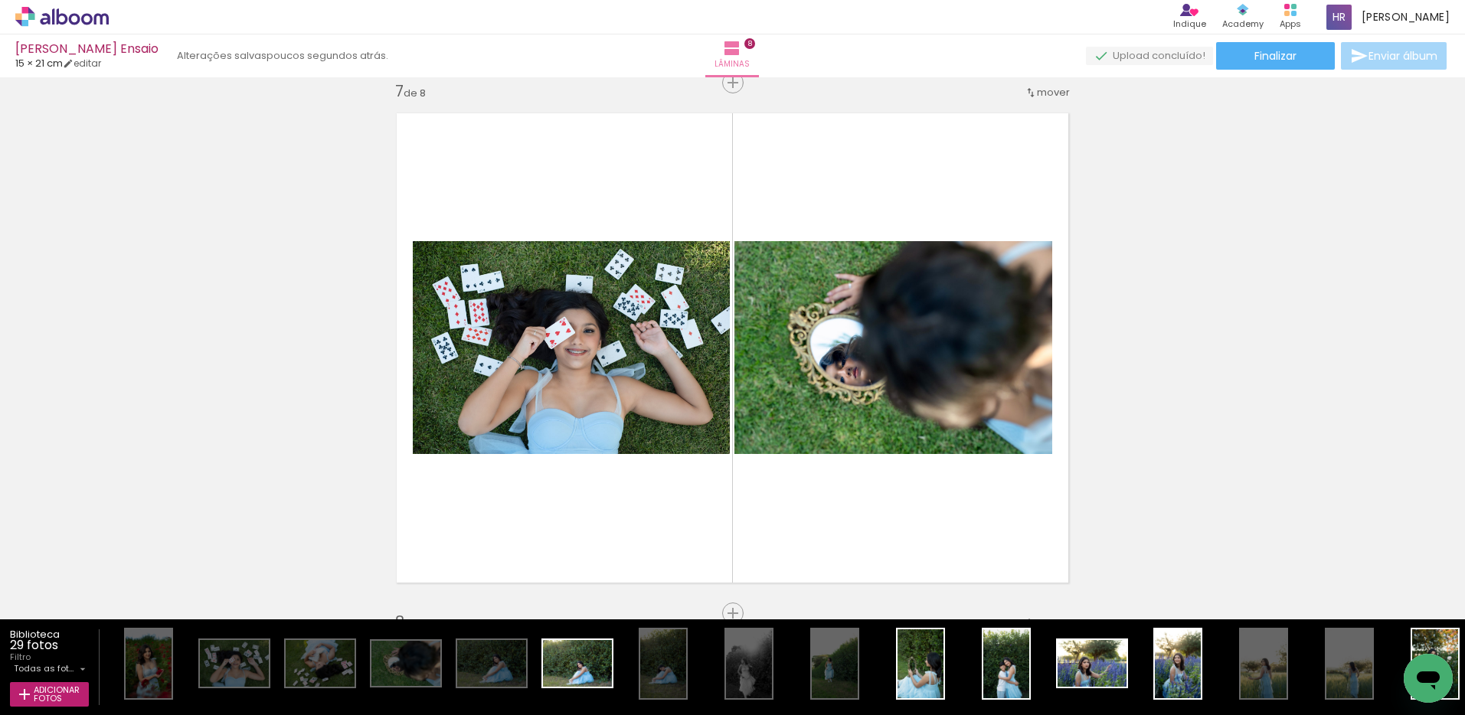
scroll to position [3227, 0]
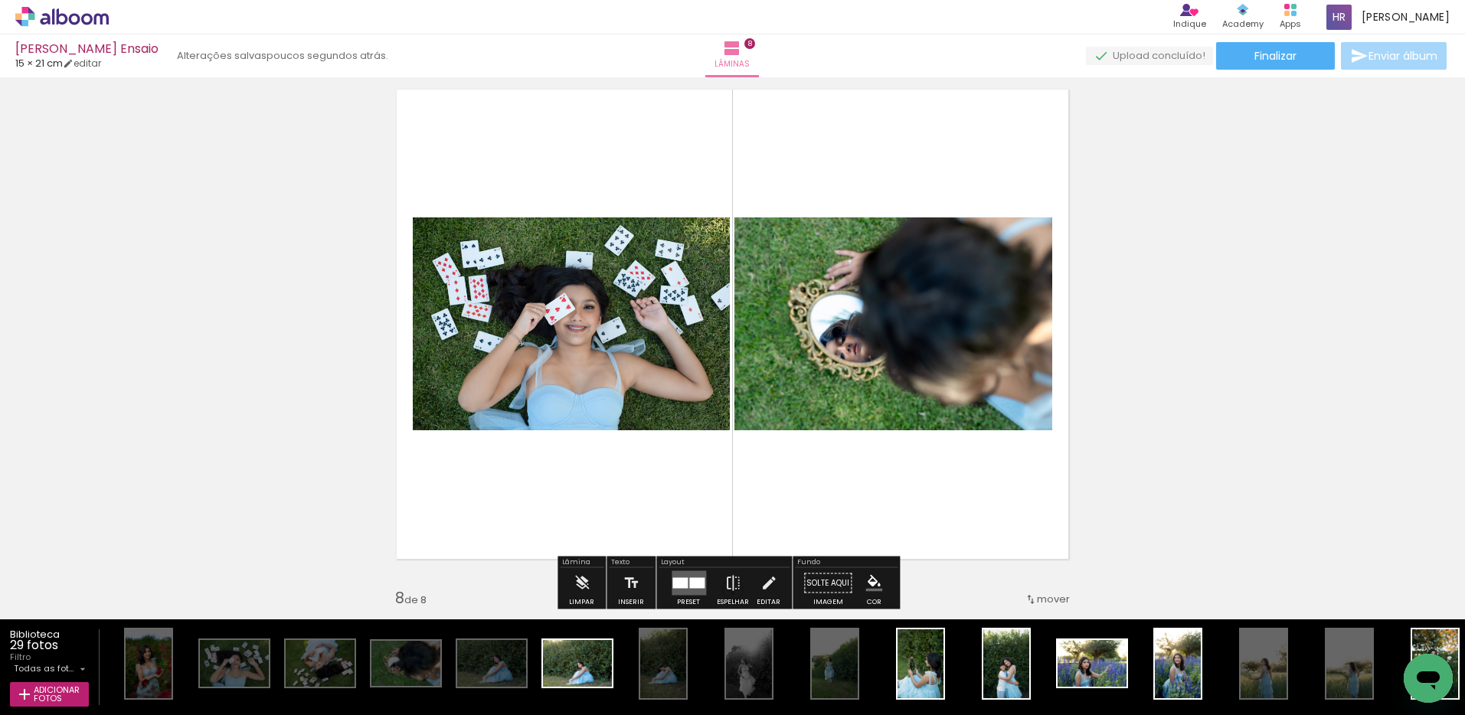
click at [682, 580] on div at bounding box center [679, 583] width 15 height 11
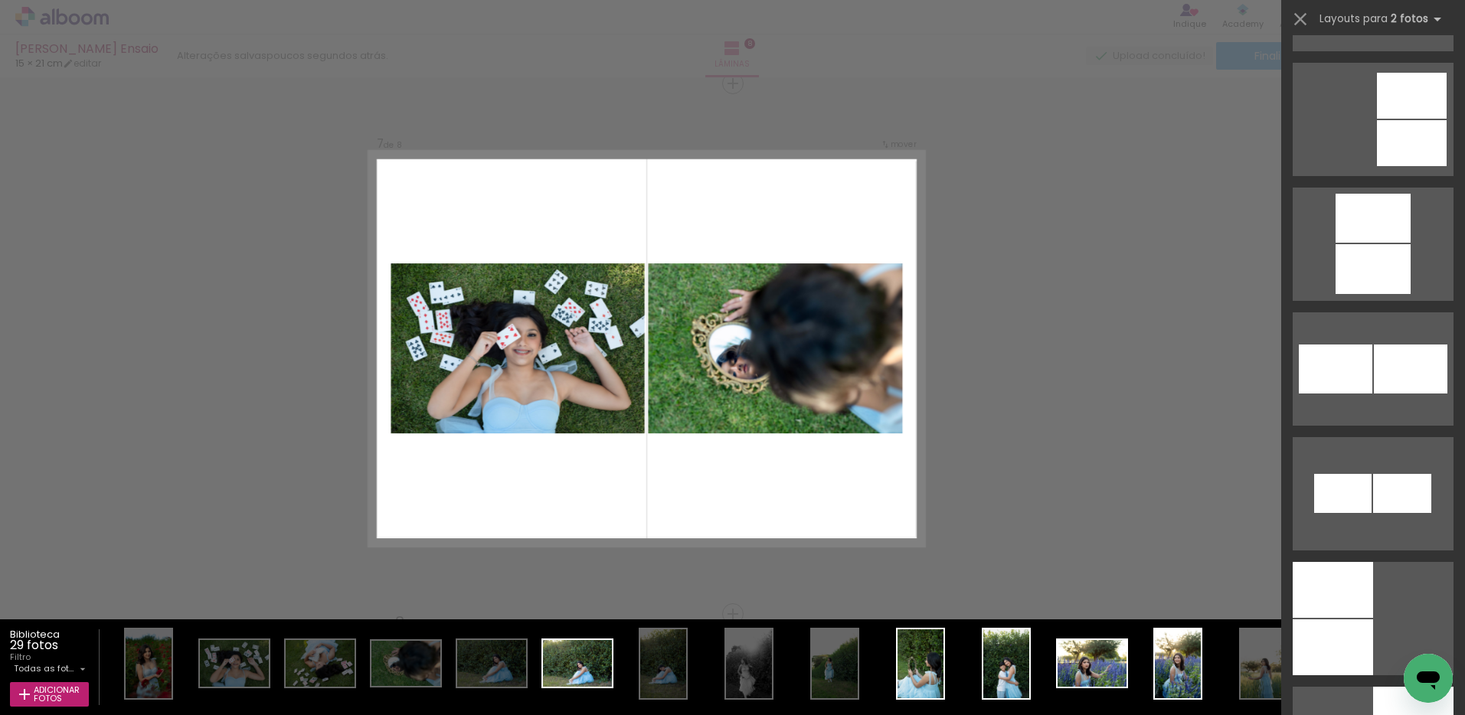
scroll to position [1829, 0]
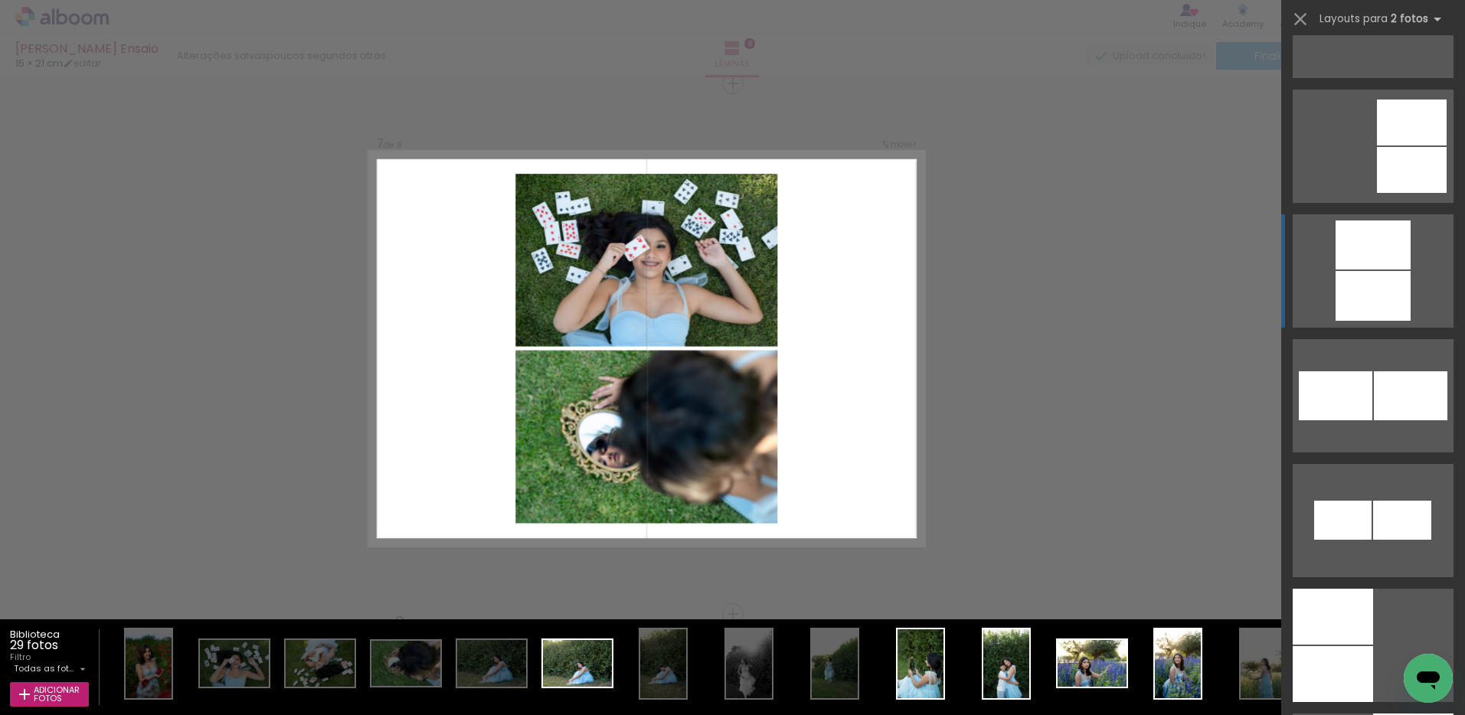
click at [1370, 265] on div at bounding box center [1372, 244] width 75 height 49
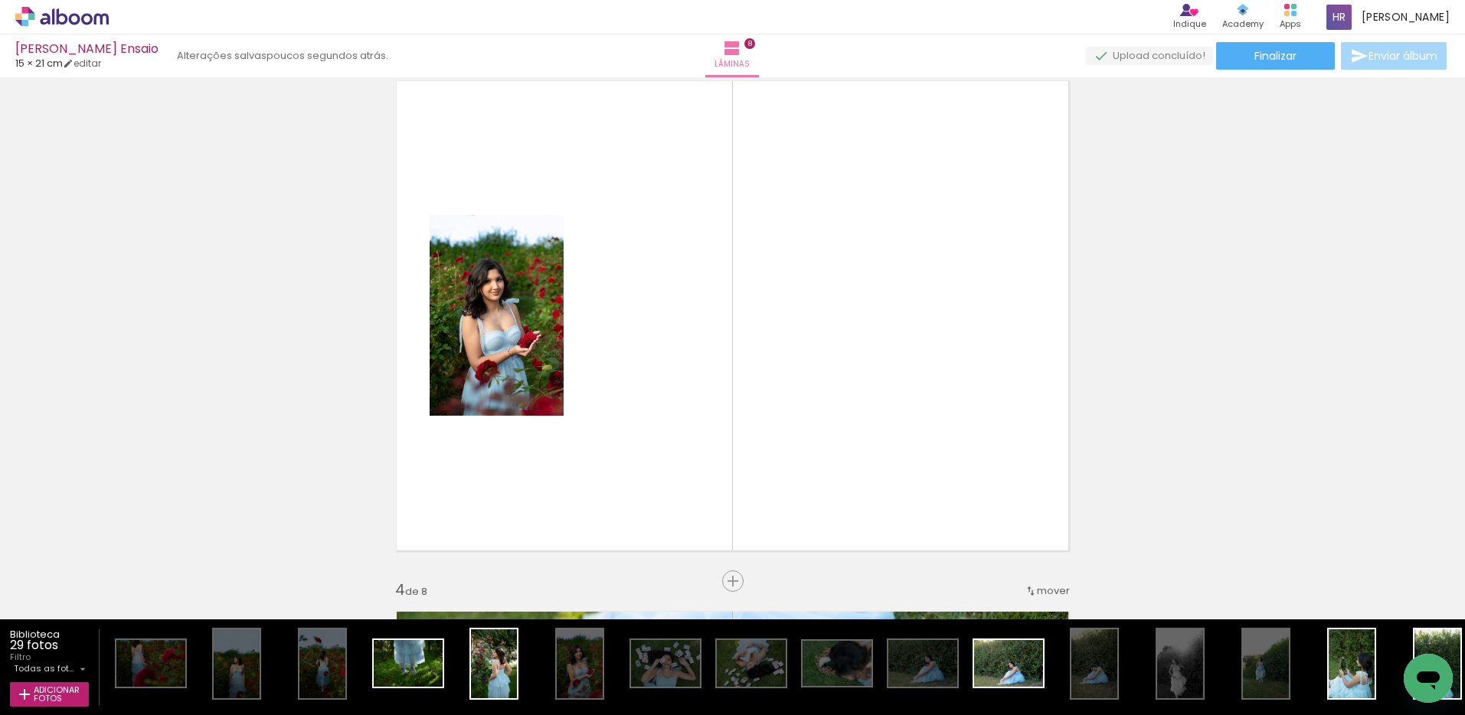
scroll to position [0, 0]
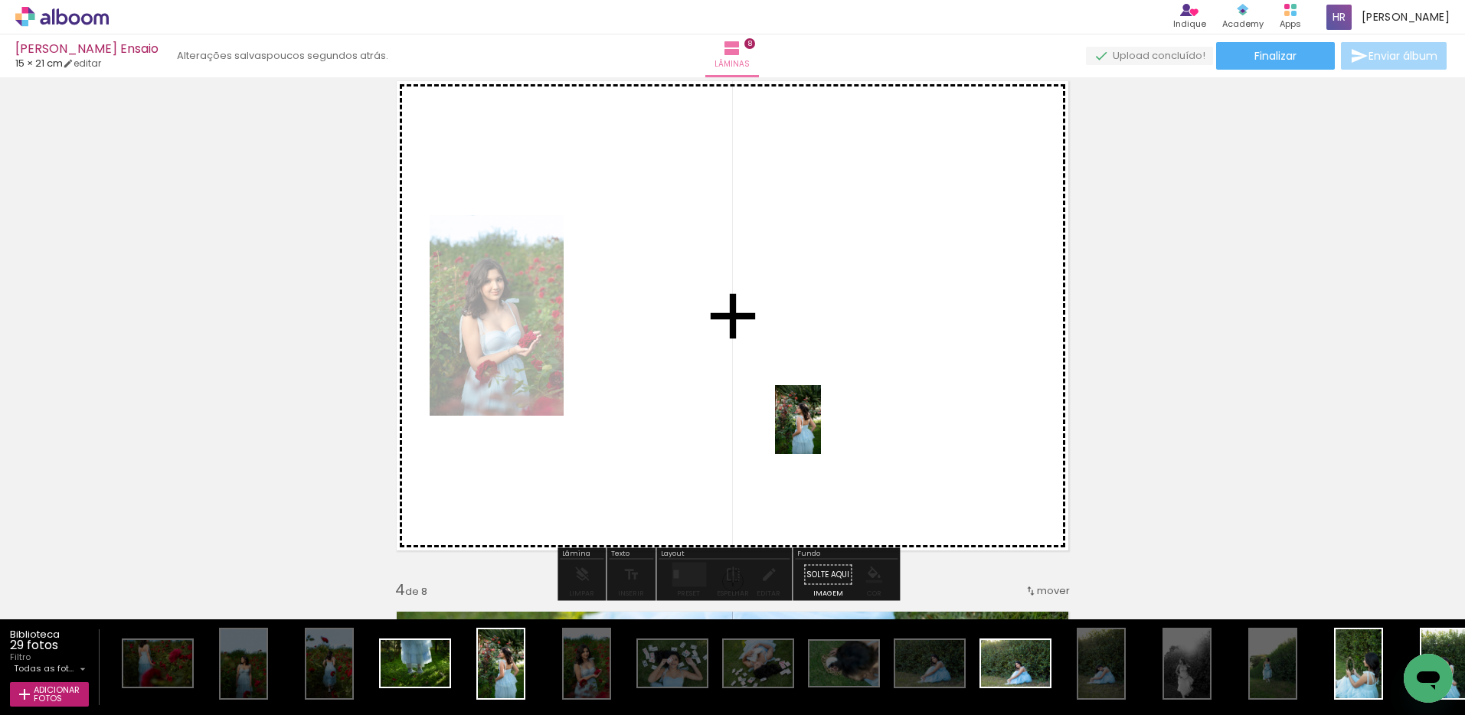
drag, startPoint x: 501, startPoint y: 668, endPoint x: 821, endPoint y: 431, distance: 398.4
click at [821, 431] on quentale-workspace at bounding box center [732, 357] width 1465 height 715
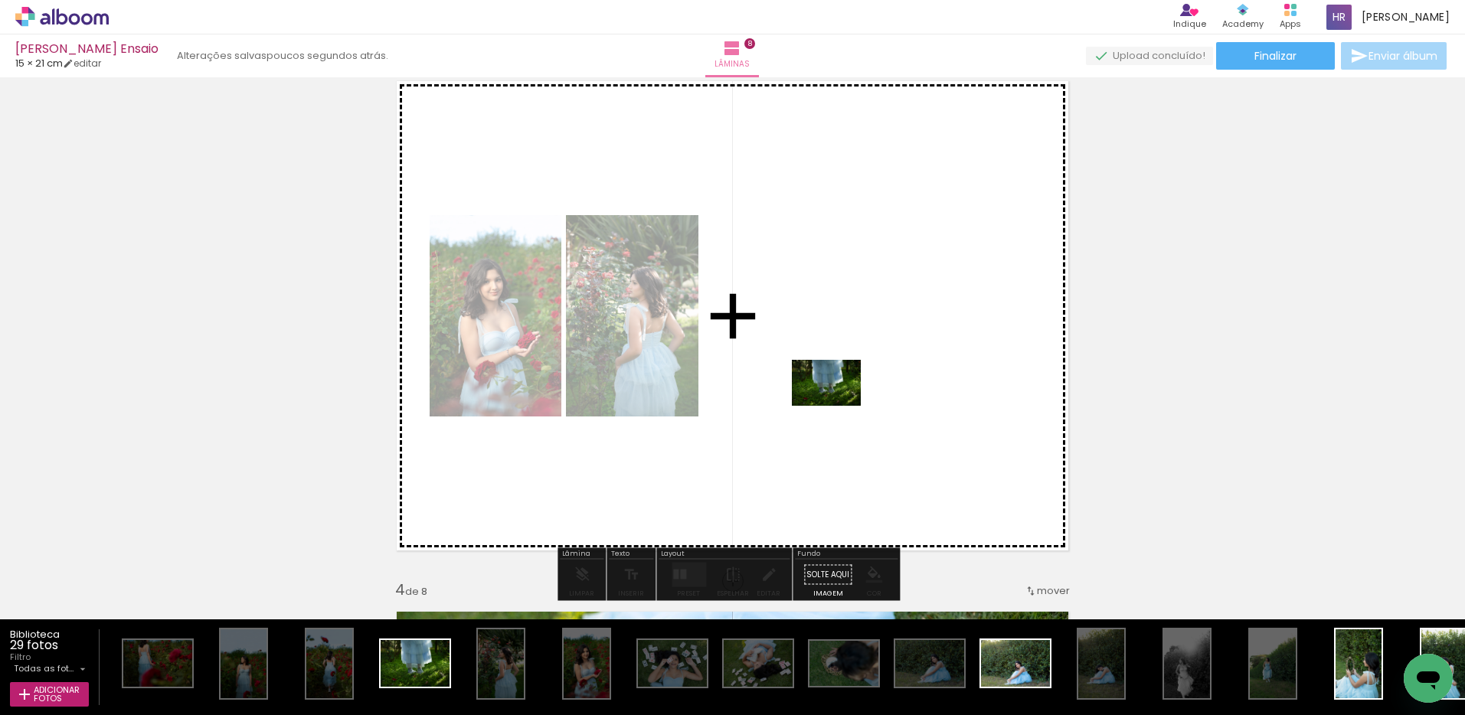
drag, startPoint x: 416, startPoint y: 661, endPoint x: 838, endPoint y: 406, distance: 492.9
click at [838, 406] on quentale-workspace at bounding box center [732, 357] width 1465 height 715
